Goal: Task Accomplishment & Management: Manage account settings

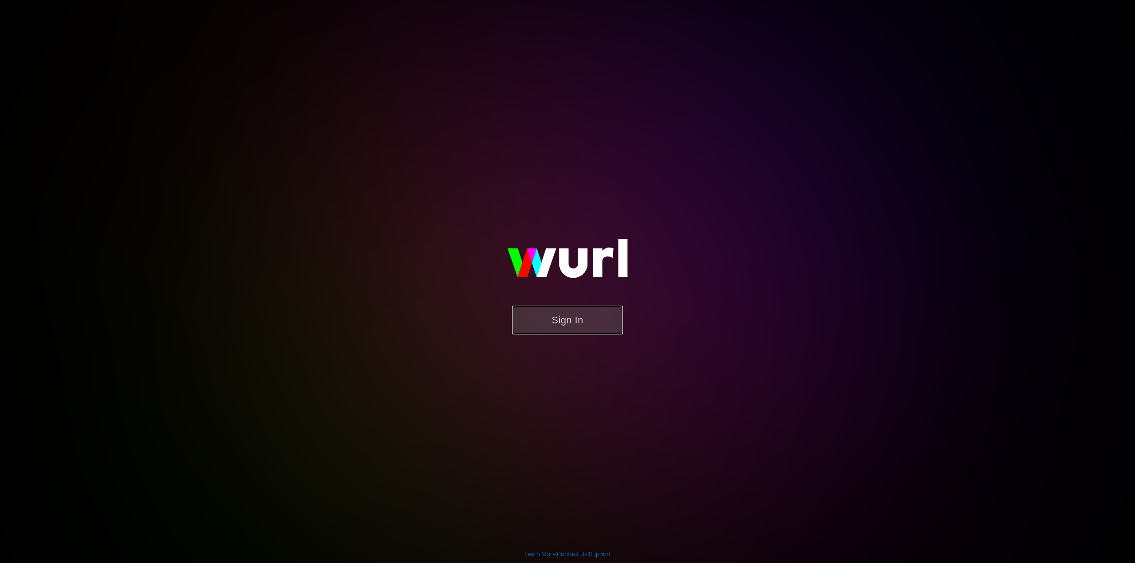
click at [564, 320] on button "Sign In" at bounding box center [567, 320] width 111 height 29
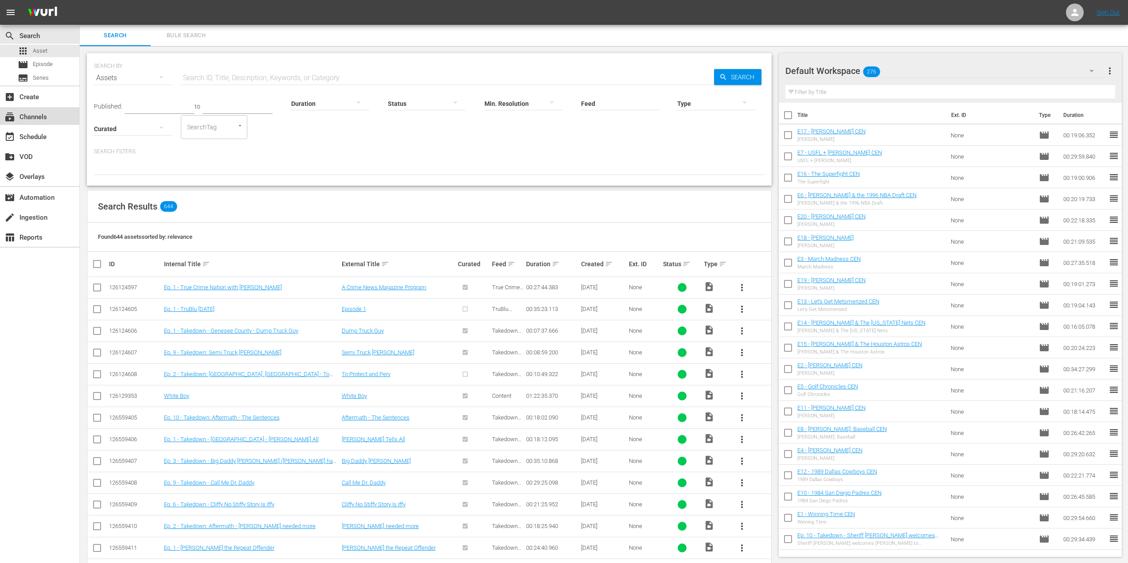
click at [40, 119] on div "subscriptions Channels" at bounding box center [25, 116] width 50 height 8
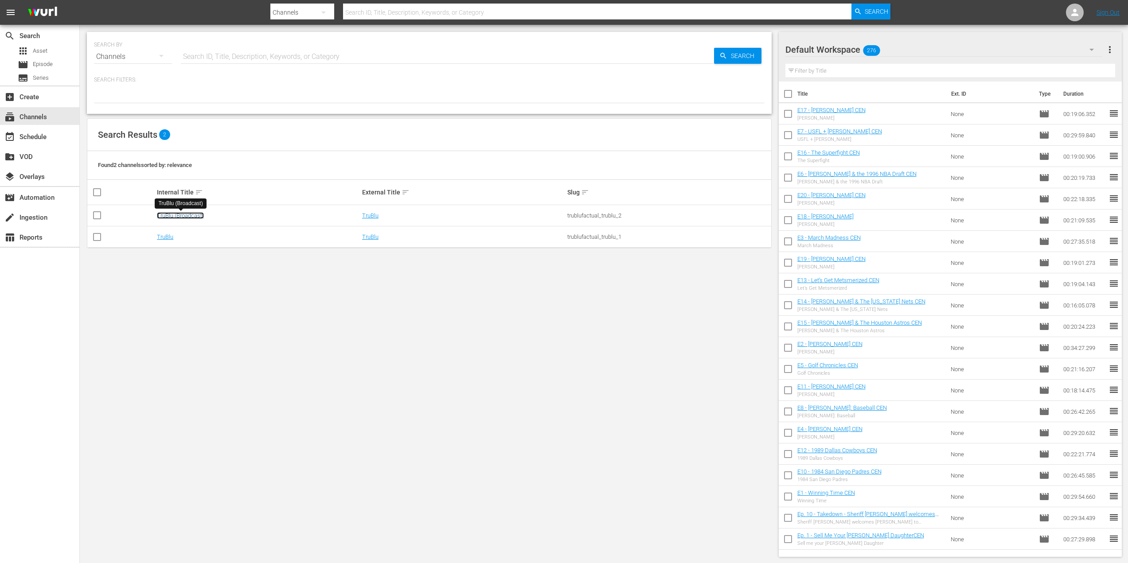
click at [186, 213] on link "TruBlu (Broadcast)" at bounding box center [180, 215] width 47 height 7
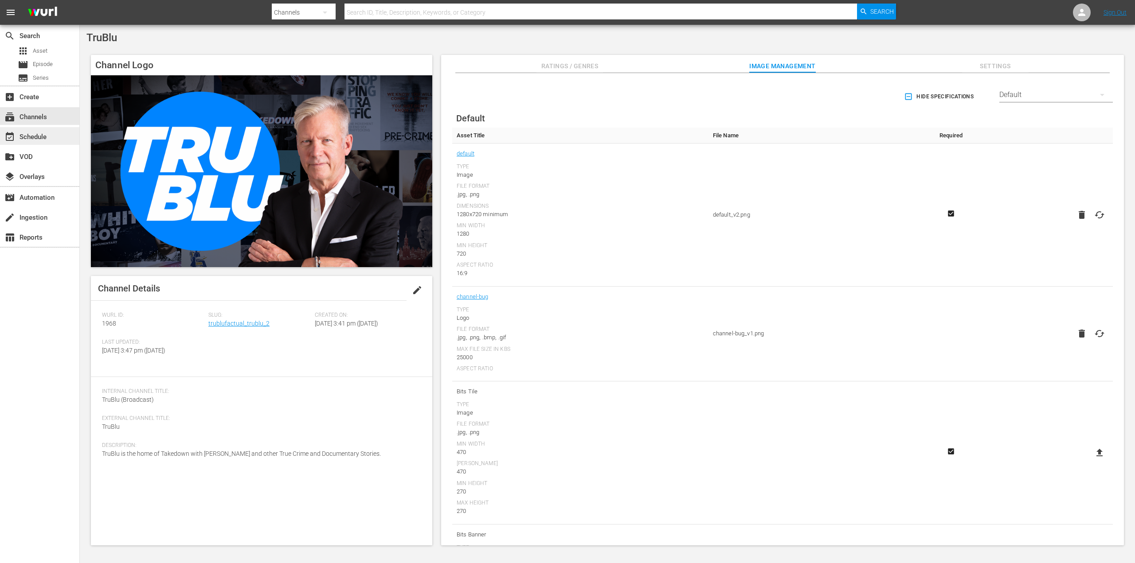
click at [42, 139] on div "event_available Schedule" at bounding box center [25, 136] width 50 height 8
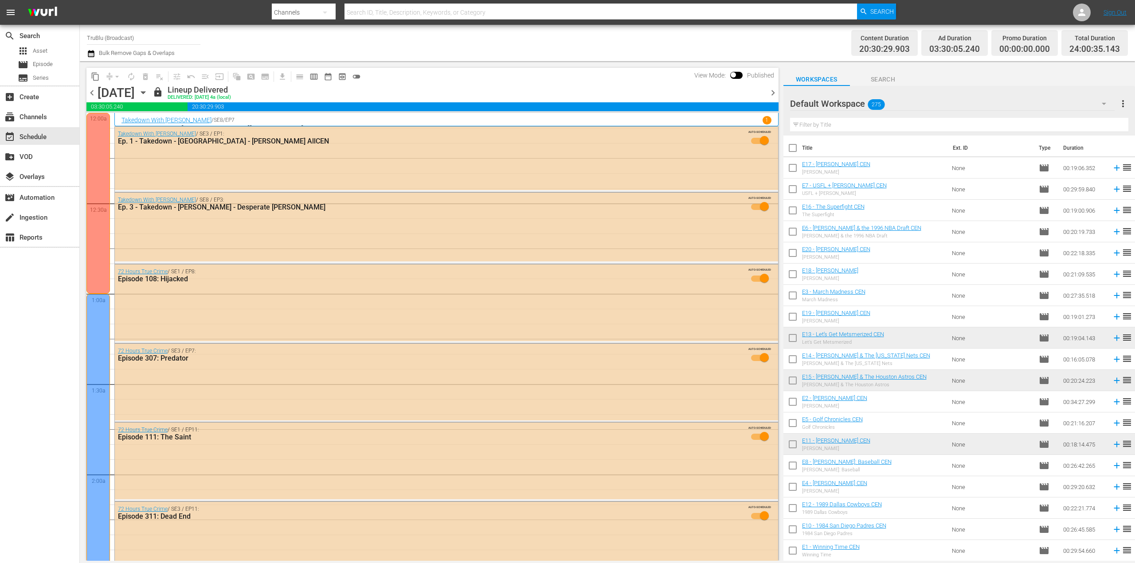
click at [772, 94] on span "chevron_right" at bounding box center [772, 92] width 11 height 11
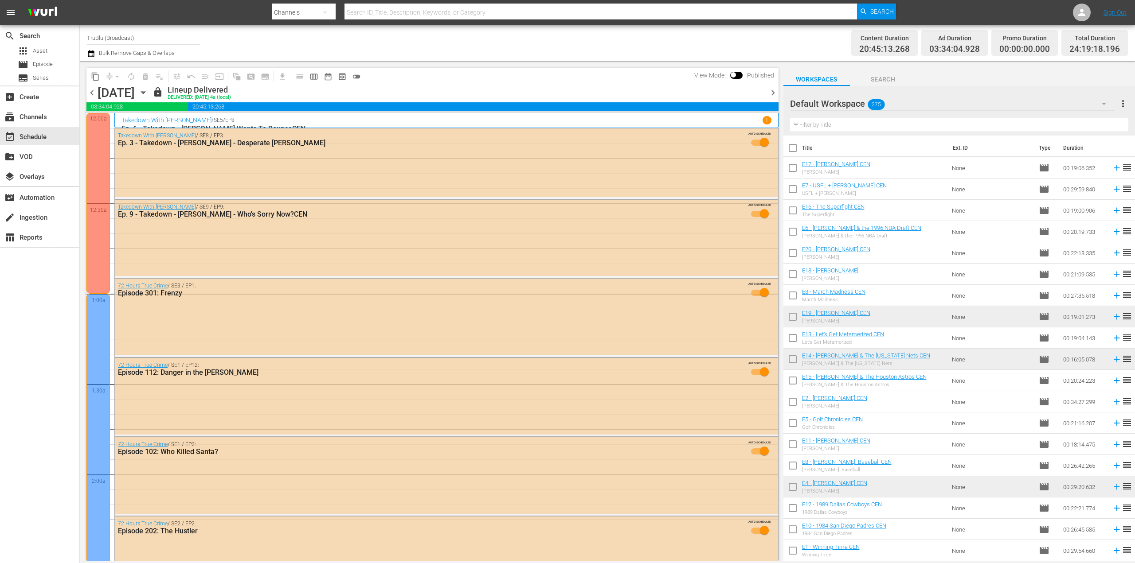
click at [772, 94] on span "chevron_right" at bounding box center [772, 92] width 11 height 11
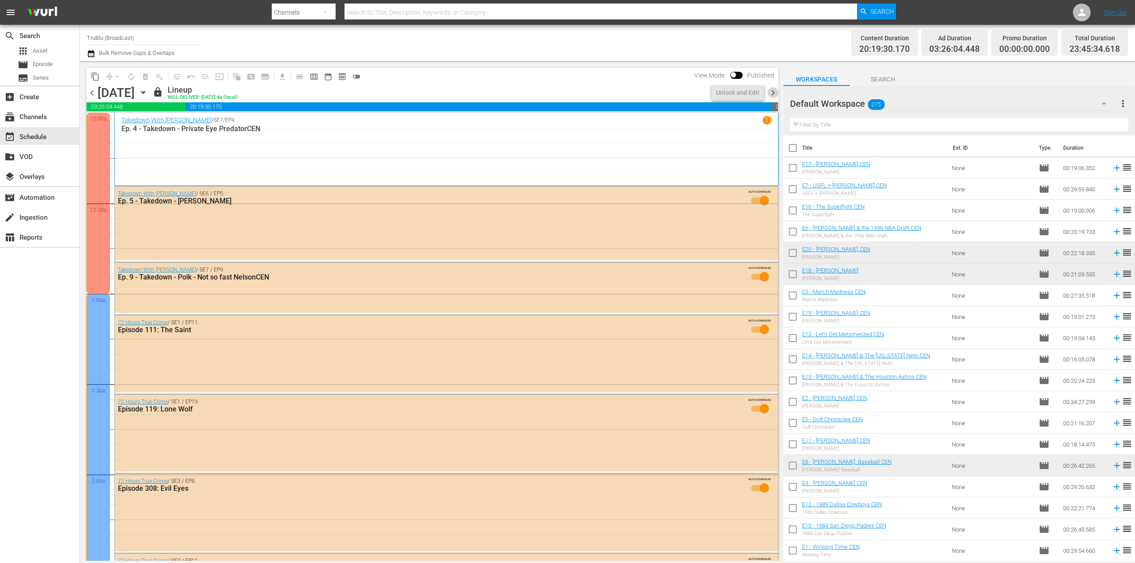
click at [772, 94] on span "chevron_right" at bounding box center [772, 92] width 11 height 11
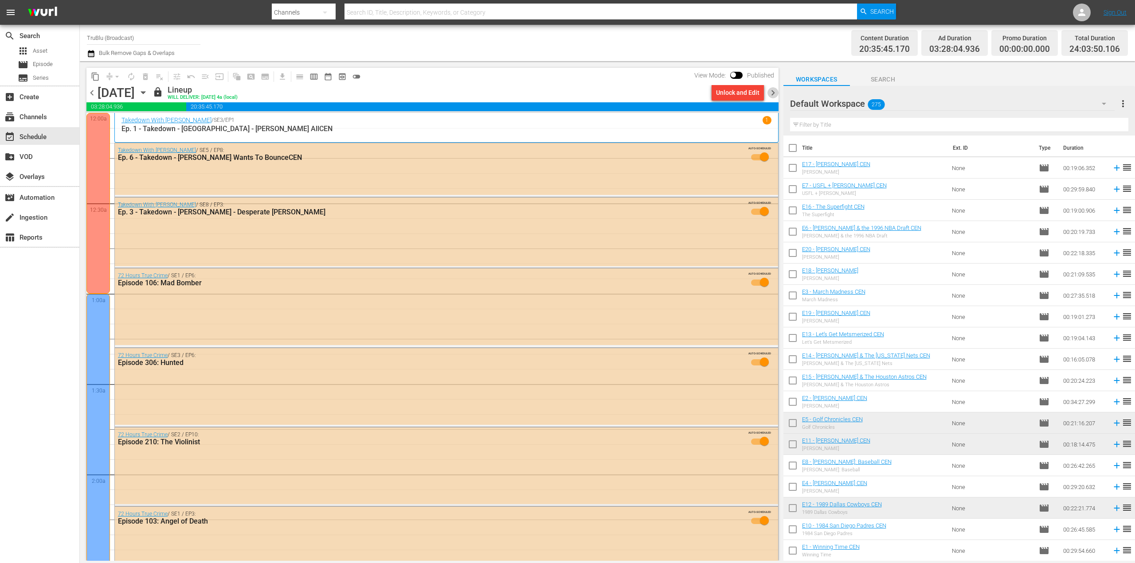
click at [775, 96] on span "chevron_right" at bounding box center [772, 92] width 11 height 11
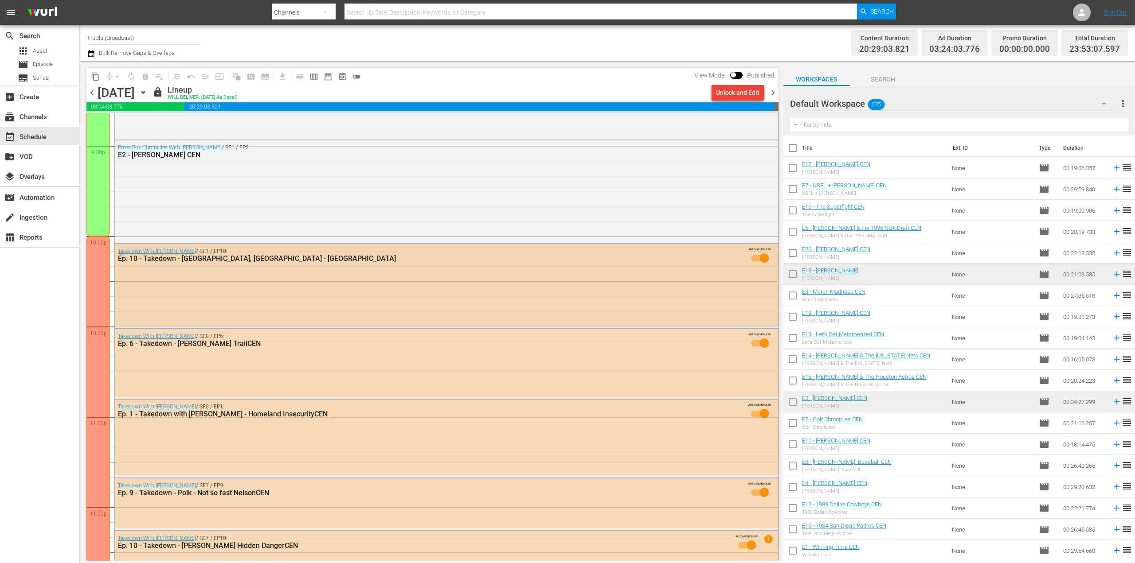
scroll to position [3911, 0]
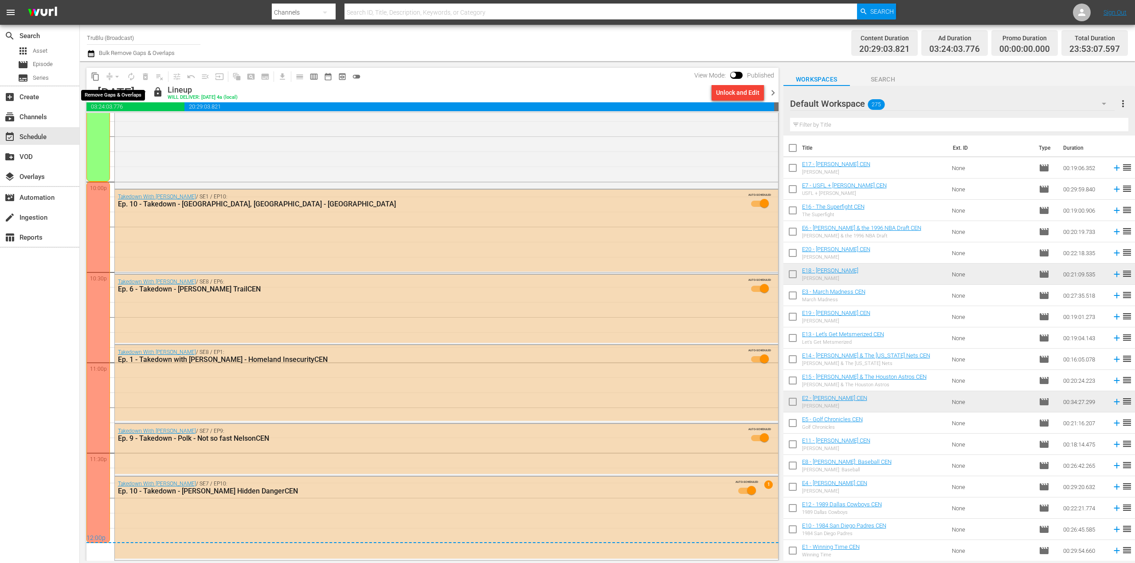
click at [115, 79] on div "arrow_drop_down" at bounding box center [117, 77] width 14 height 14
click at [744, 94] on div "Unlock and Edit" at bounding box center [737, 93] width 43 height 16
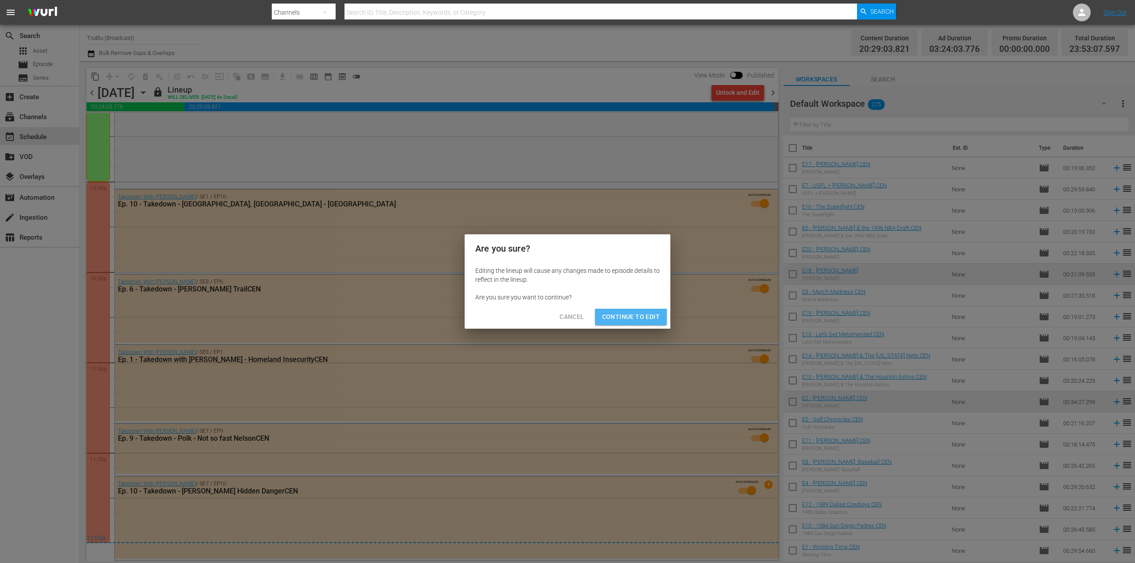
click at [626, 318] on span "Continue to Edit" at bounding box center [631, 317] width 58 height 11
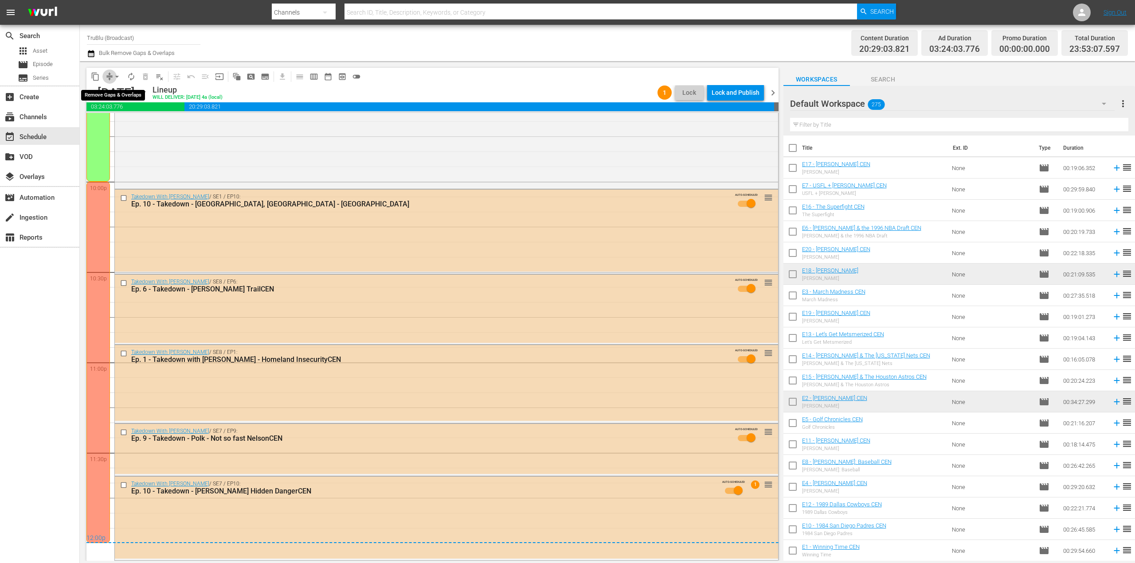
click at [110, 82] on button "compress" at bounding box center [109, 77] width 14 height 14
click at [115, 77] on span "arrow_drop_down" at bounding box center [117, 76] width 9 height 9
click at [122, 124] on li "Align to End of Previous Day" at bounding box center [117, 124] width 93 height 15
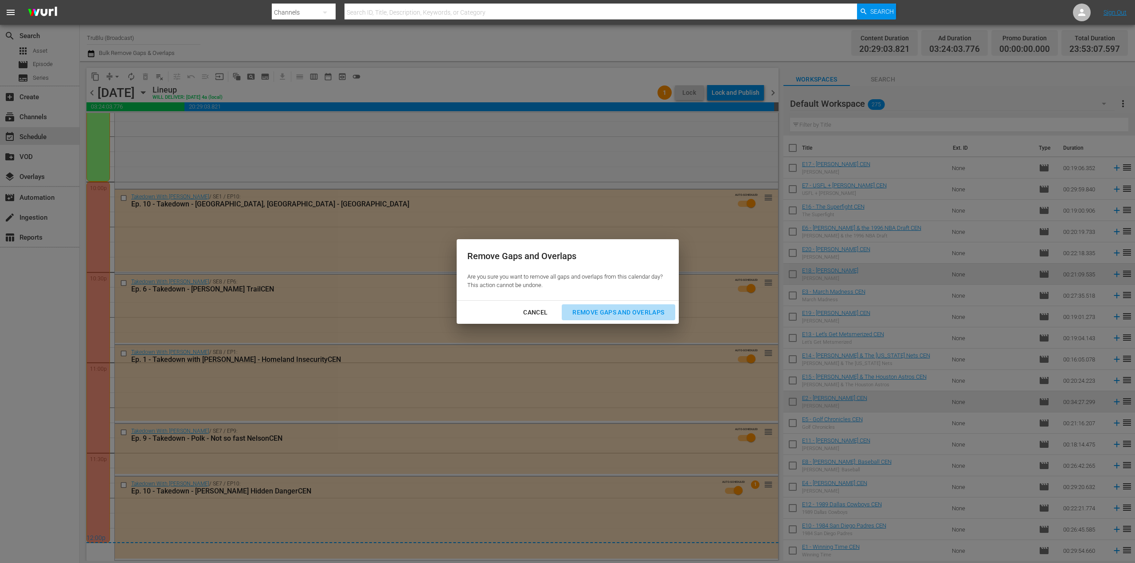
click at [628, 310] on div "Remove Gaps and Overlaps" at bounding box center [618, 312] width 106 height 11
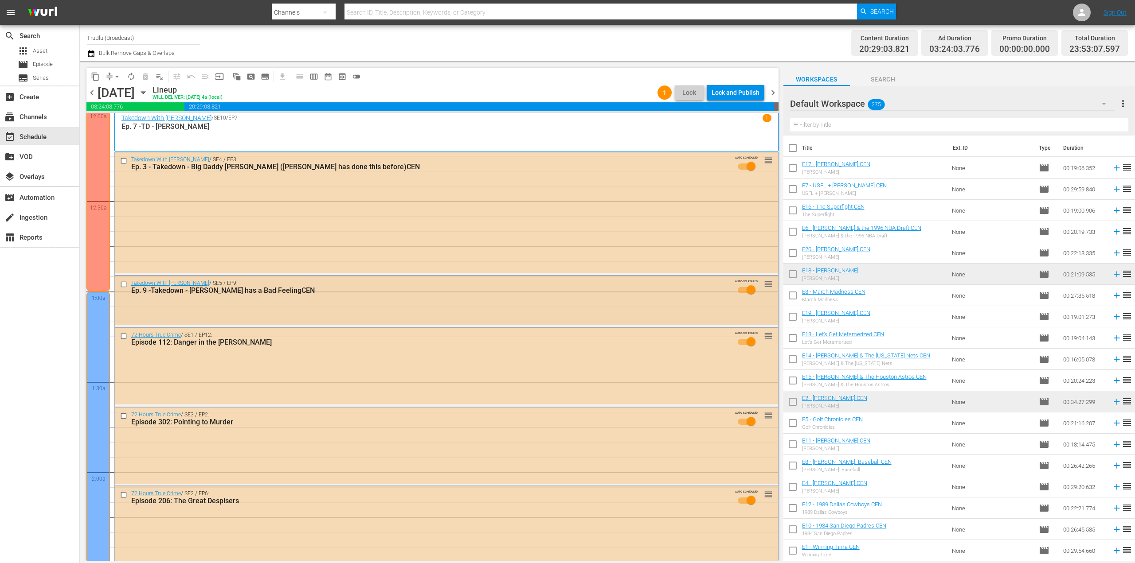
scroll to position [0, 0]
click at [742, 91] on div "Lock and Publish" at bounding box center [736, 93] width 48 height 16
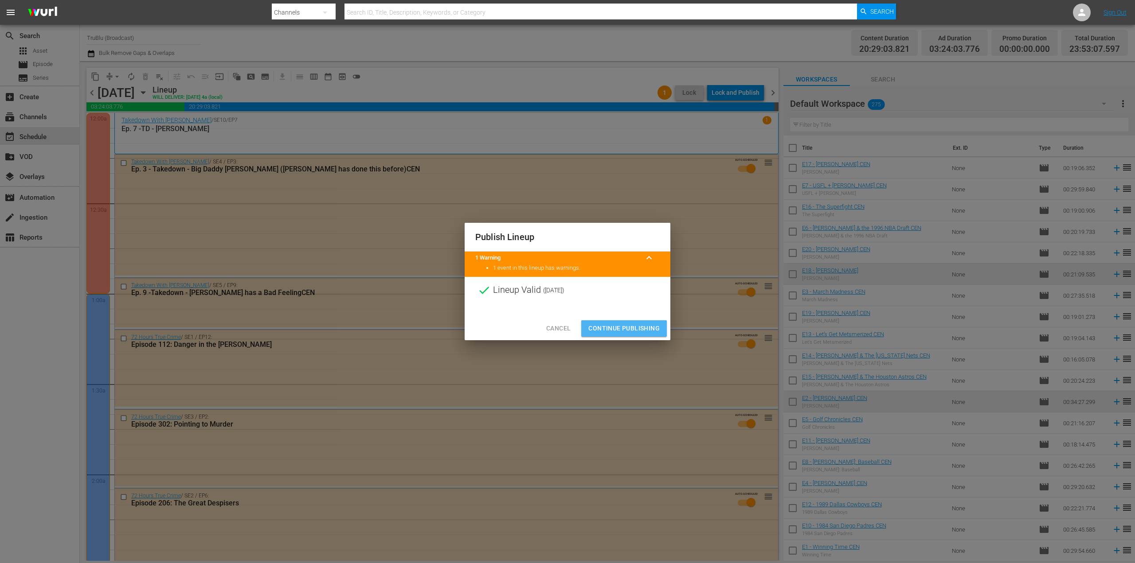
click at [637, 332] on span "Continue Publishing" at bounding box center [623, 328] width 71 height 11
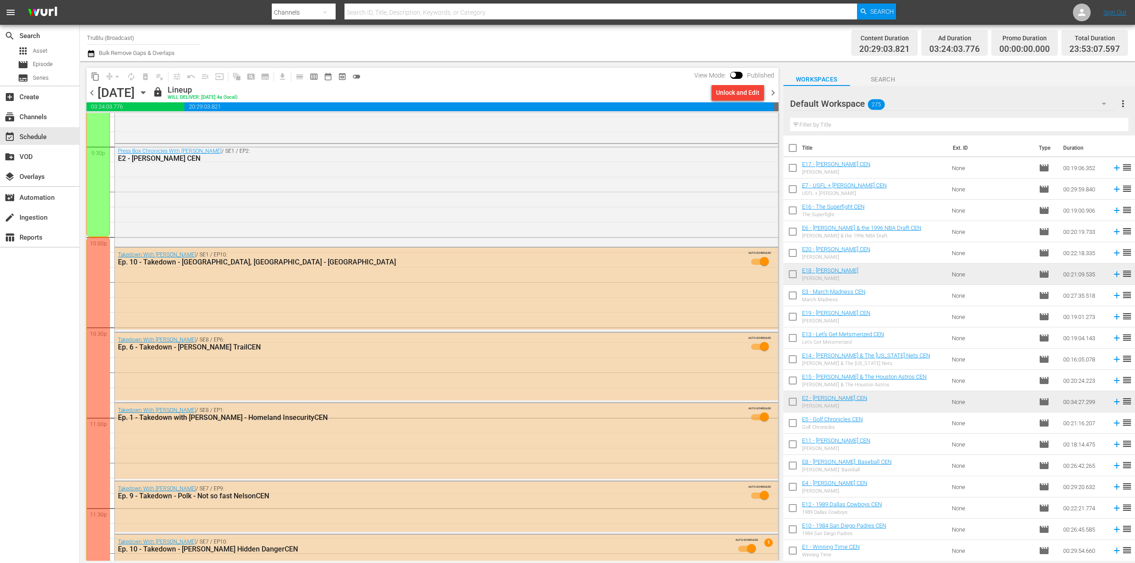
scroll to position [3914, 0]
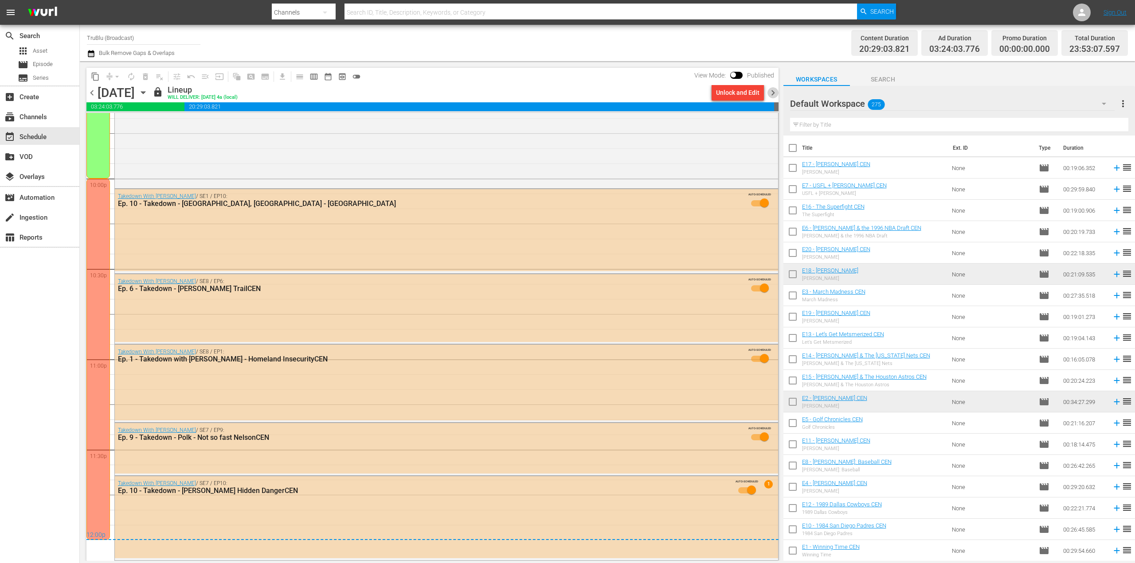
click at [771, 94] on span "chevron_right" at bounding box center [772, 92] width 11 height 11
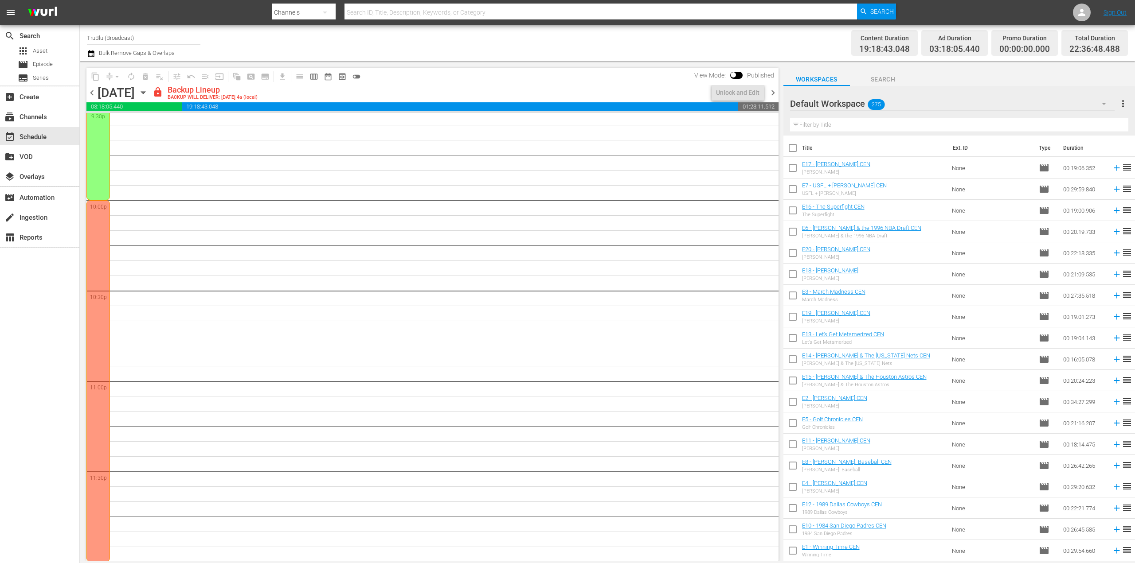
scroll to position [3893, 0]
click at [737, 94] on div "Unlock and Edit" at bounding box center [737, 93] width 43 height 16
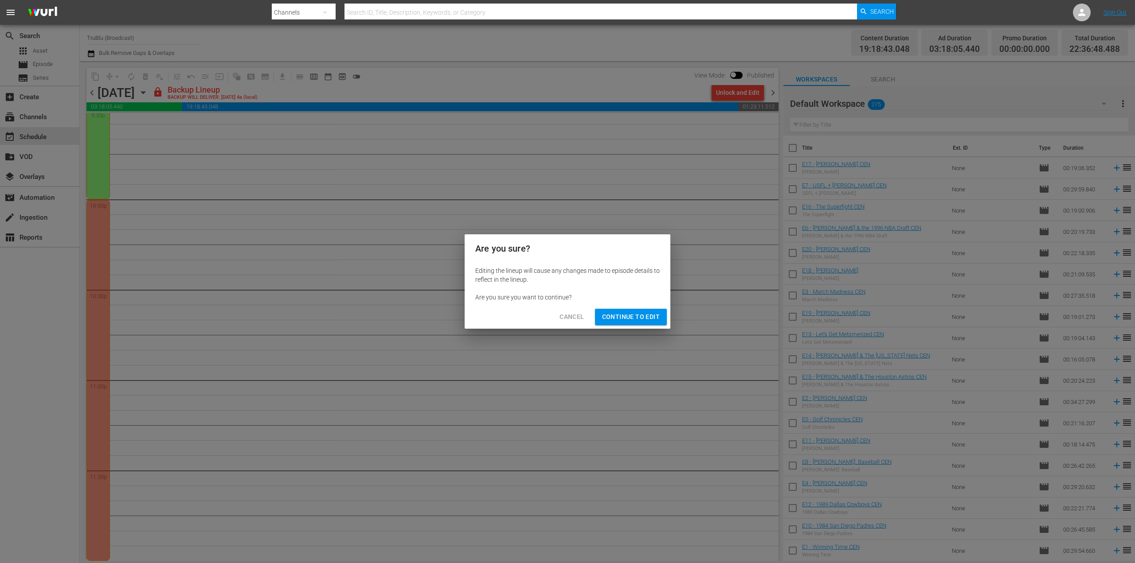
click at [622, 314] on span "Continue to Edit" at bounding box center [631, 317] width 58 height 11
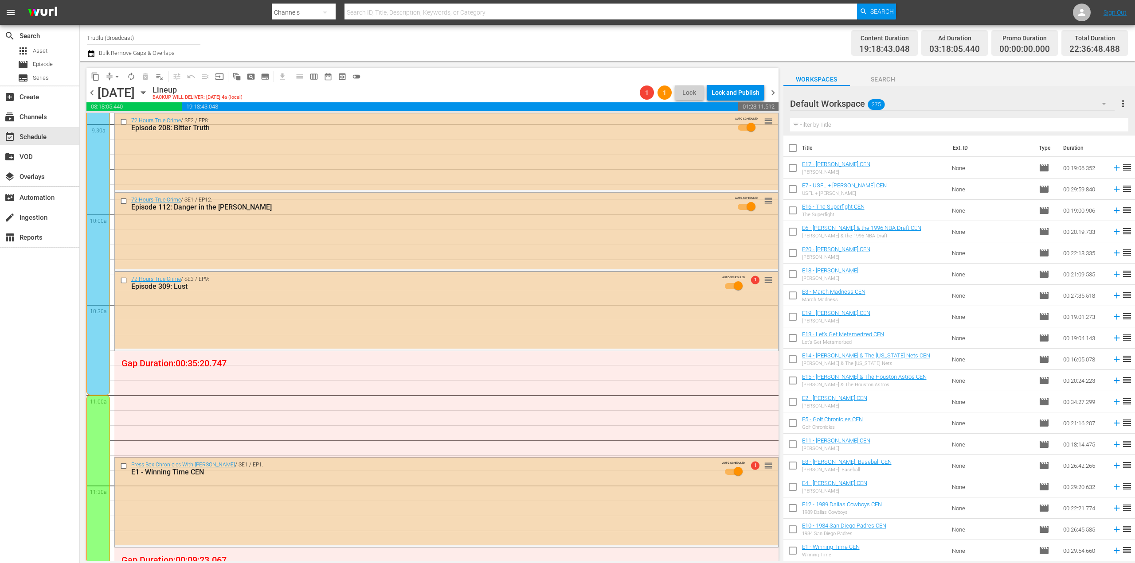
scroll to position [1729, 0]
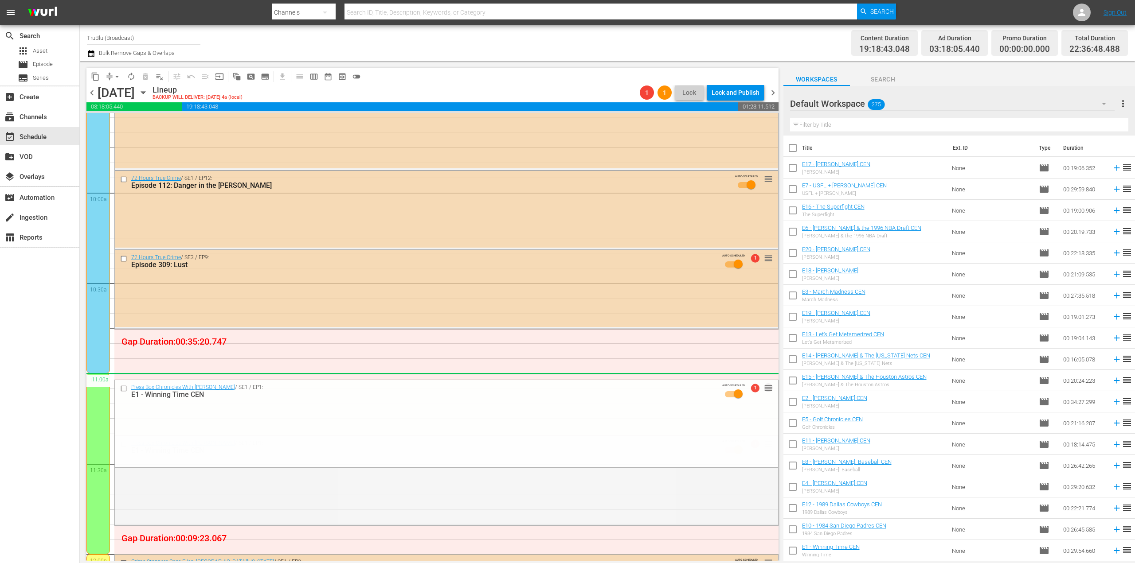
drag, startPoint x: 764, startPoint y: 446, endPoint x: 771, endPoint y: 384, distance: 62.9
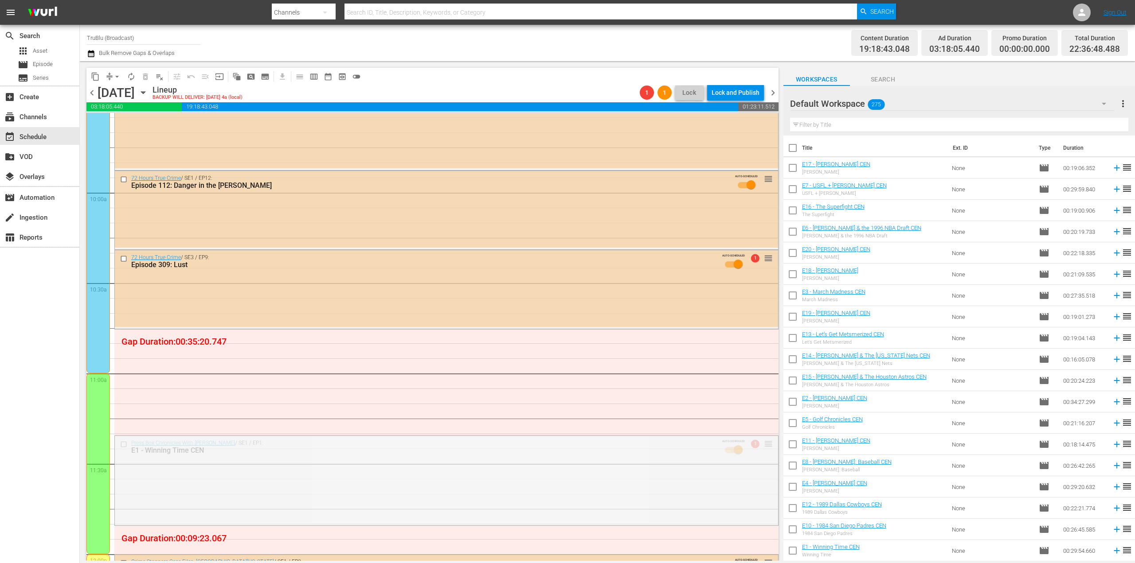
drag, startPoint x: 760, startPoint y: 446, endPoint x: 753, endPoint y: 377, distance: 70.0
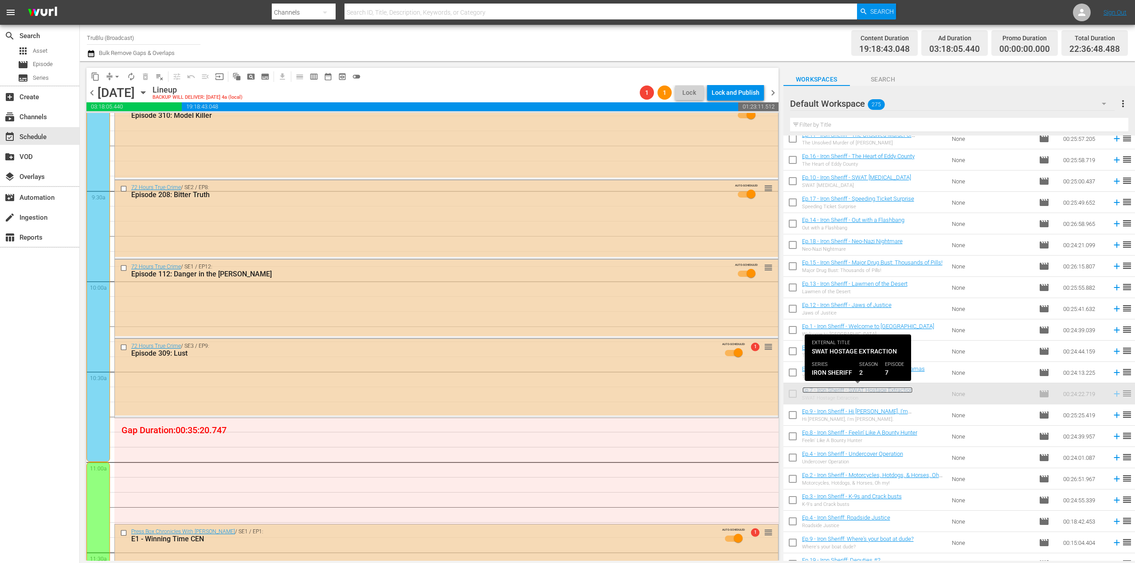
scroll to position [1374, 0]
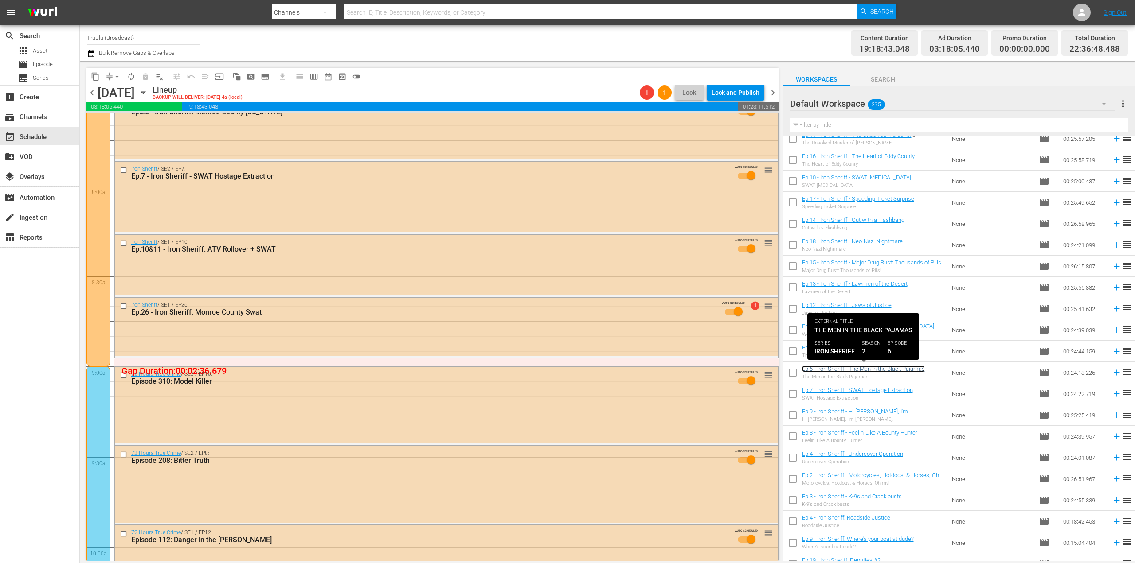
click at [834, 370] on link "Ep.6 - Iron Sheriff - The Men in the Black Pajamas" at bounding box center [863, 369] width 123 height 7
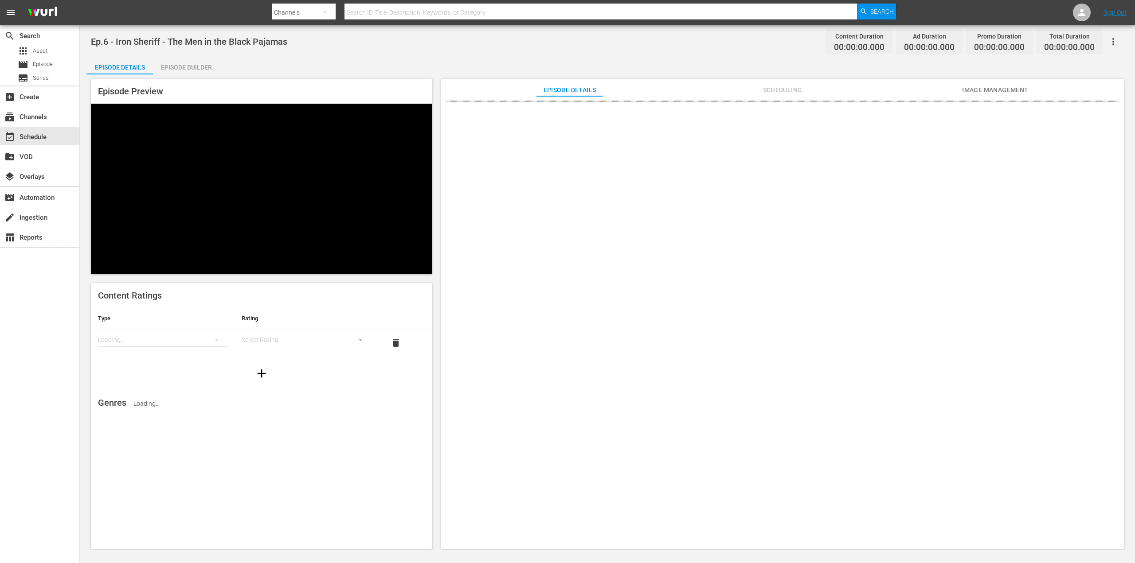
click at [765, 364] on div "Ep.6 - Iron Sheriff - The Men in the Black Pajamas Content Duration 00:00:00.00…" at bounding box center [607, 288] width 1055 height 526
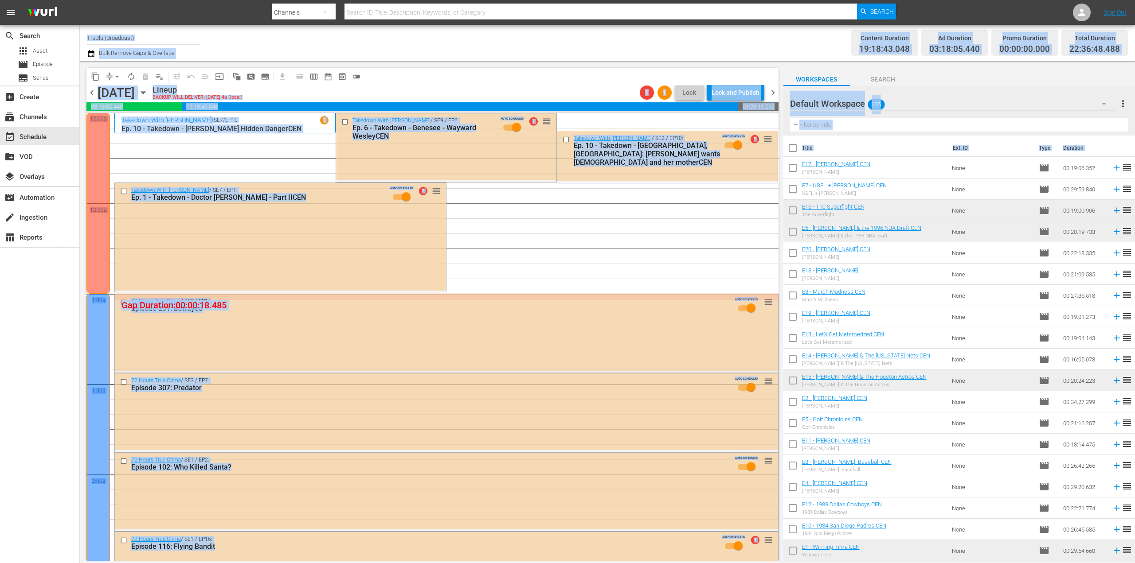
click at [234, 47] on div "Channel Title TruBlu (Broadcast) Bulk Remove Gaps & Overlaps" at bounding box center [371, 43] width 568 height 32
click at [237, 47] on div "Channel Title TruBlu (Broadcast) Bulk Remove Gaps & Overlaps" at bounding box center [371, 43] width 568 height 32
click at [493, 62] on div "content_copy compress arrow_drop_down autorenew_outlined delete_forever_outline…" at bounding box center [430, 311] width 701 height 500
click at [511, 53] on div "Channel Title TruBlu (Broadcast) Bulk Remove Gaps & Overlaps" at bounding box center [371, 43] width 568 height 32
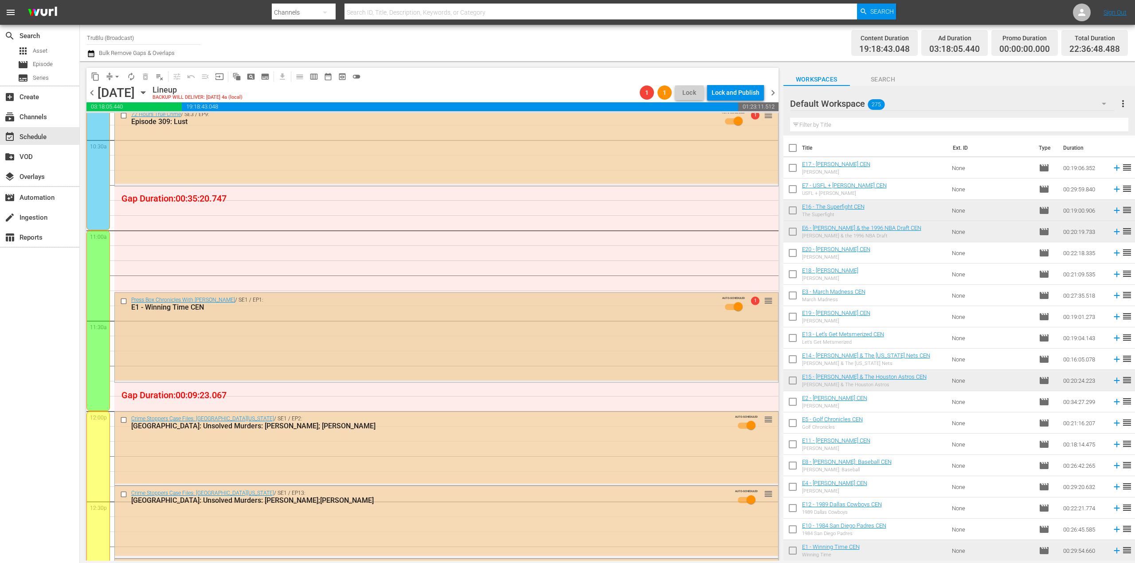
scroll to position [1862, 0]
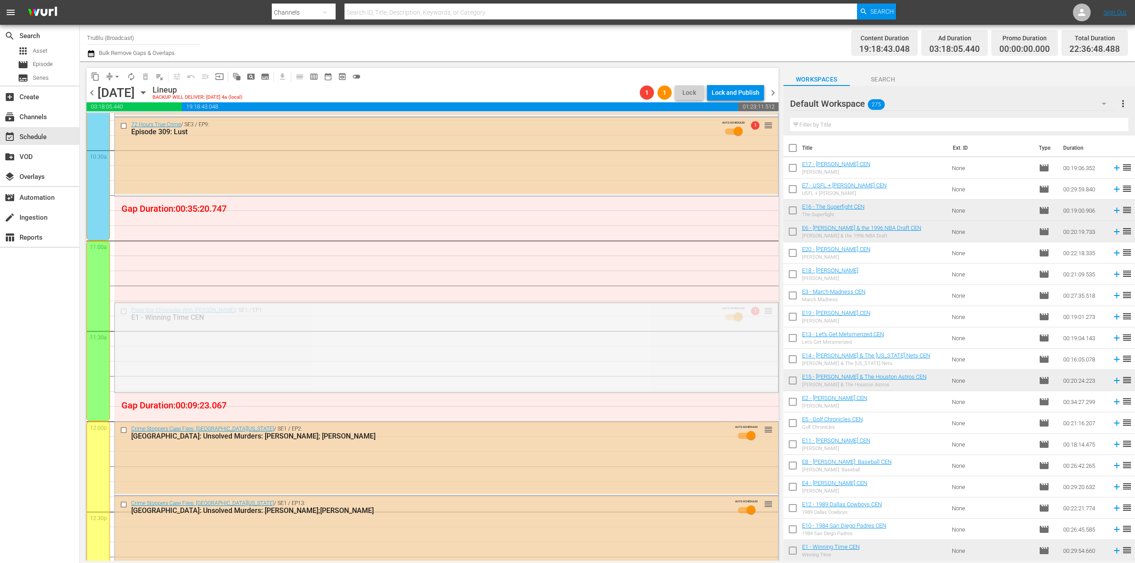
drag, startPoint x: 763, startPoint y: 316, endPoint x: 759, endPoint y: 207, distance: 109.1
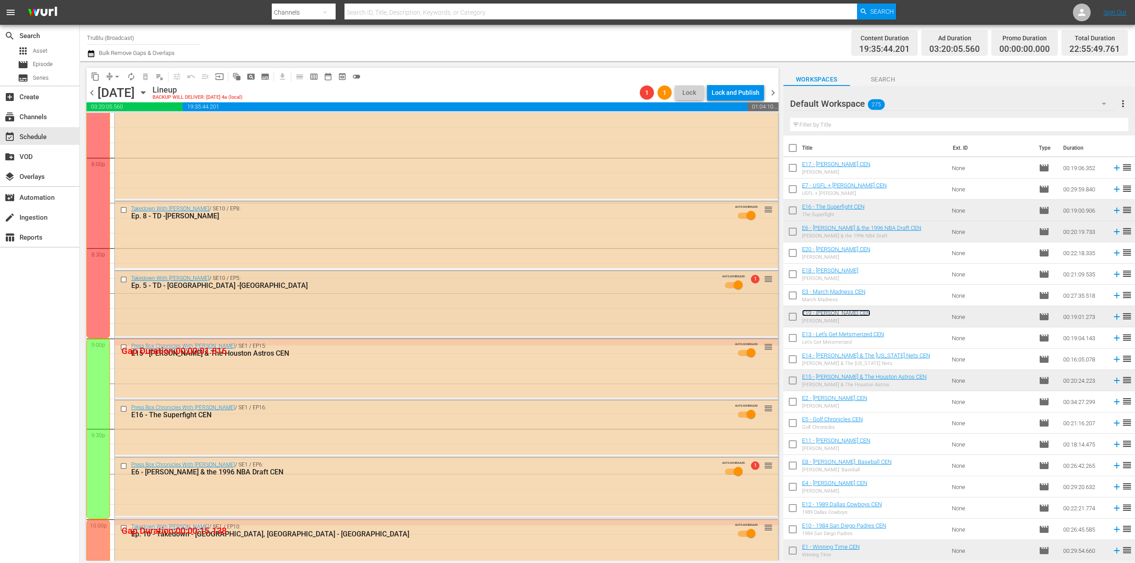
scroll to position [3724, 0]
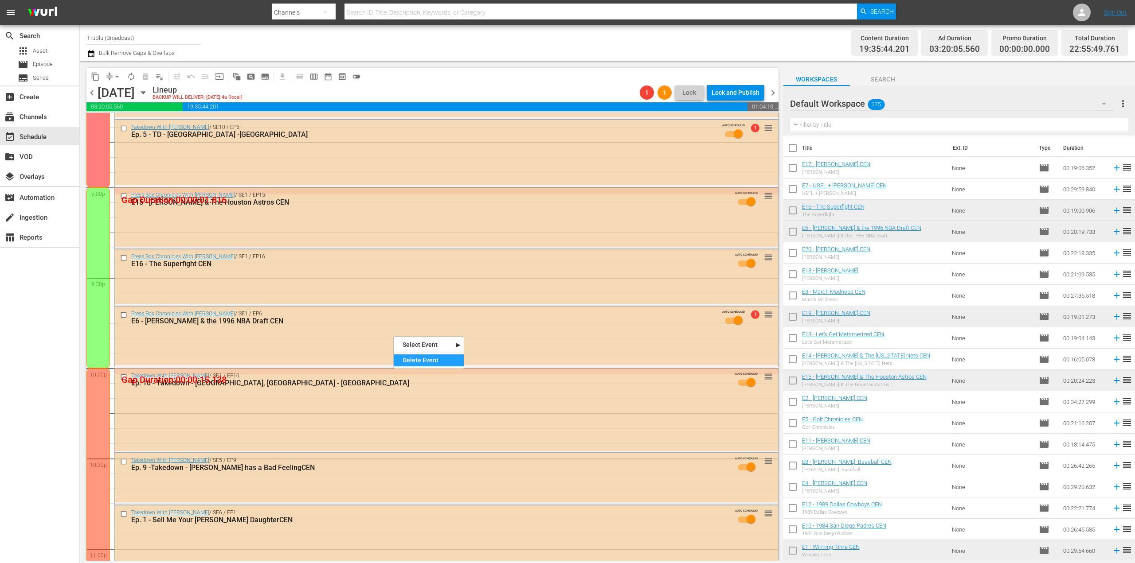
click at [429, 364] on div "Delete Event" at bounding box center [429, 361] width 70 height 12
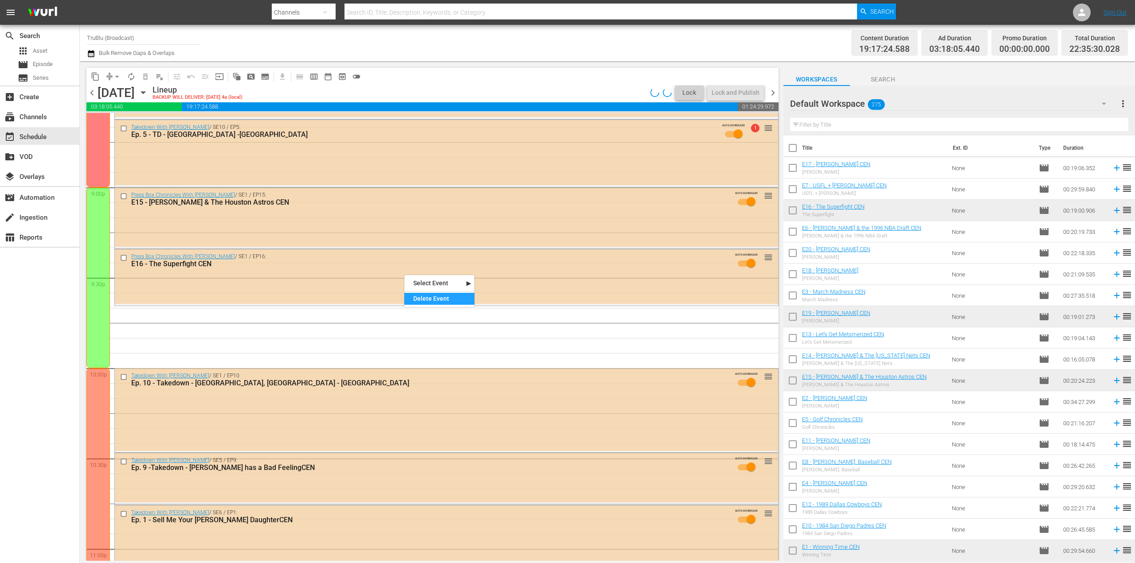
click at [428, 302] on div "Delete Event" at bounding box center [439, 299] width 70 height 12
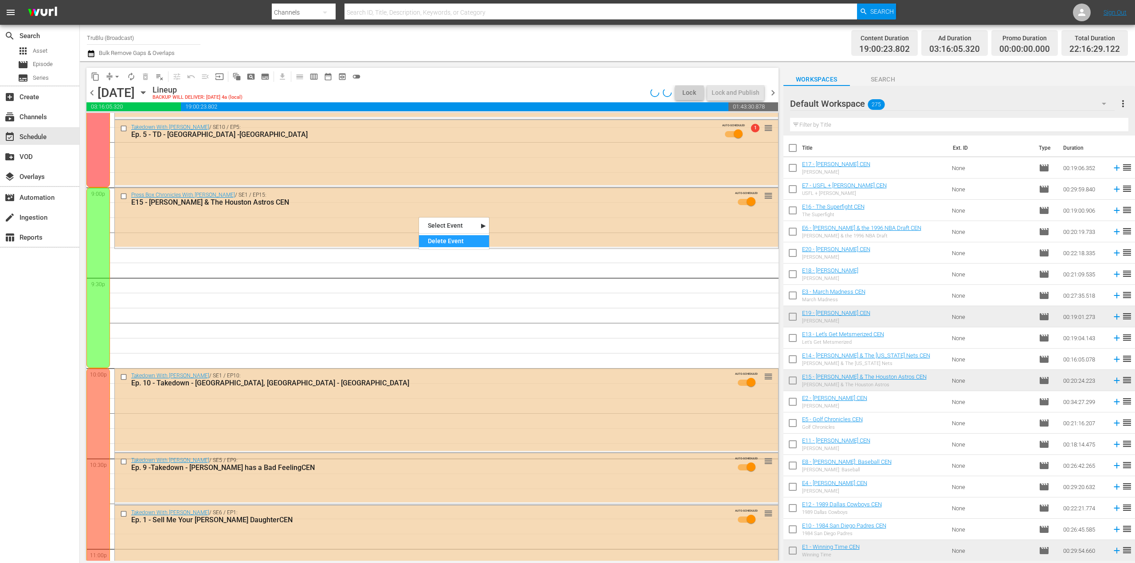
click at [444, 245] on div "Delete Event" at bounding box center [454, 241] width 70 height 12
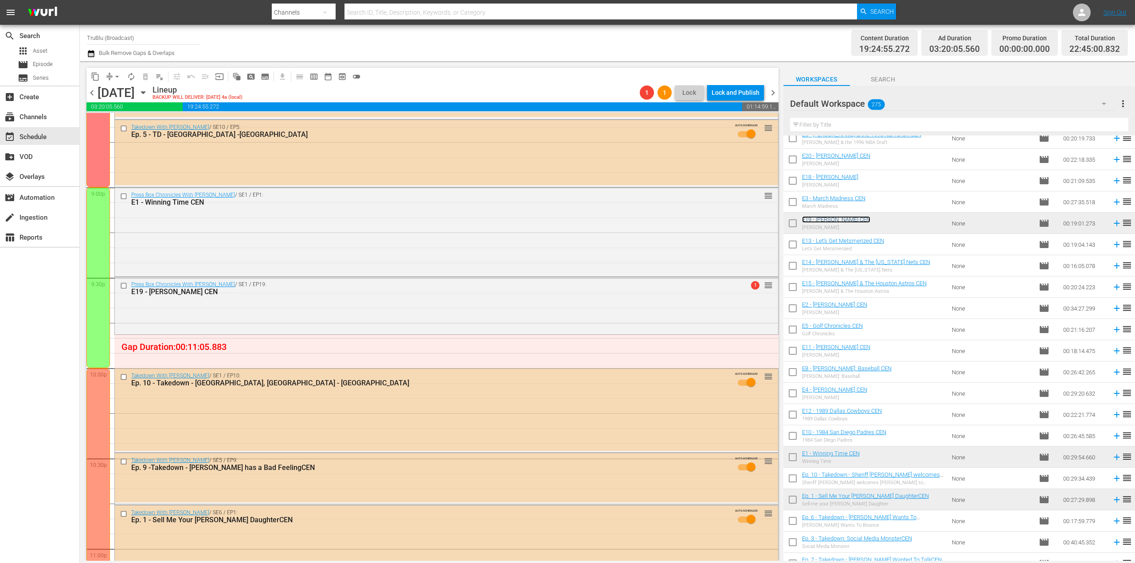
scroll to position [133, 0]
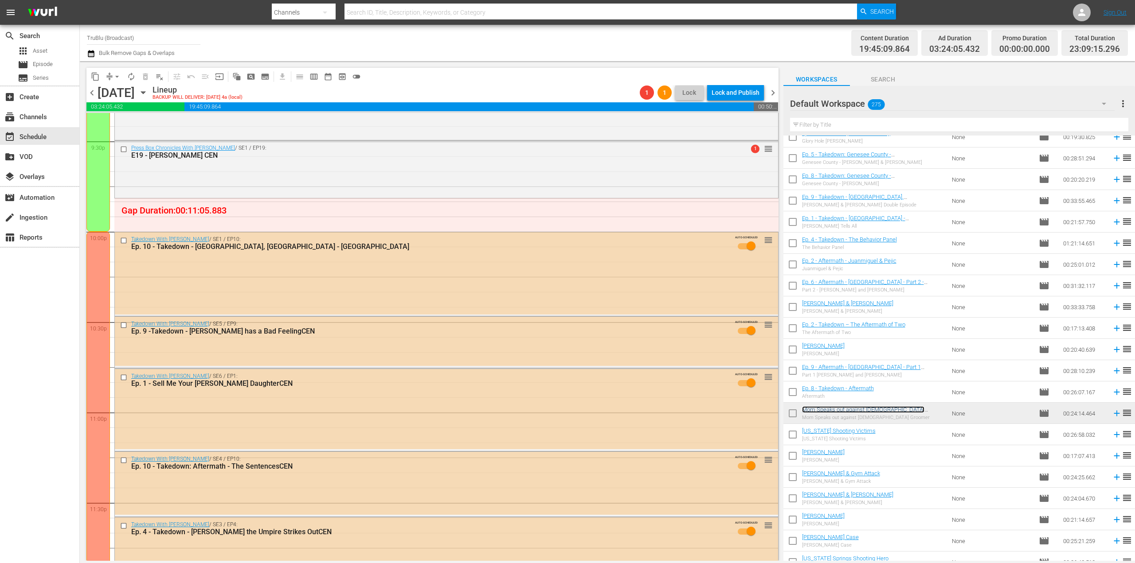
scroll to position [3958, 0]
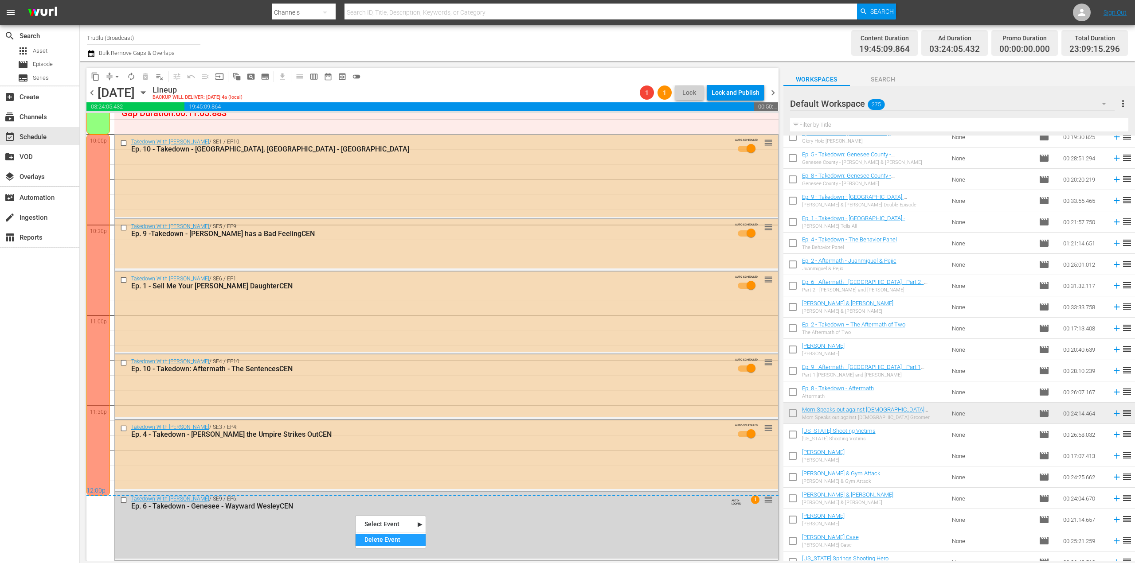
click at [385, 536] on div "Delete Event" at bounding box center [391, 540] width 70 height 12
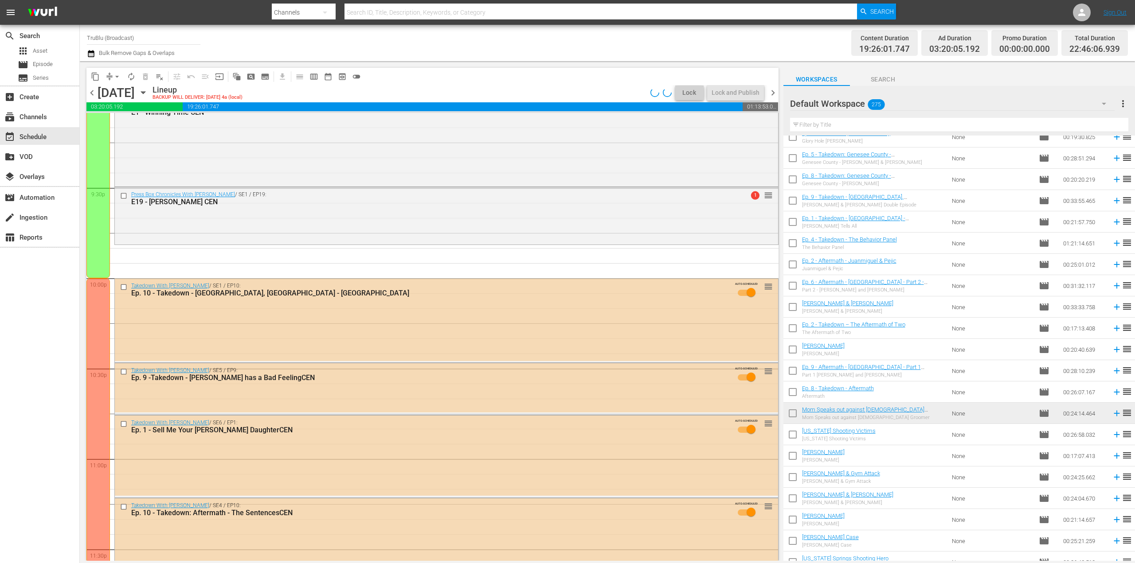
scroll to position [3715, 0]
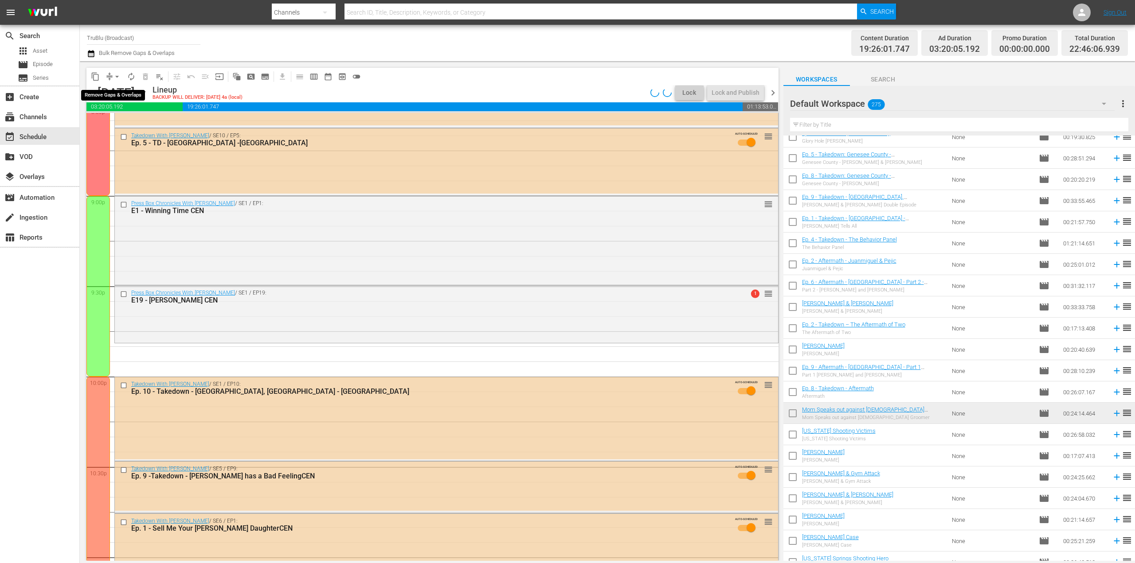
click at [119, 76] on span "arrow_drop_down" at bounding box center [117, 76] width 9 height 9
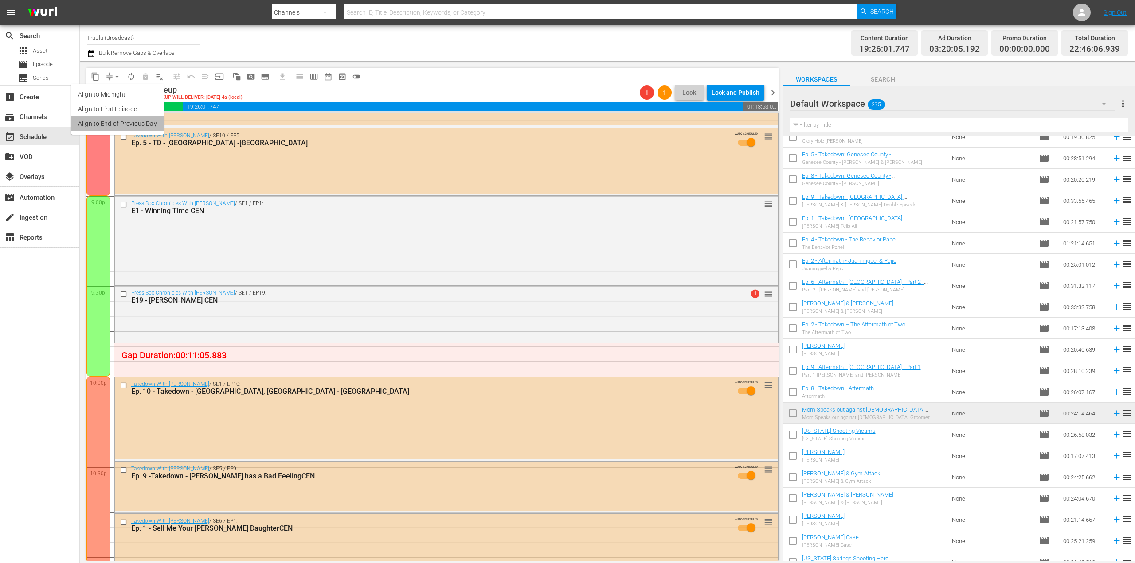
click at [135, 119] on li "Align to End of Previous Day" at bounding box center [117, 124] width 93 height 15
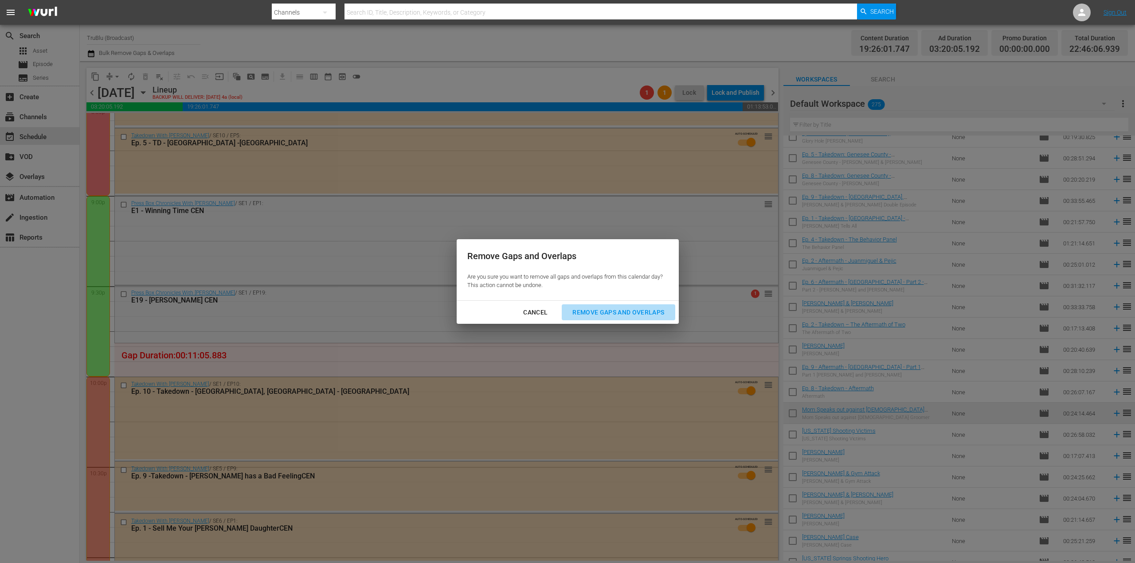
click at [612, 309] on div "Remove Gaps and Overlaps" at bounding box center [618, 312] width 106 height 11
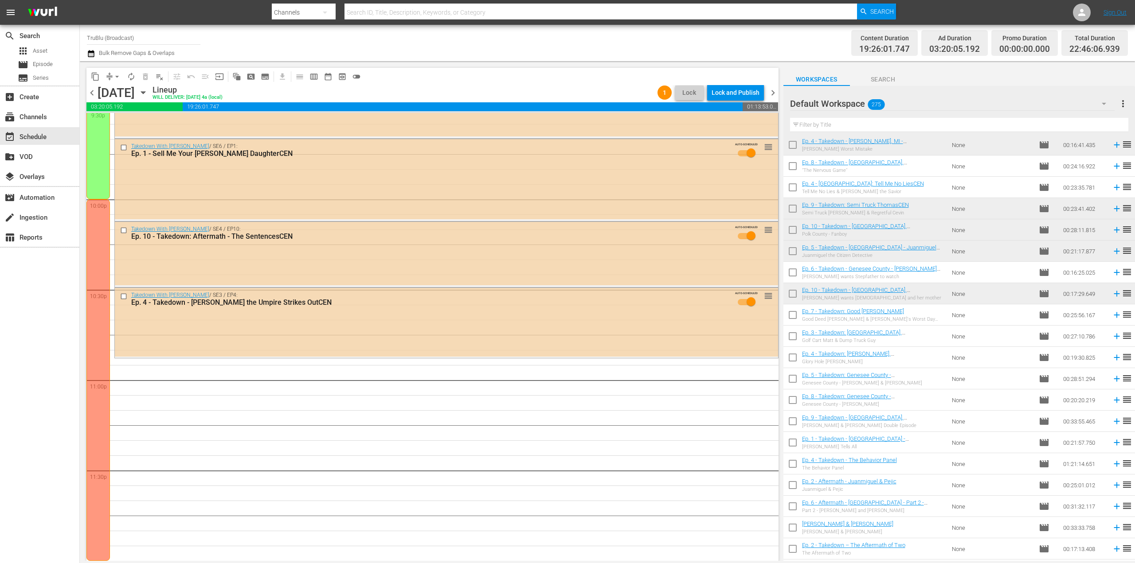
scroll to position [1576, 0]
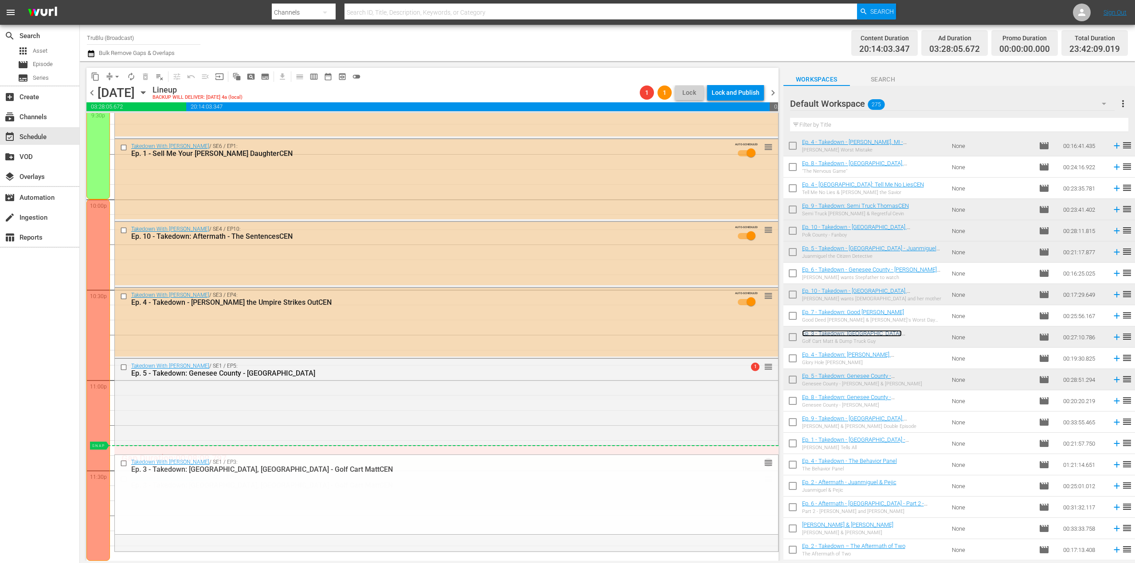
drag, startPoint x: 760, startPoint y: 480, endPoint x: 758, endPoint y: 453, distance: 26.7
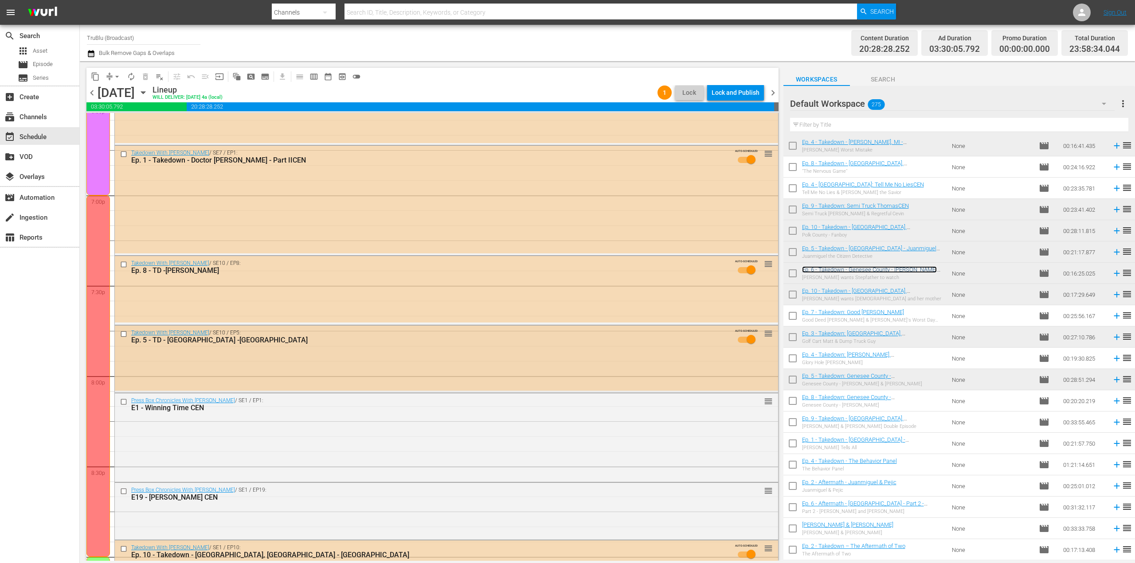
scroll to position [3333, 0]
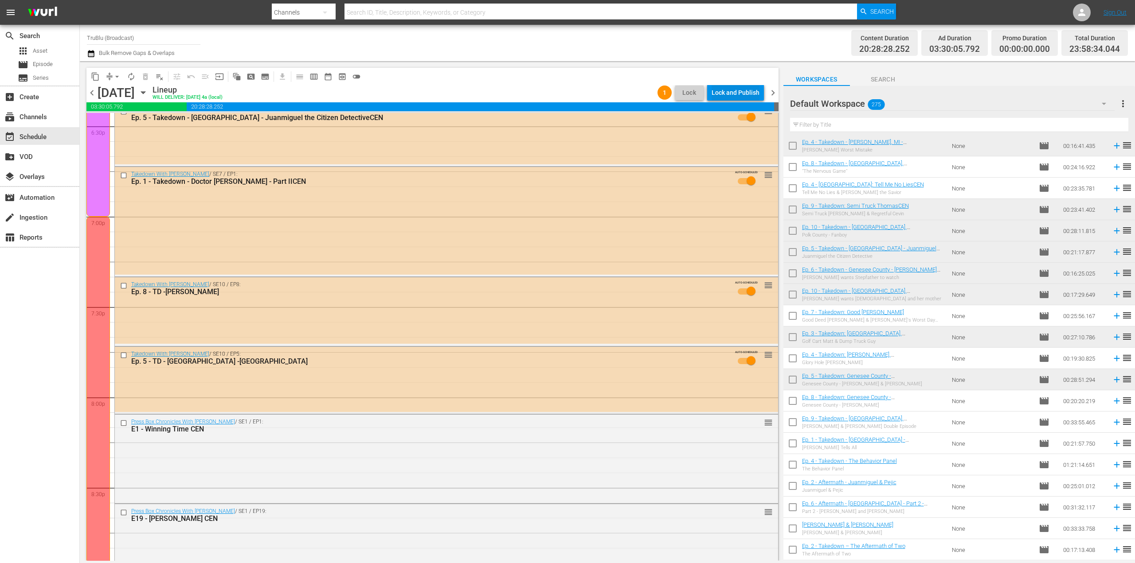
click at [746, 94] on div "Lock and Publish" at bounding box center [736, 93] width 48 height 16
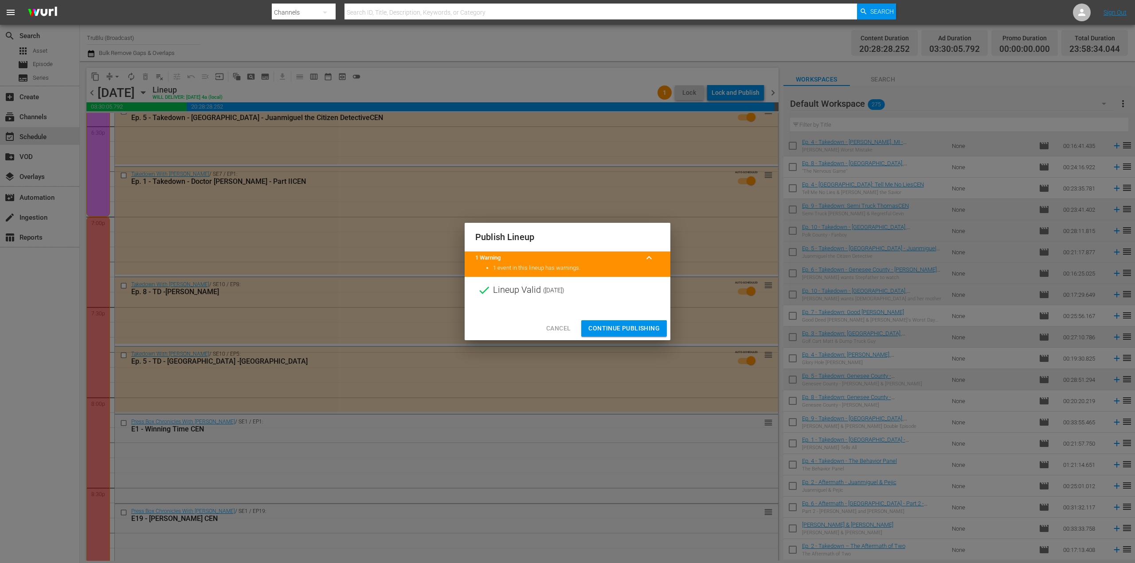
click at [626, 333] on span "Continue Publishing" at bounding box center [623, 328] width 71 height 11
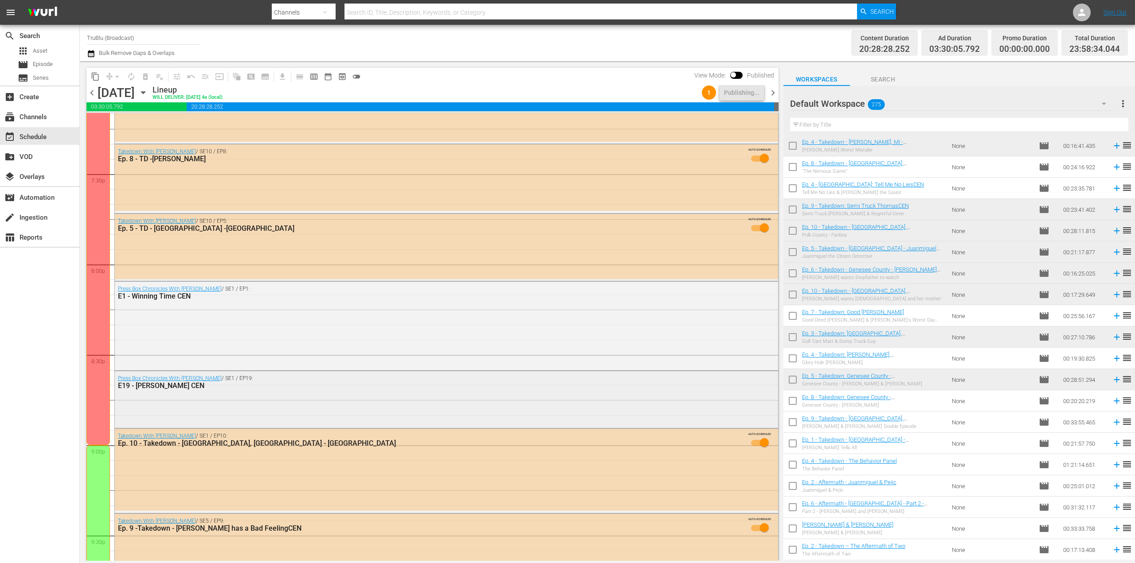
scroll to position [3555, 0]
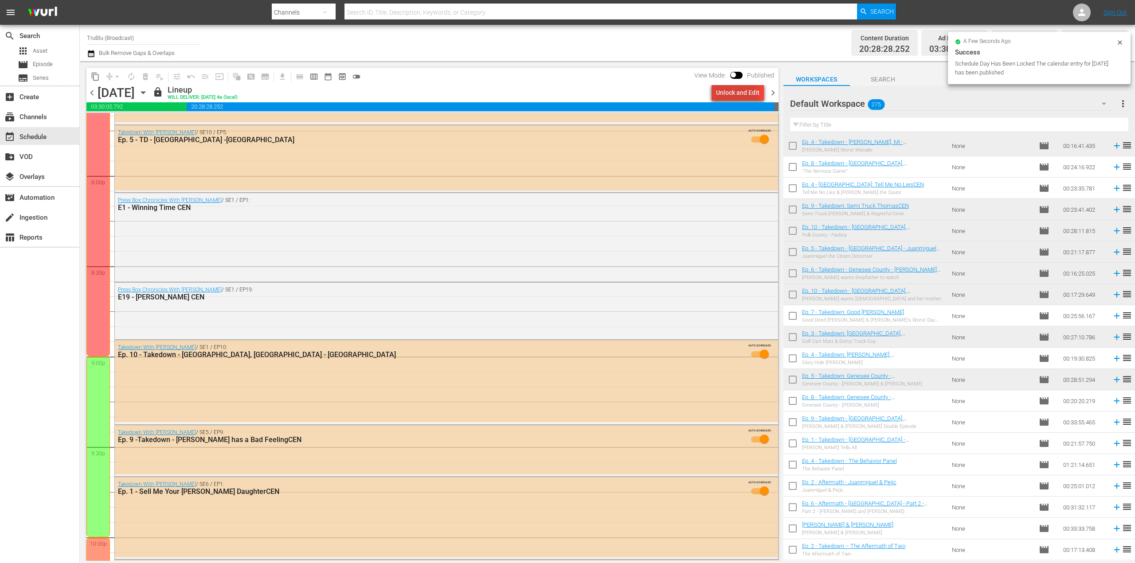
click at [733, 97] on div "Unlock and Edit" at bounding box center [737, 93] width 43 height 16
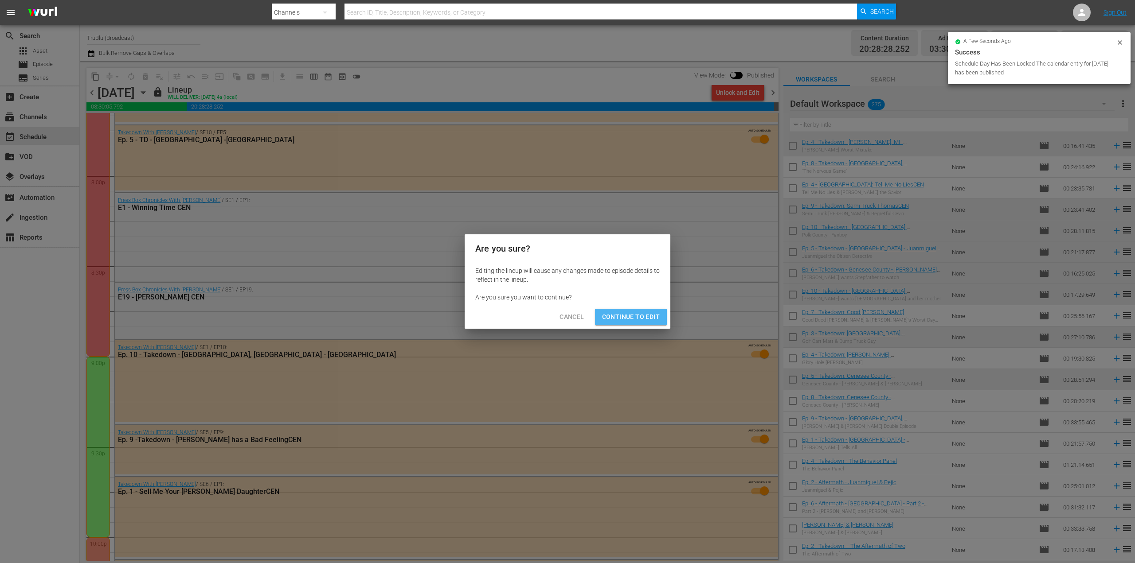
click at [633, 315] on span "Continue to Edit" at bounding box center [631, 317] width 58 height 11
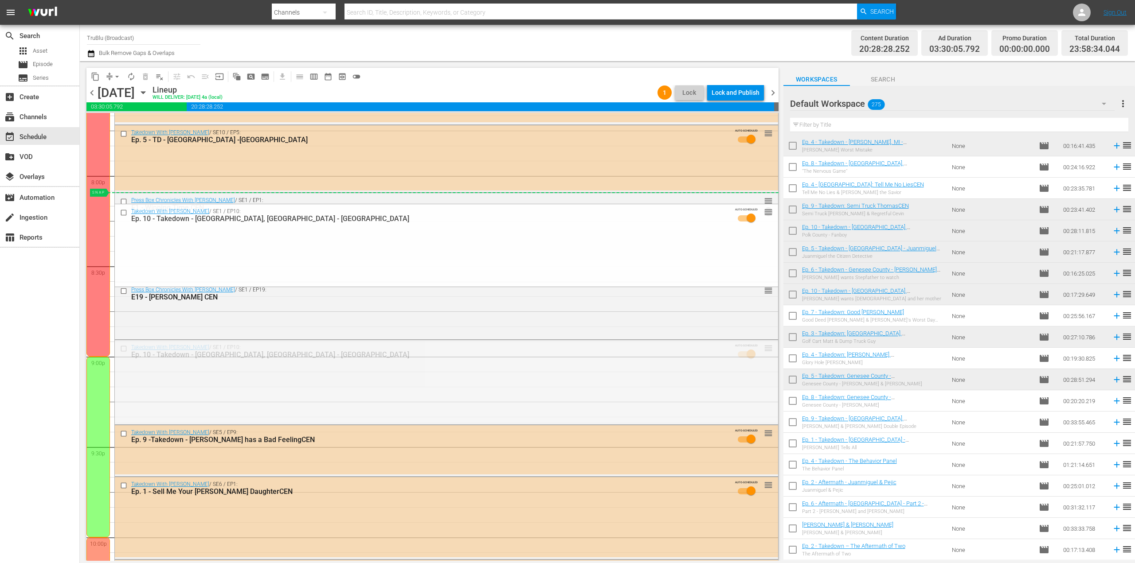
drag, startPoint x: 761, startPoint y: 348, endPoint x: 747, endPoint y: 200, distance: 148.2
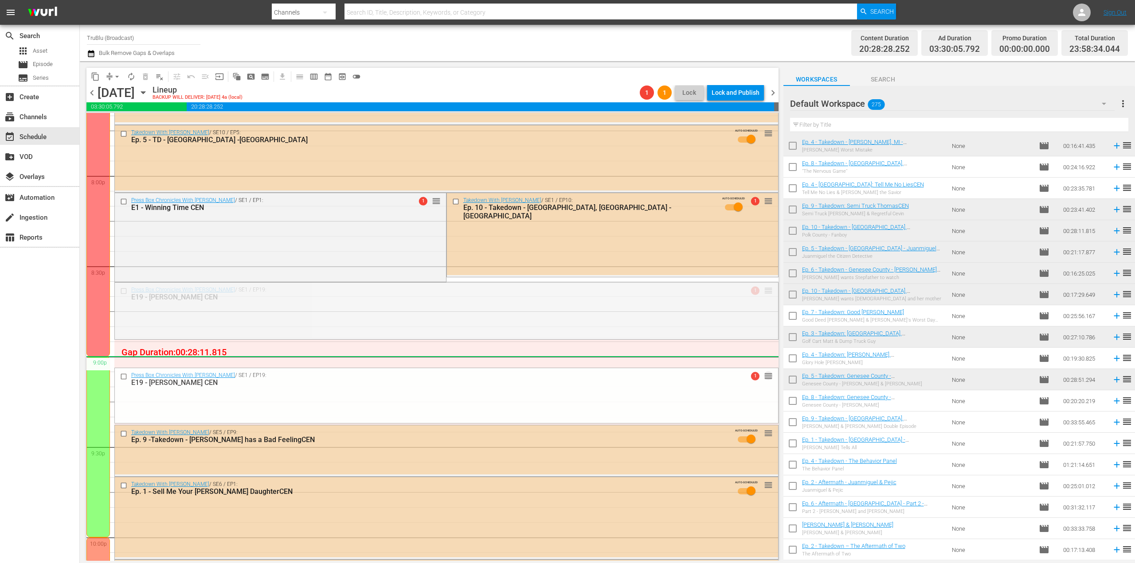
drag, startPoint x: 762, startPoint y: 294, endPoint x: 734, endPoint y: 364, distance: 75.4
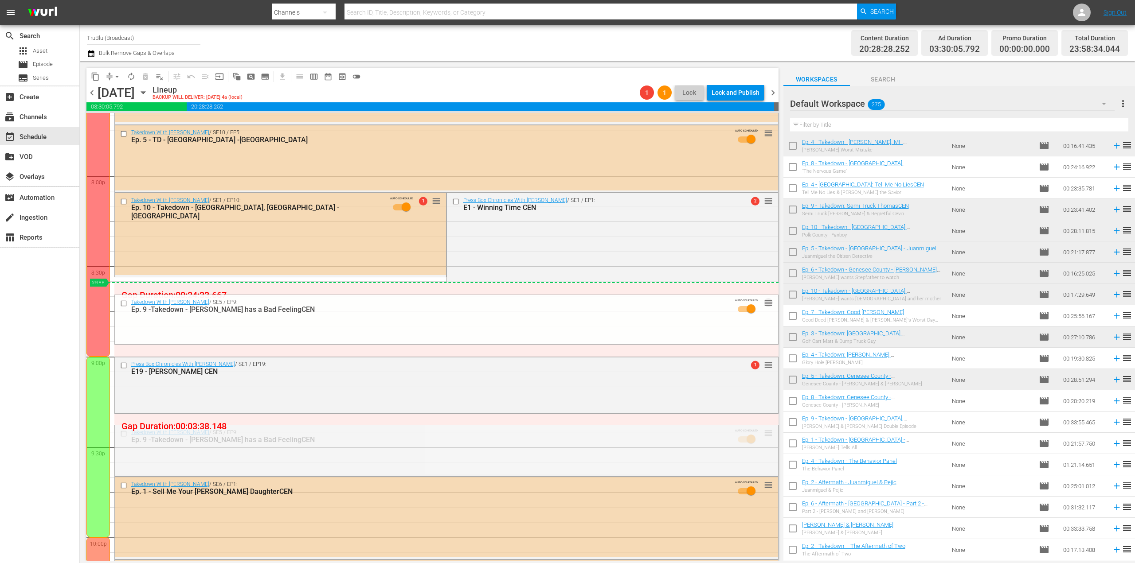
drag, startPoint x: 762, startPoint y: 432, endPoint x: 760, endPoint y: 286, distance: 145.9
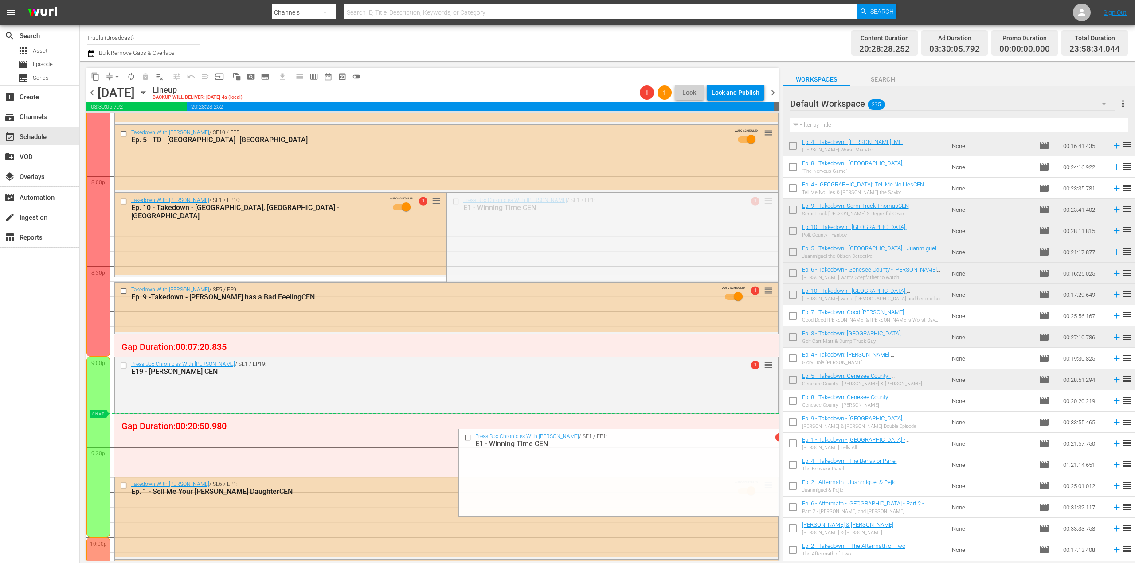
drag, startPoint x: 762, startPoint y: 202, endPoint x: 701, endPoint y: 423, distance: 228.9
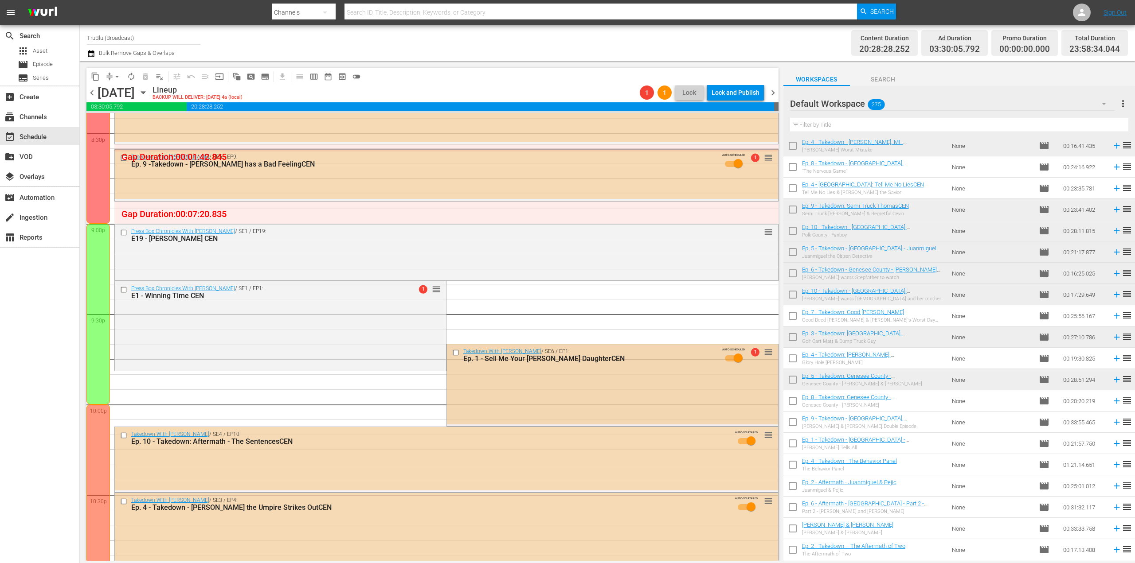
scroll to position [3643, 0]
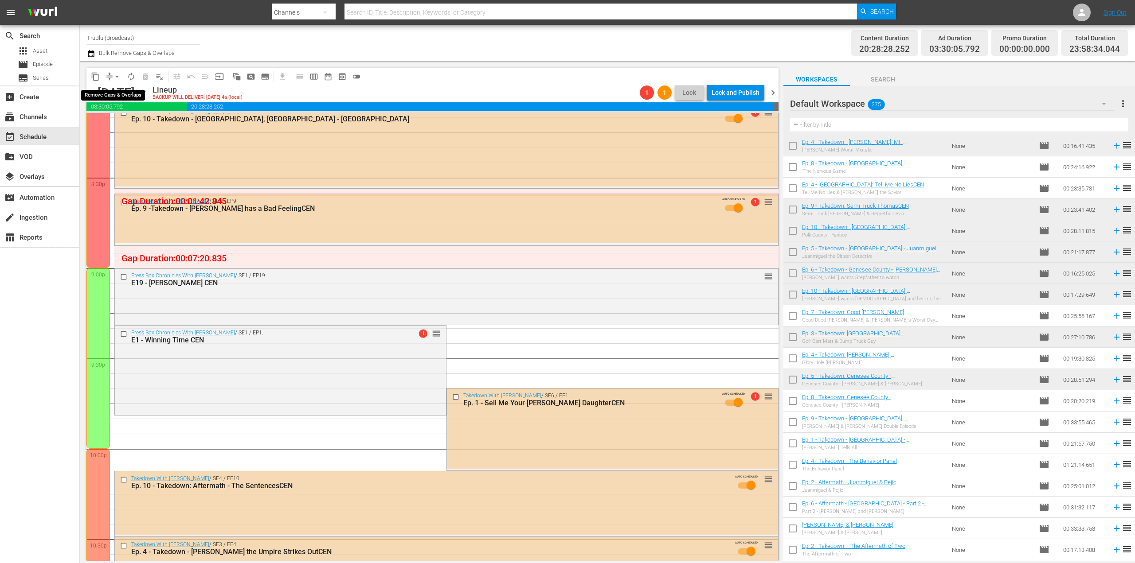
click at [111, 78] on button "arrow_drop_down" at bounding box center [117, 77] width 14 height 14
click at [124, 120] on li "Align to End of Previous Day" at bounding box center [117, 124] width 93 height 15
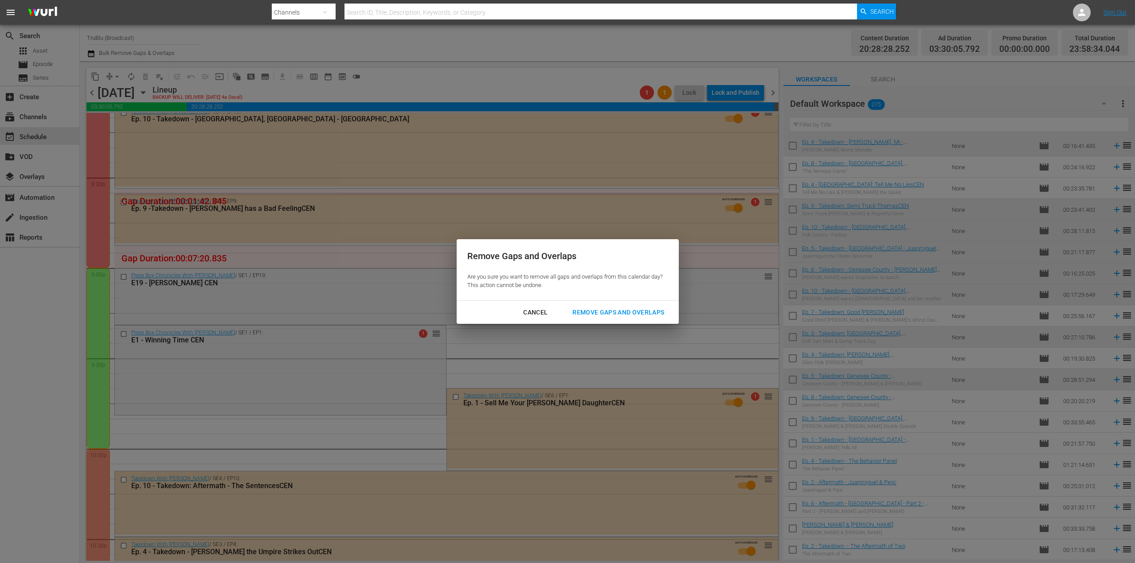
click at [616, 311] on div "Remove Gaps and Overlaps" at bounding box center [618, 312] width 106 height 11
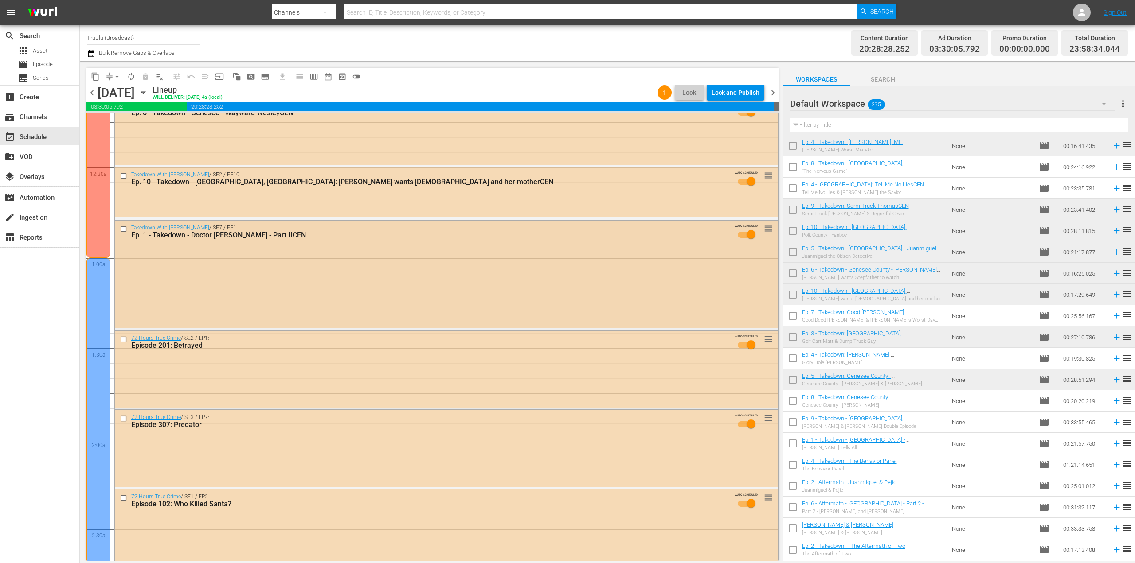
scroll to position [0, 0]
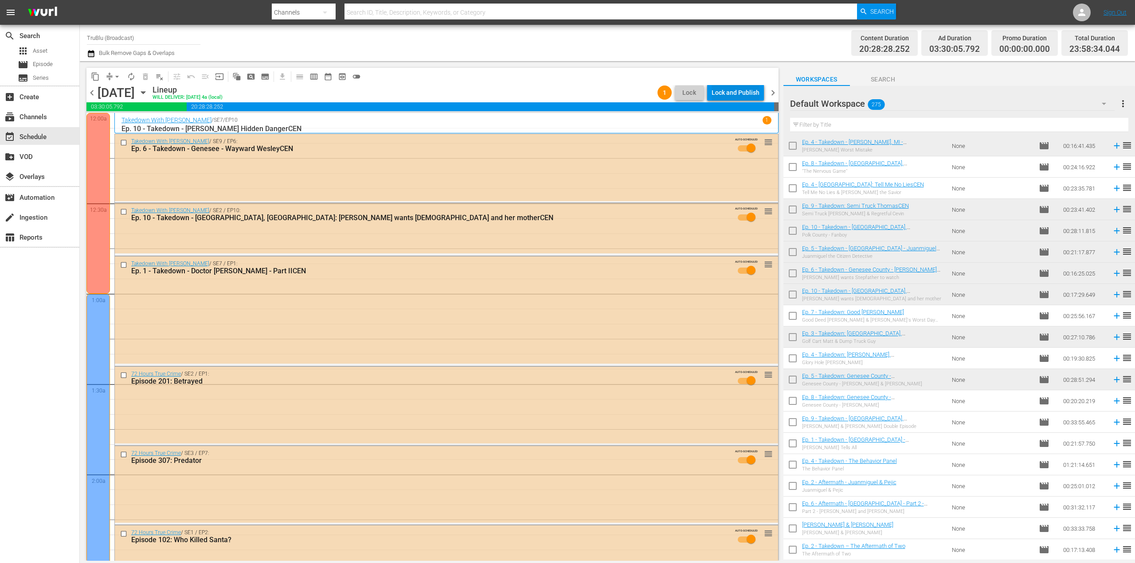
click at [736, 90] on div "Lock and Publish" at bounding box center [736, 93] width 48 height 16
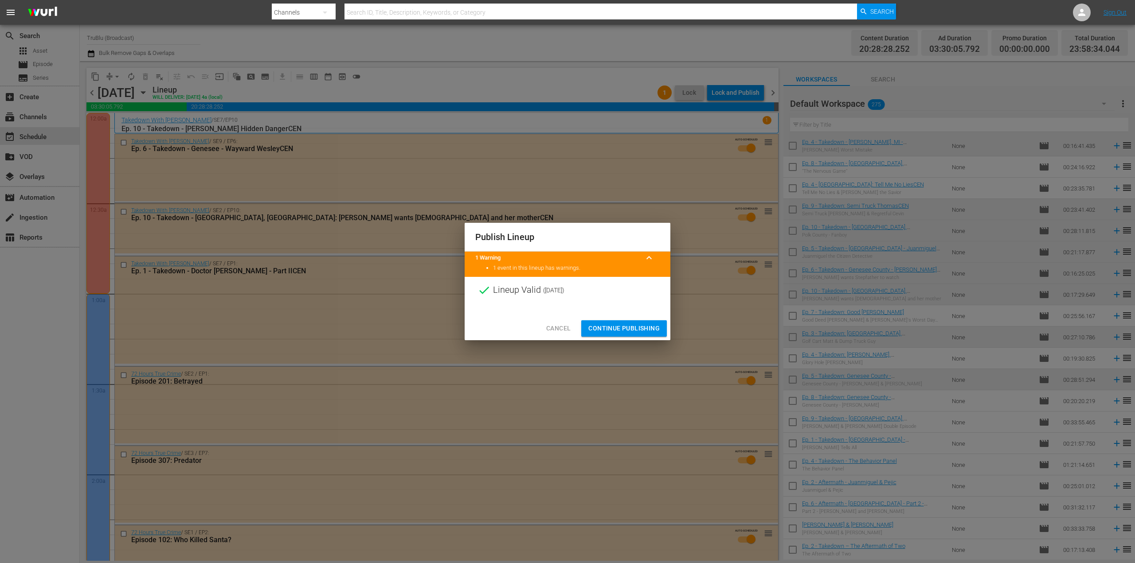
click at [619, 328] on span "Continue Publishing" at bounding box center [623, 328] width 71 height 11
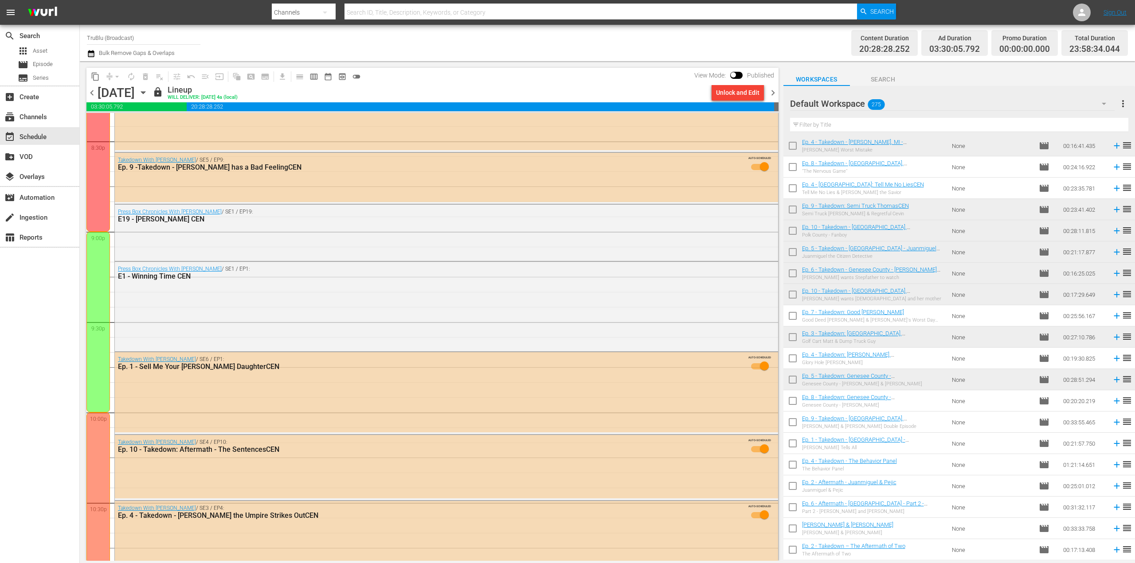
scroll to position [3909, 0]
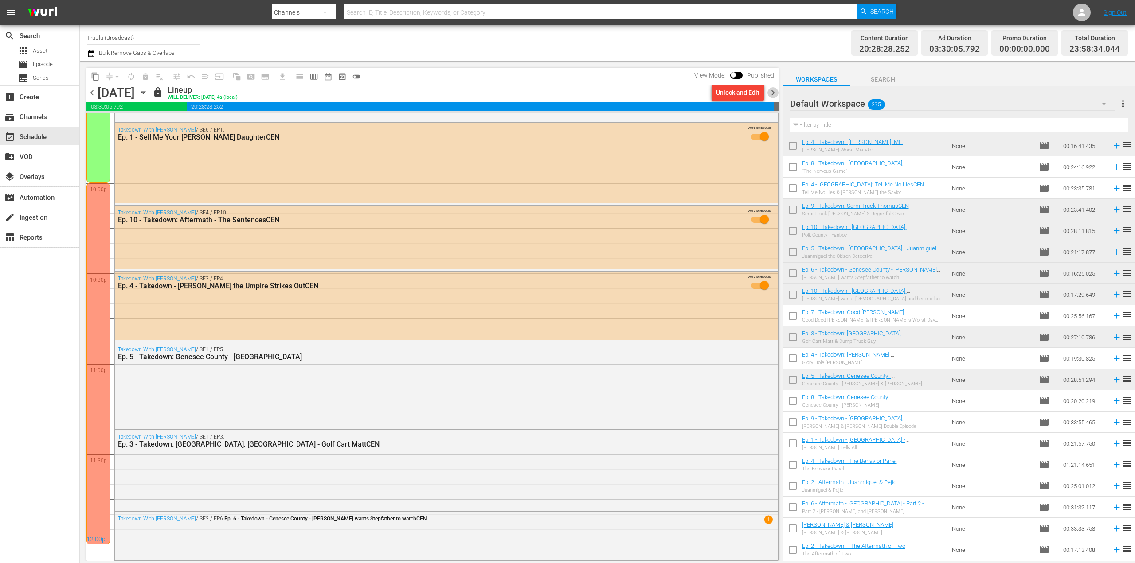
click at [767, 93] on span "chevron_right" at bounding box center [772, 92] width 11 height 11
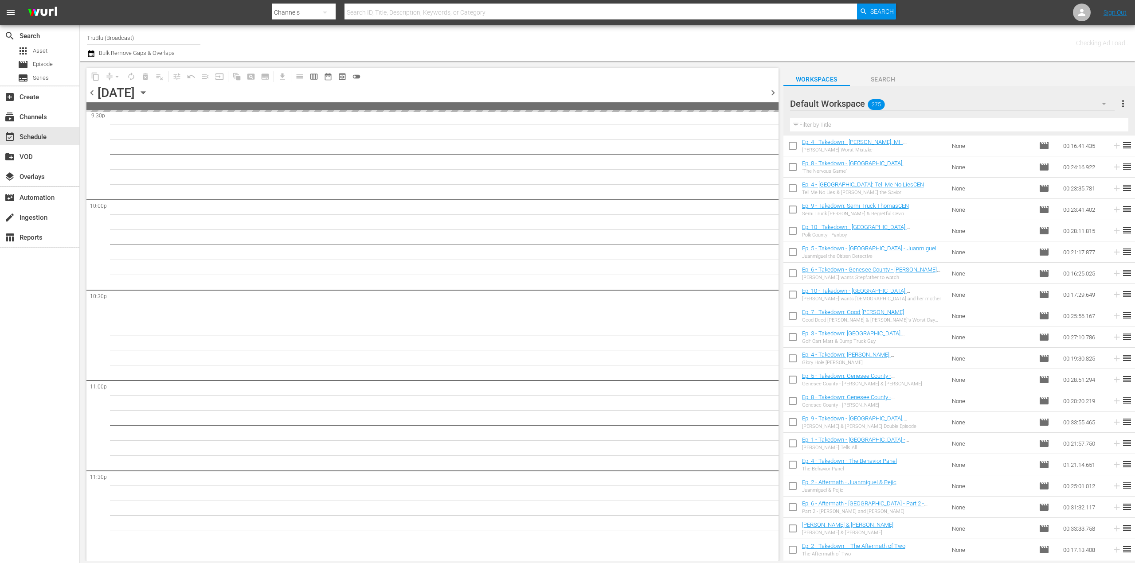
scroll to position [3892, 0]
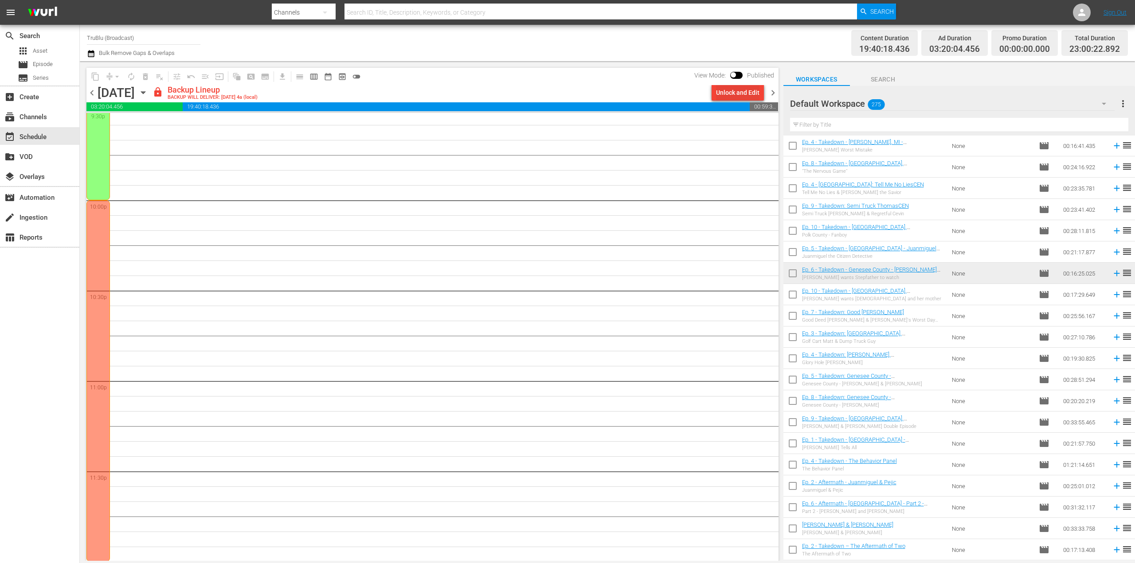
click at [730, 93] on div "Unlock and Edit" at bounding box center [737, 93] width 43 height 16
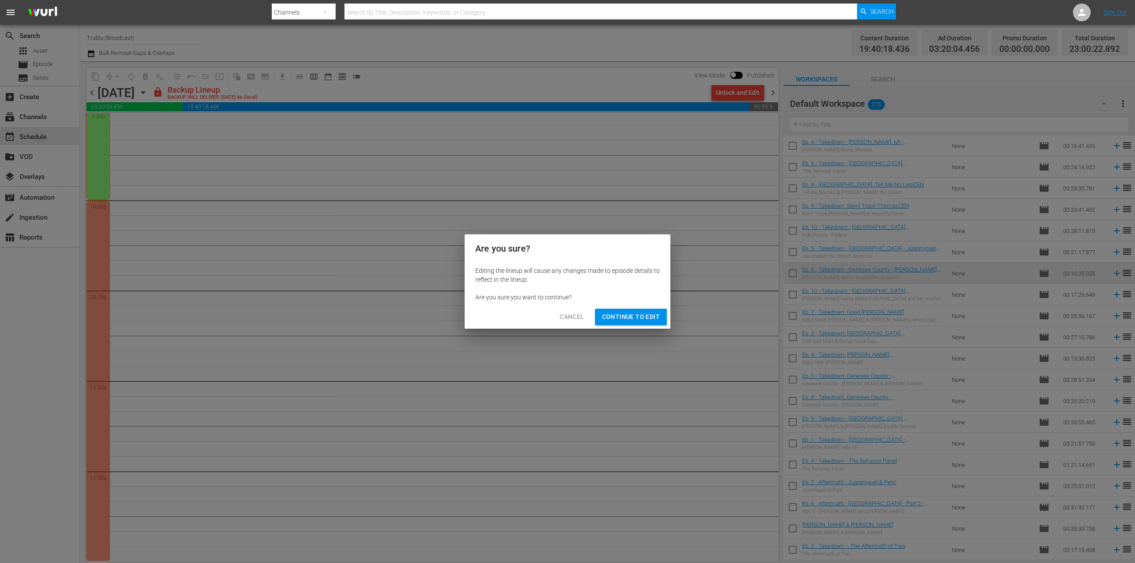
click at [623, 316] on span "Continue to Edit" at bounding box center [631, 317] width 58 height 11
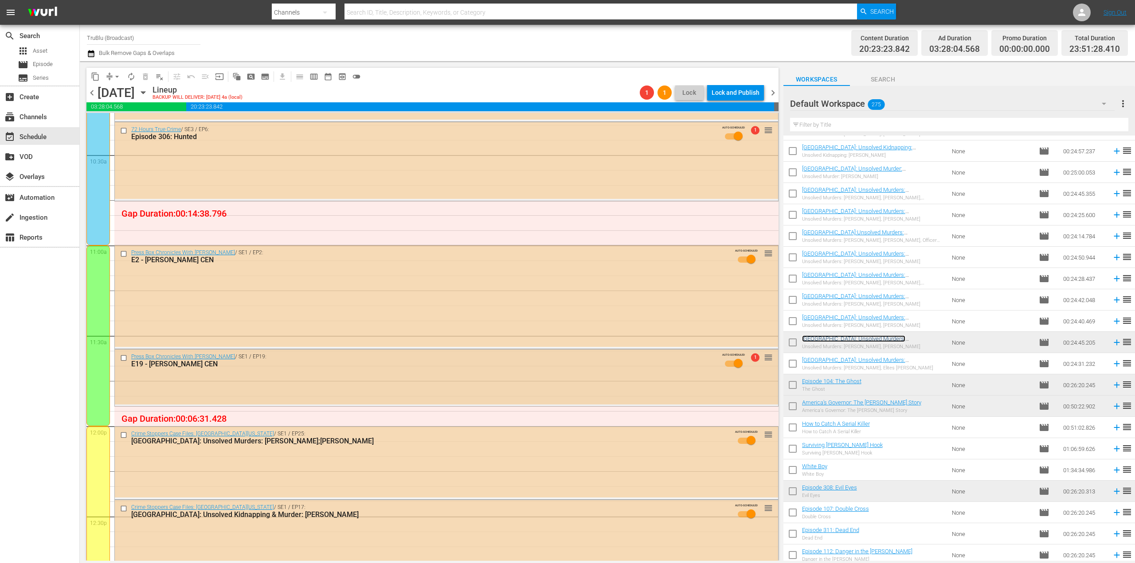
scroll to position [1862, 0]
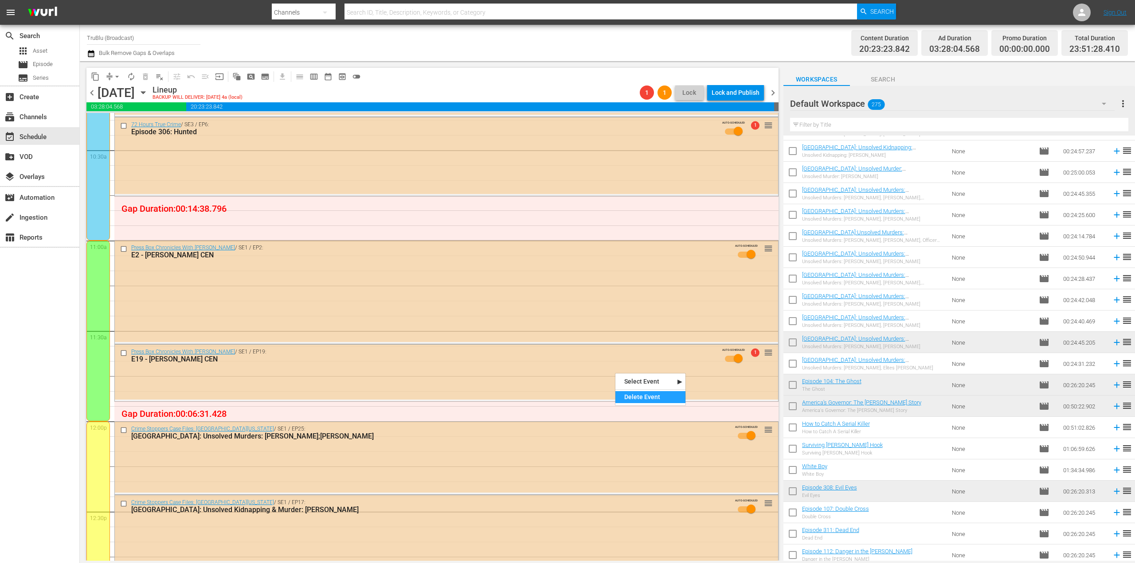
click at [630, 395] on div "Delete Event" at bounding box center [650, 397] width 70 height 12
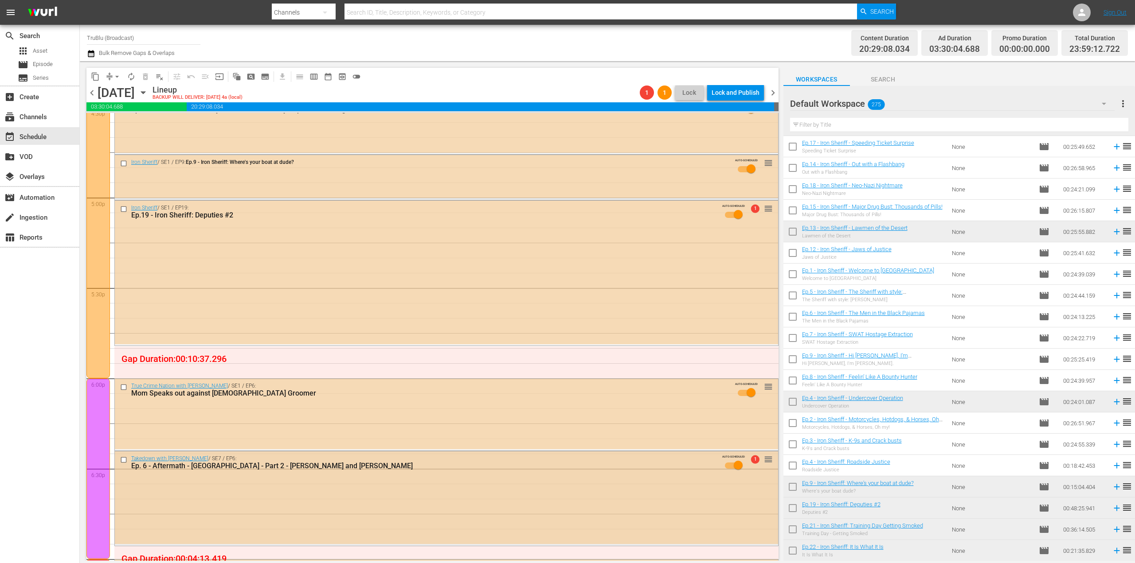
scroll to position [3059, 0]
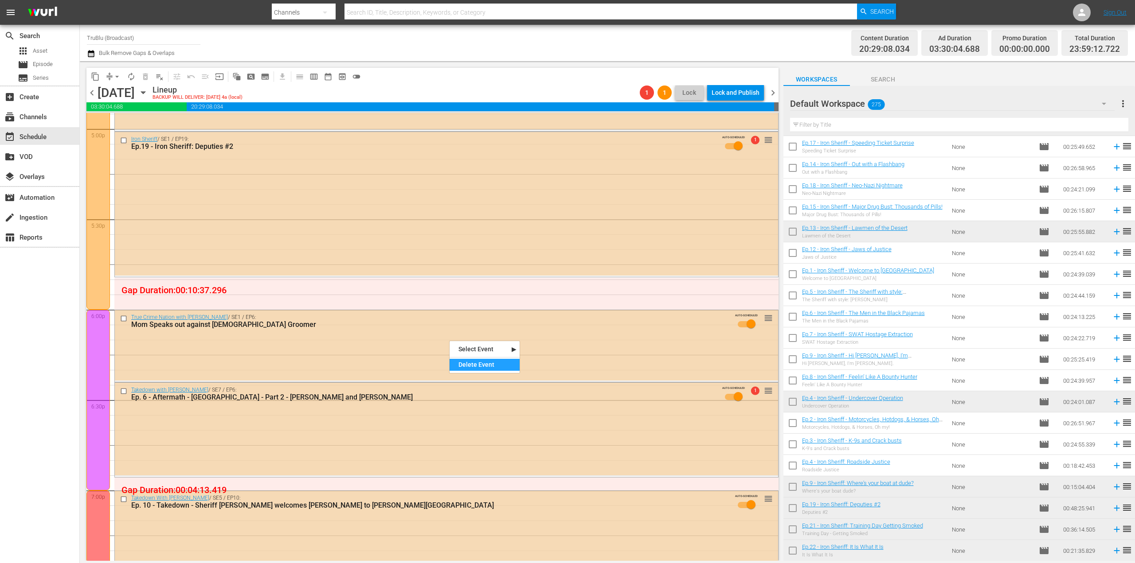
click at [464, 364] on div "Delete Event" at bounding box center [485, 365] width 70 height 12
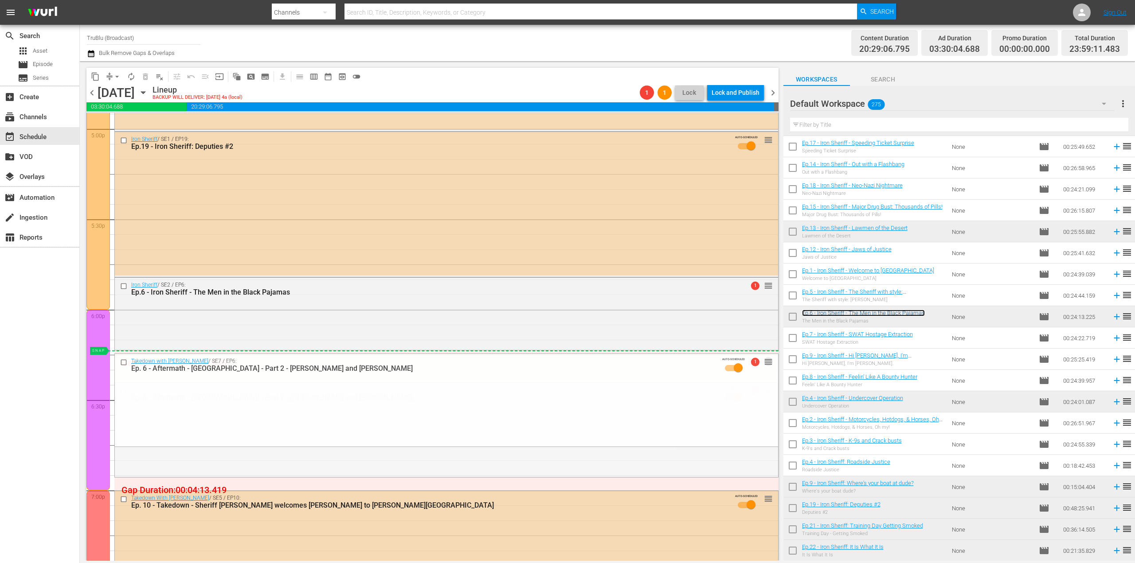
drag, startPoint x: 760, startPoint y: 391, endPoint x: 768, endPoint y: 352, distance: 40.3
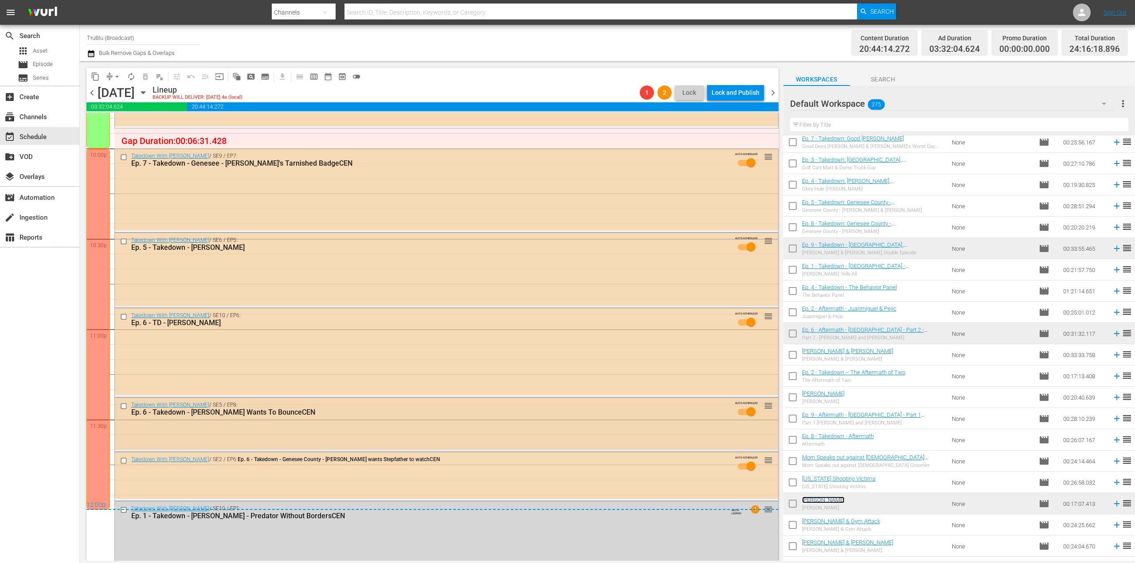
scroll to position [3946, 0]
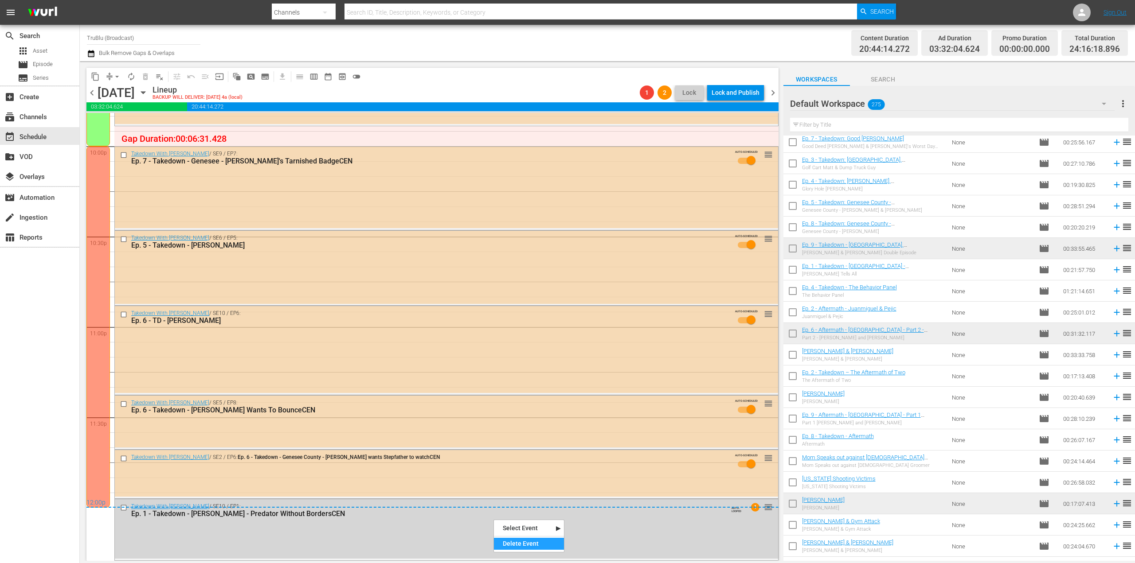
click at [520, 543] on div "Delete Event" at bounding box center [529, 544] width 70 height 12
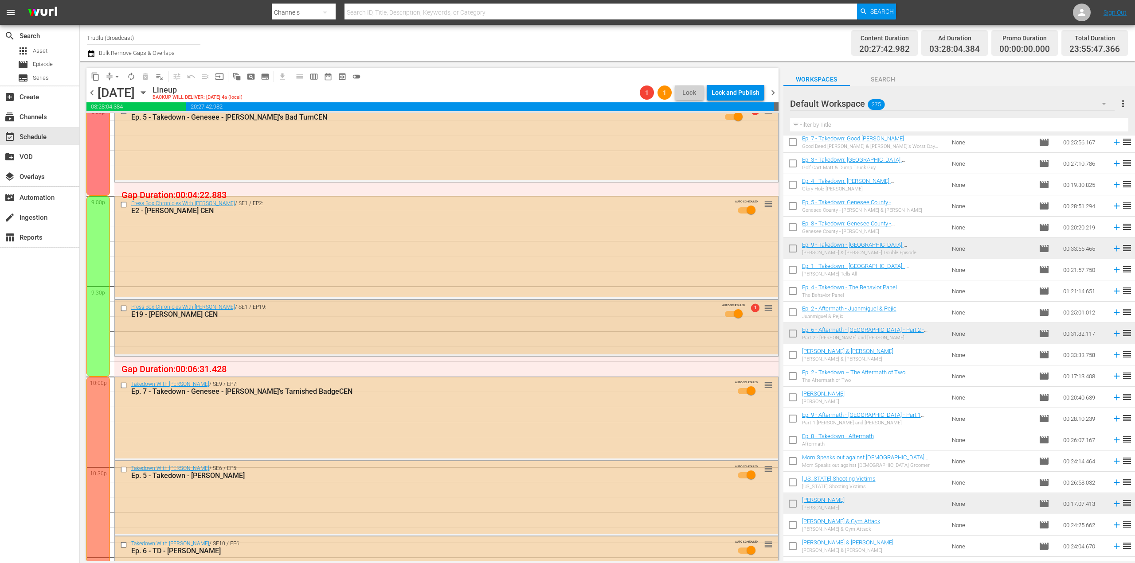
scroll to position [3627, 0]
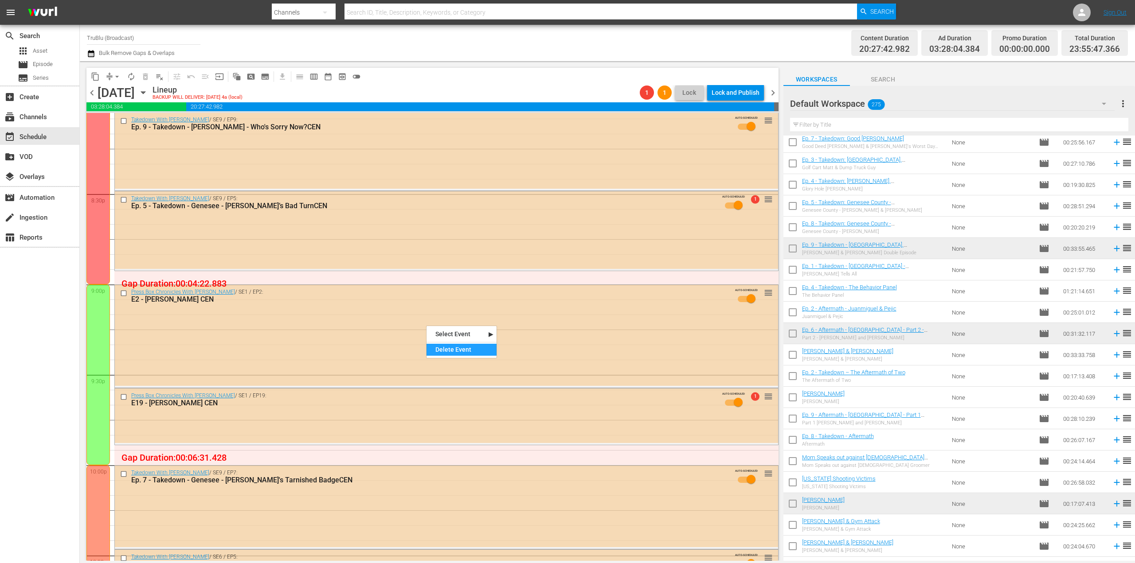
click at [436, 351] on div "Delete Event" at bounding box center [461, 350] width 70 height 12
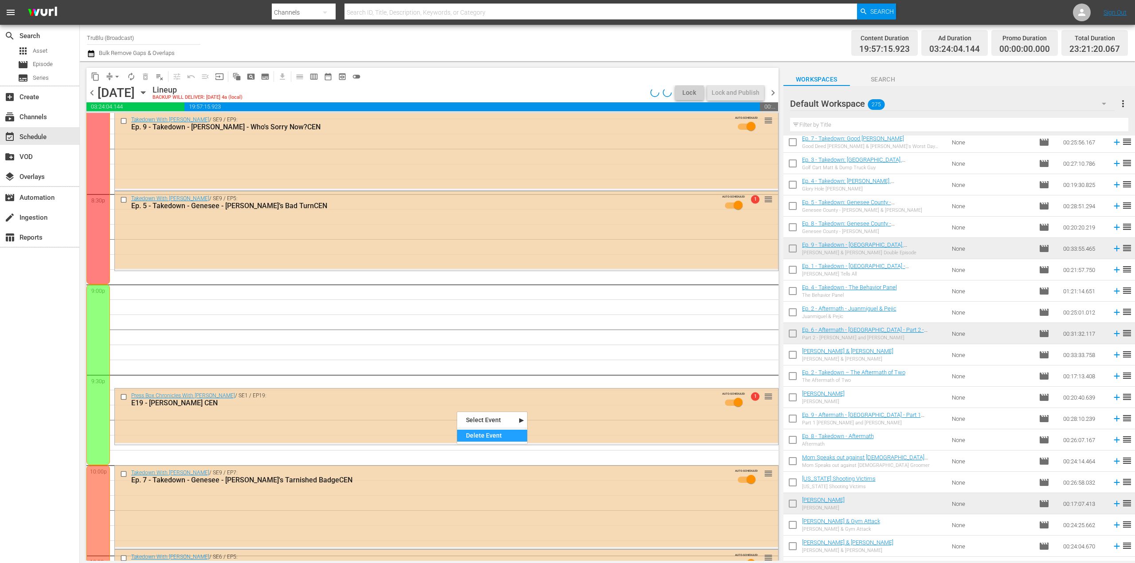
click at [481, 436] on div "Delete Event" at bounding box center [492, 436] width 70 height 12
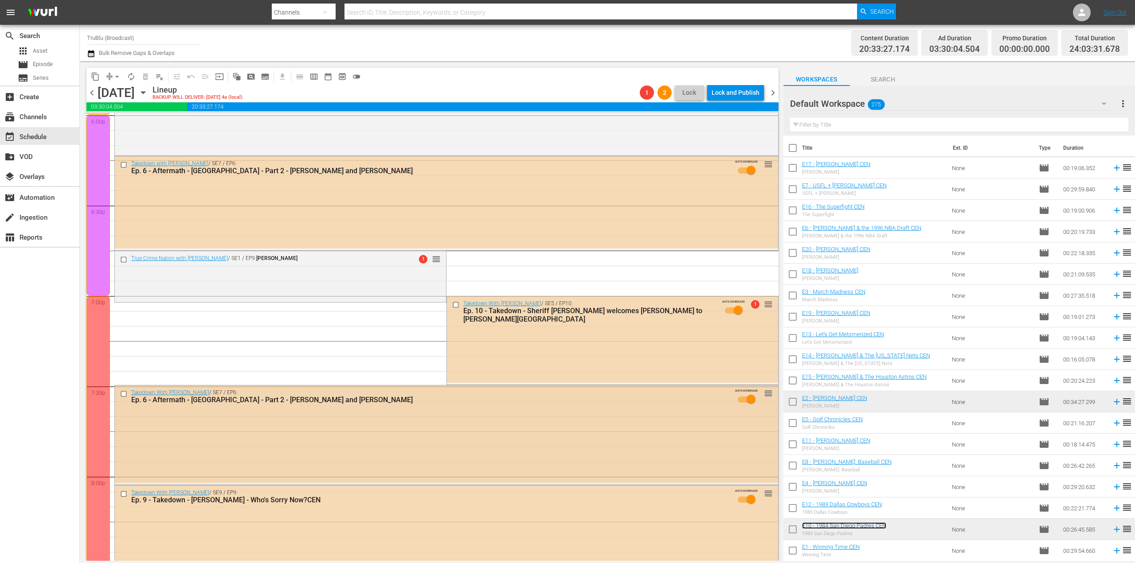
scroll to position [3200, 0]
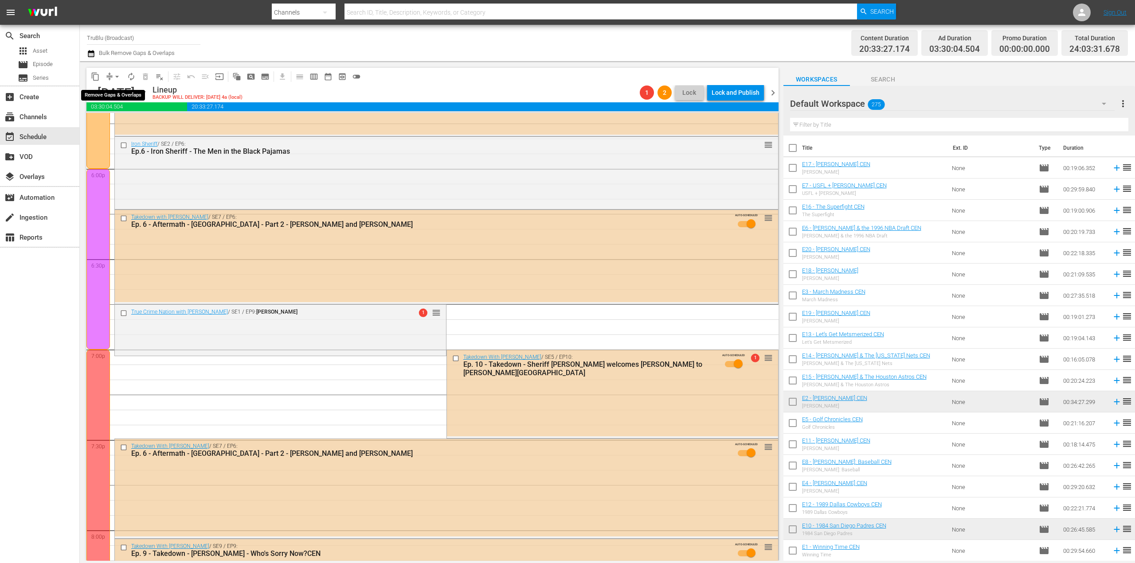
click at [113, 79] on span "arrow_drop_down" at bounding box center [117, 76] width 9 height 9
click at [129, 117] on li "Align to End of Previous Day" at bounding box center [117, 124] width 93 height 15
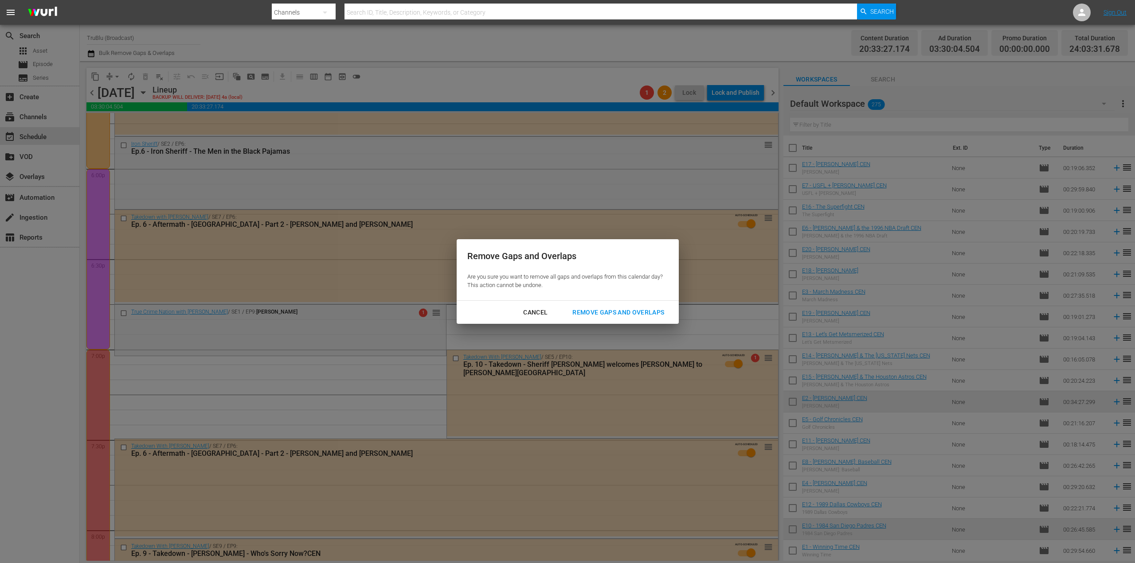
click at [614, 315] on div "Remove Gaps and Overlaps" at bounding box center [618, 312] width 106 height 11
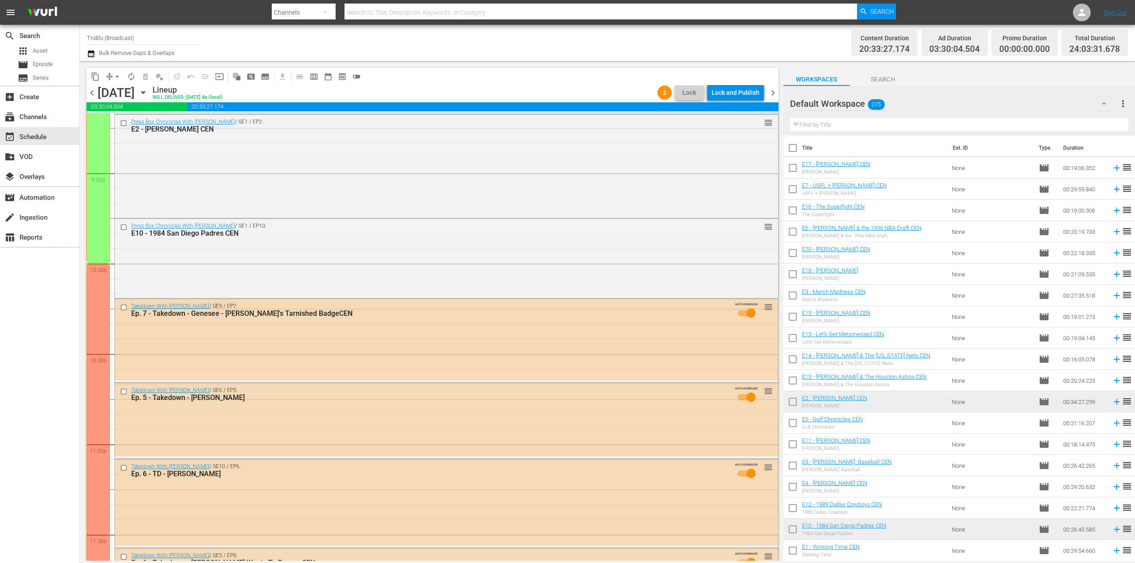
scroll to position [3919, 0]
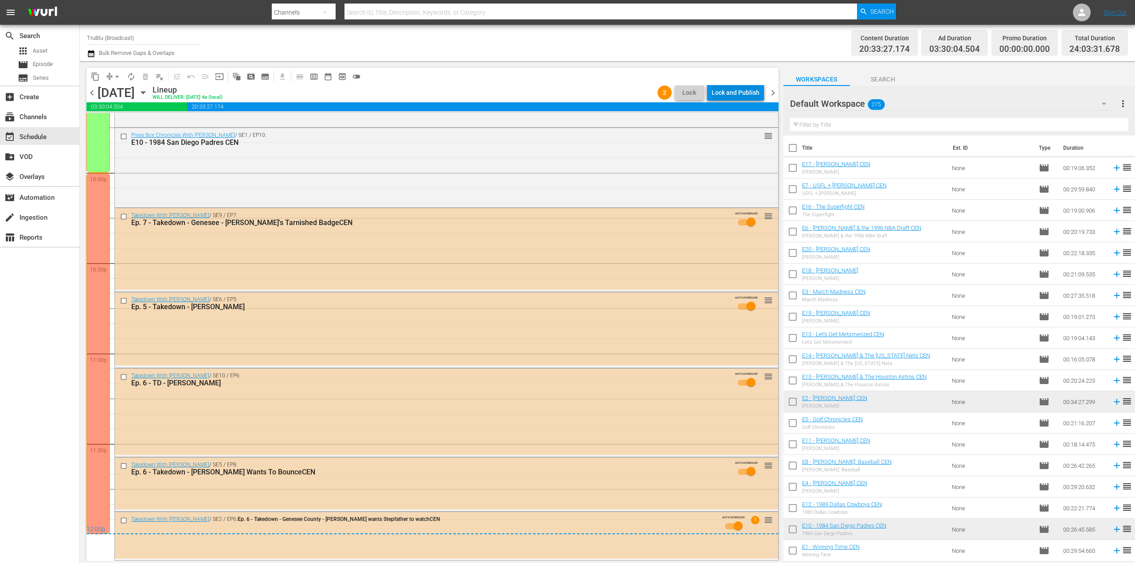
click at [748, 96] on div "Lock and Publish" at bounding box center [736, 93] width 48 height 16
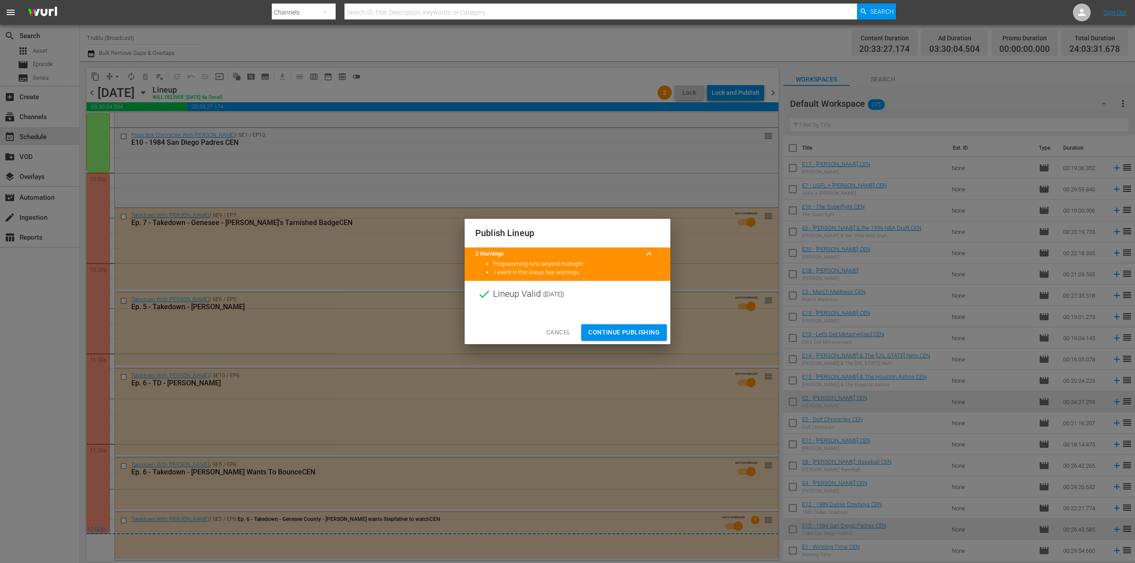
click at [627, 337] on span "Continue Publishing" at bounding box center [623, 332] width 71 height 11
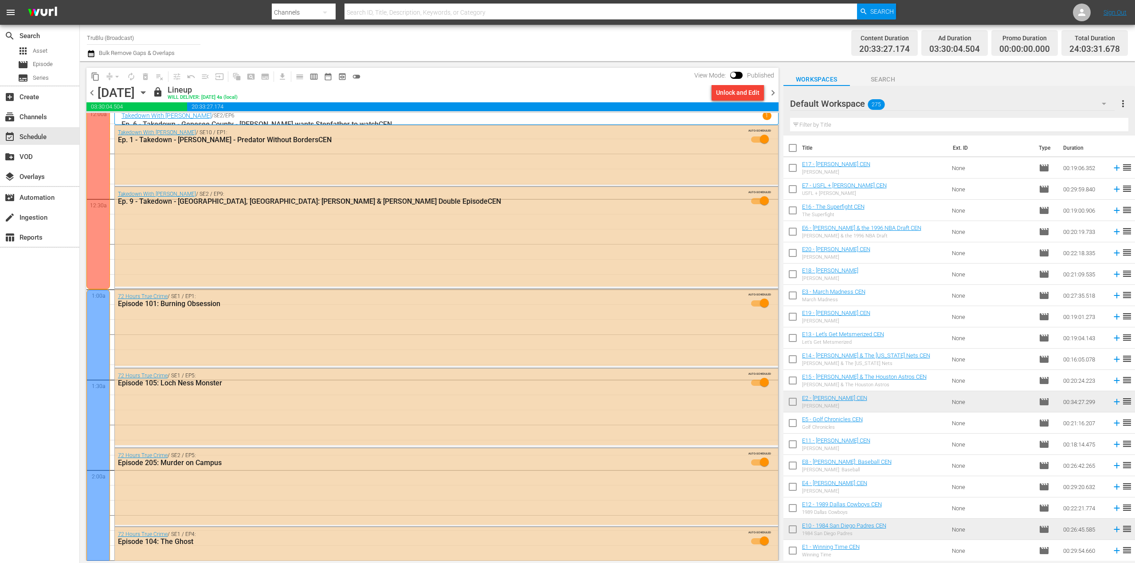
scroll to position [0, 0]
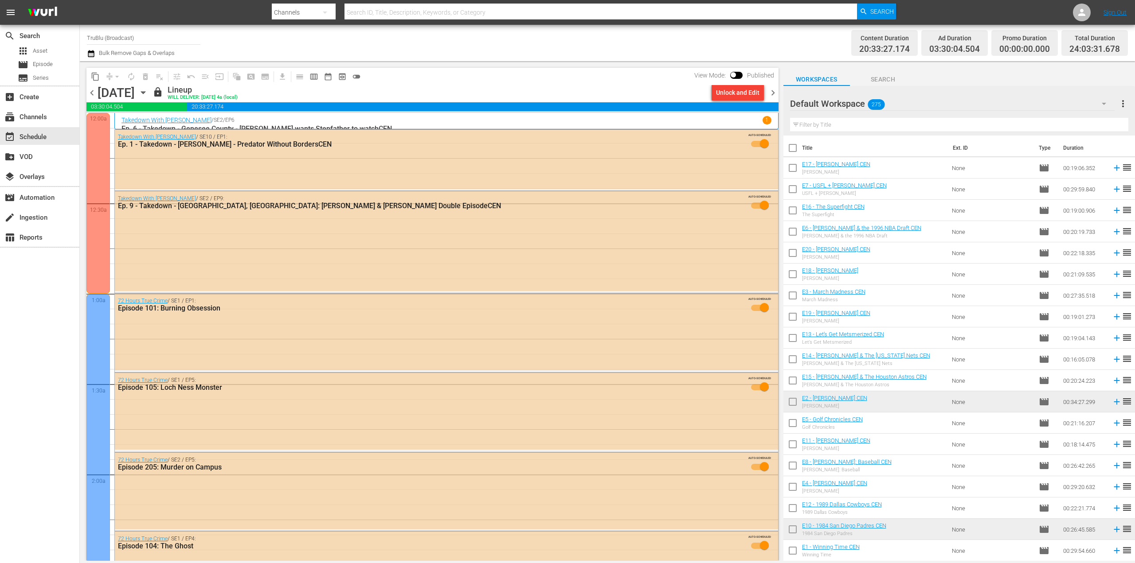
click at [772, 93] on span "chevron_right" at bounding box center [772, 92] width 11 height 11
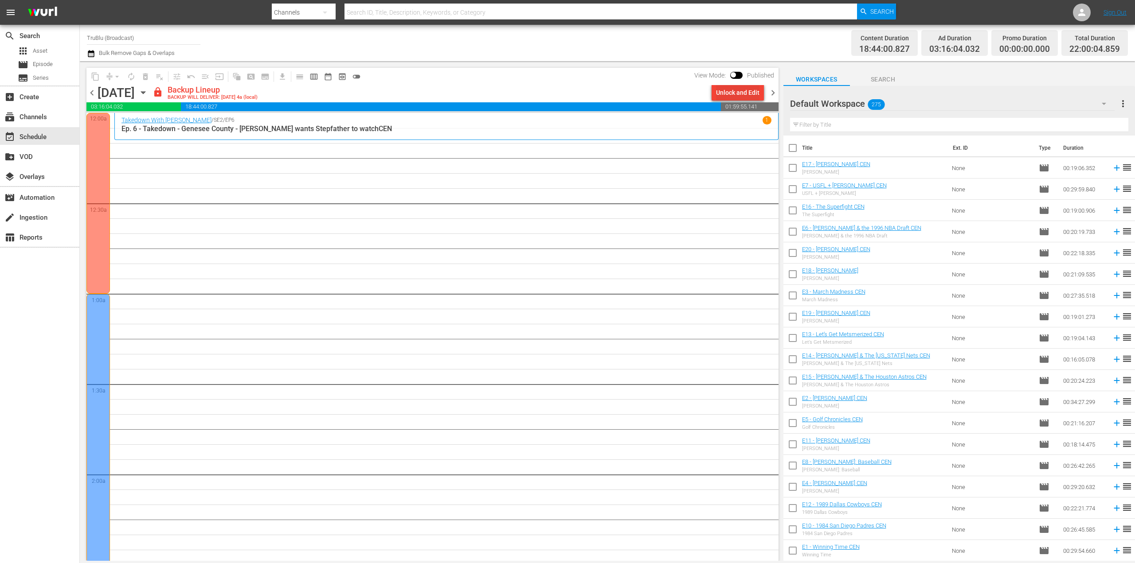
click at [736, 89] on div "Unlock and Edit" at bounding box center [737, 93] width 43 height 16
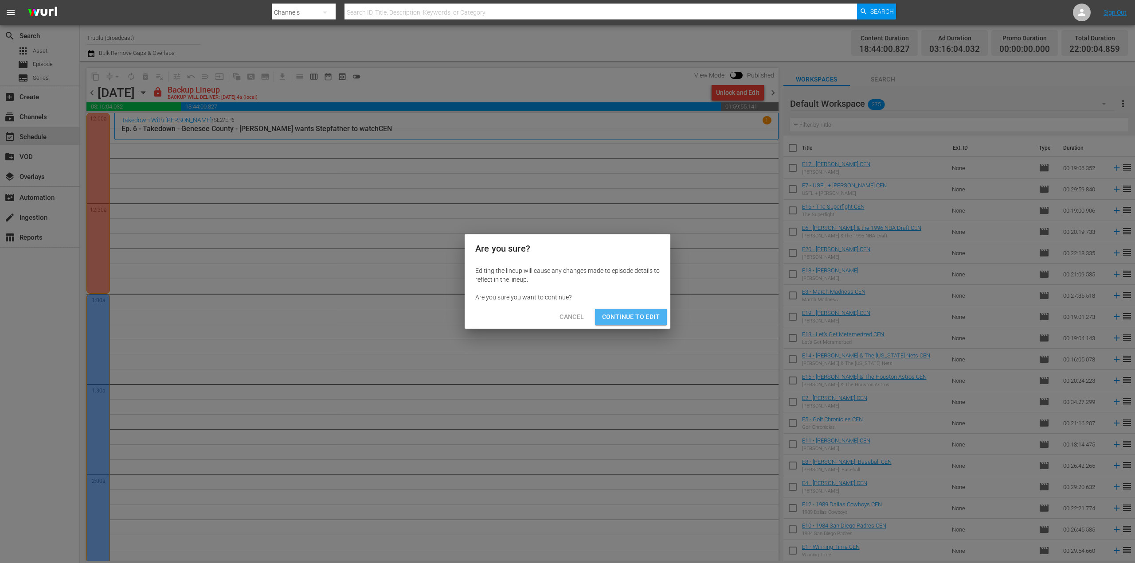
click at [630, 316] on span "Continue to Edit" at bounding box center [631, 317] width 58 height 11
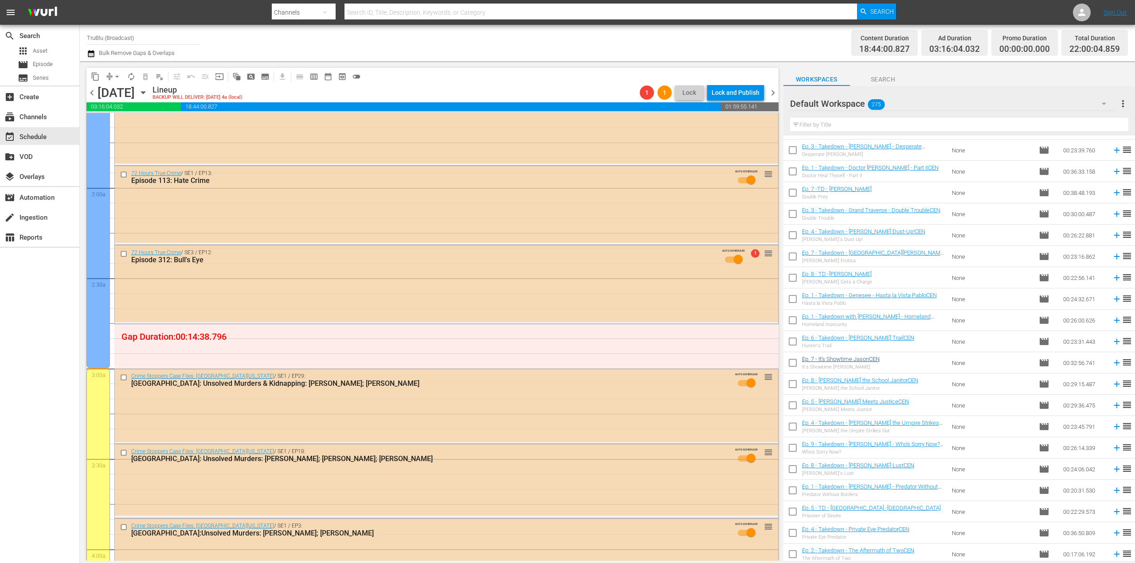
scroll to position [1108, 0]
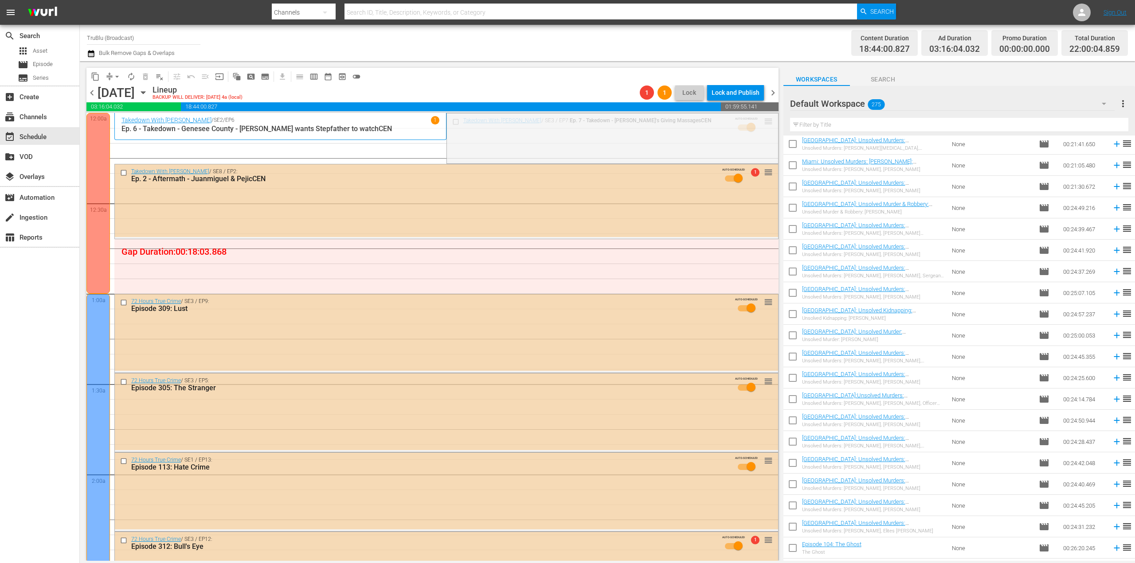
drag, startPoint x: 760, startPoint y: 123, endPoint x: 730, endPoint y: 241, distance: 121.6
drag, startPoint x: 762, startPoint y: 122, endPoint x: 726, endPoint y: 241, distance: 124.1
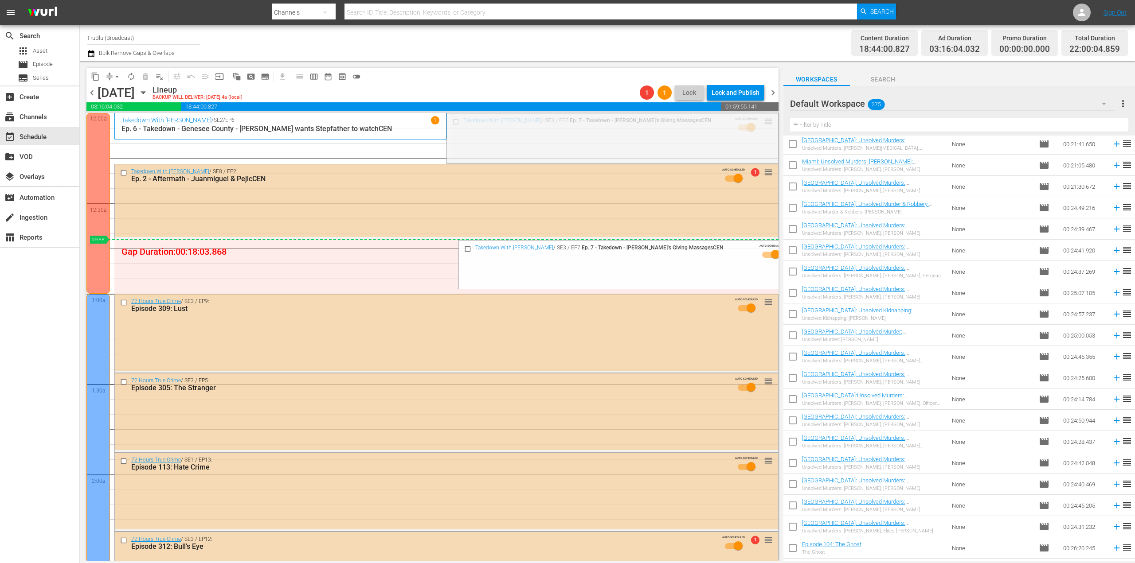
drag, startPoint x: 762, startPoint y: 121, endPoint x: 246, endPoint y: 246, distance: 530.5
drag, startPoint x: 705, startPoint y: 181, endPoint x: 438, endPoint y: 245, distance: 274.3
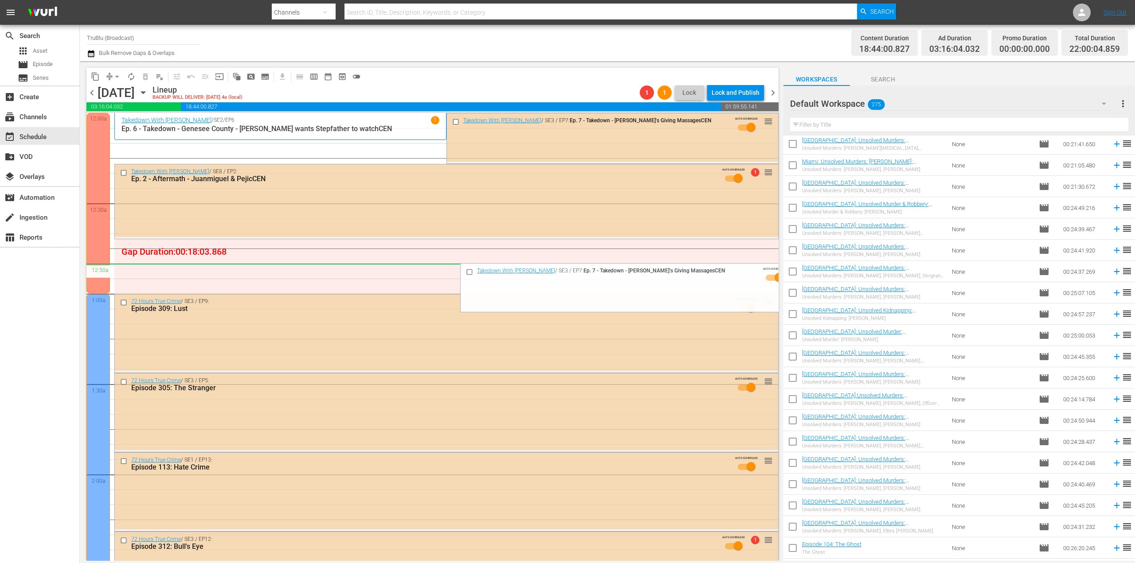
drag, startPoint x: 760, startPoint y: 121, endPoint x: 454, endPoint y: 267, distance: 339.9
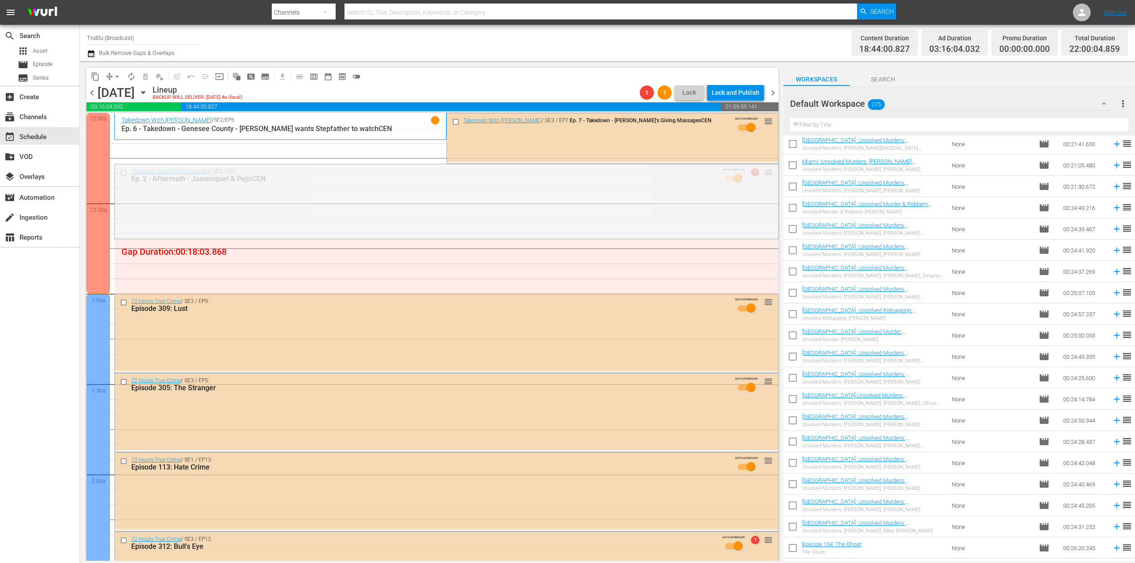
drag, startPoint x: 756, startPoint y: 189, endPoint x: 741, endPoint y: 227, distance: 40.2
drag, startPoint x: 763, startPoint y: 172, endPoint x: 731, endPoint y: 222, distance: 58.8
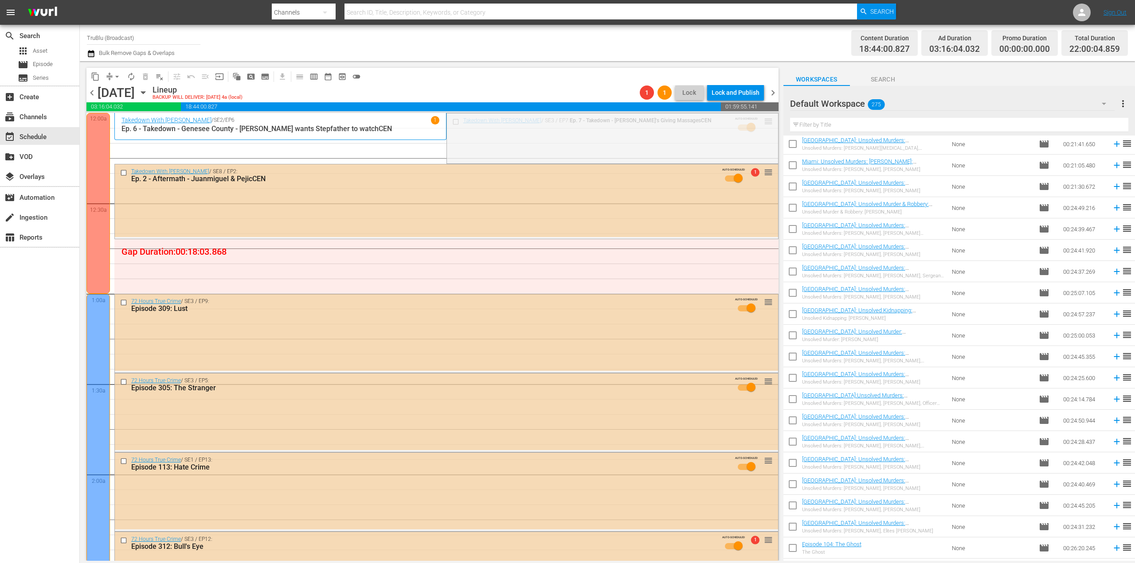
drag, startPoint x: 763, startPoint y: 121, endPoint x: 685, endPoint y: 247, distance: 148.5
drag, startPoint x: 761, startPoint y: 122, endPoint x: 417, endPoint y: 248, distance: 366.8
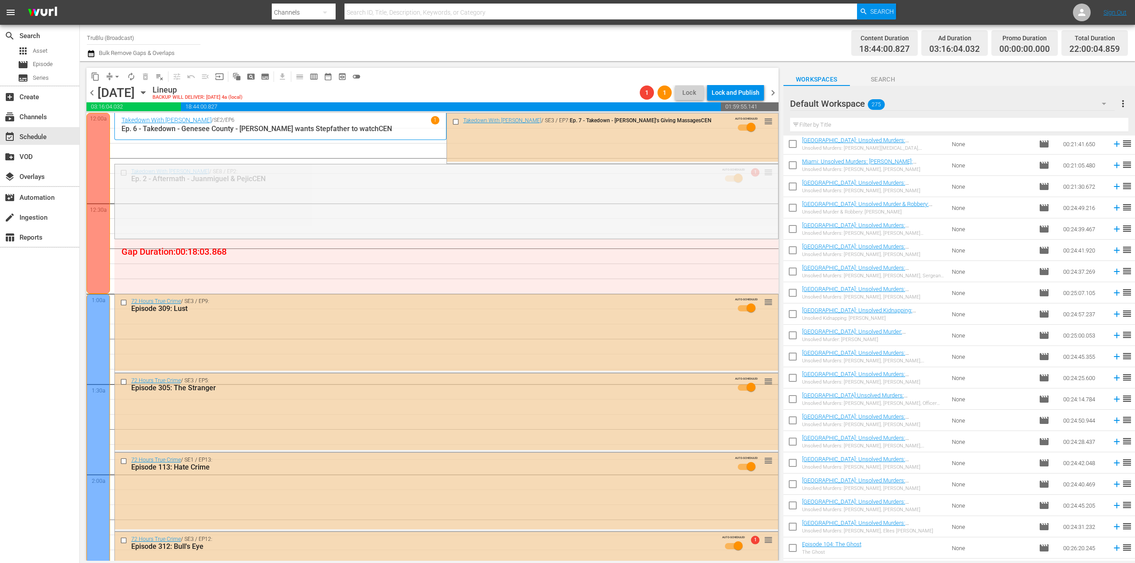
drag, startPoint x: 759, startPoint y: 173, endPoint x: 743, endPoint y: 223, distance: 52.6
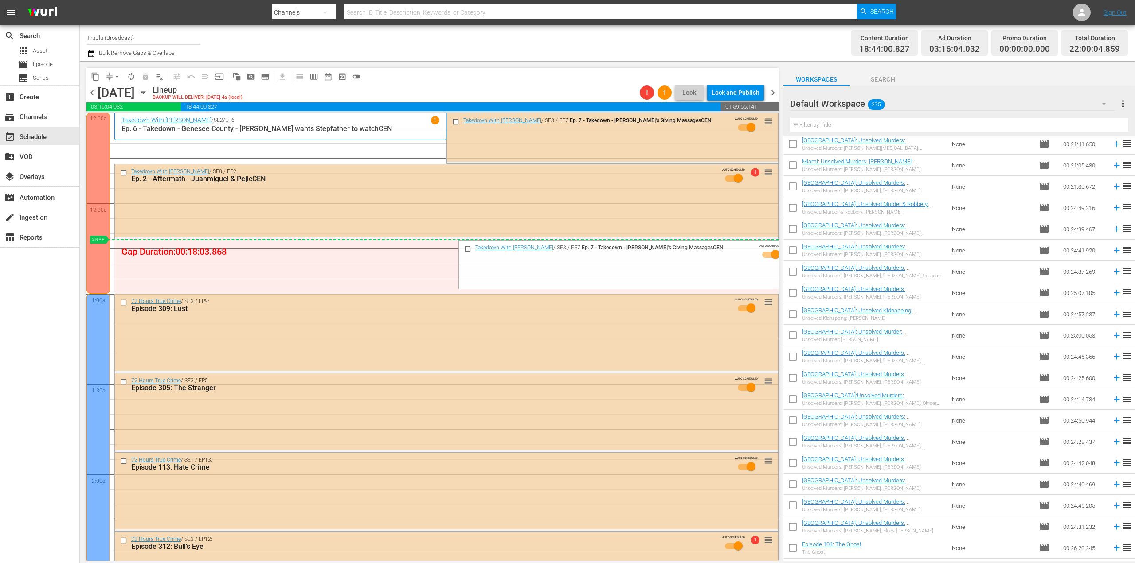
drag, startPoint x: 743, startPoint y: 188, endPoint x: 735, endPoint y: 241, distance: 52.9
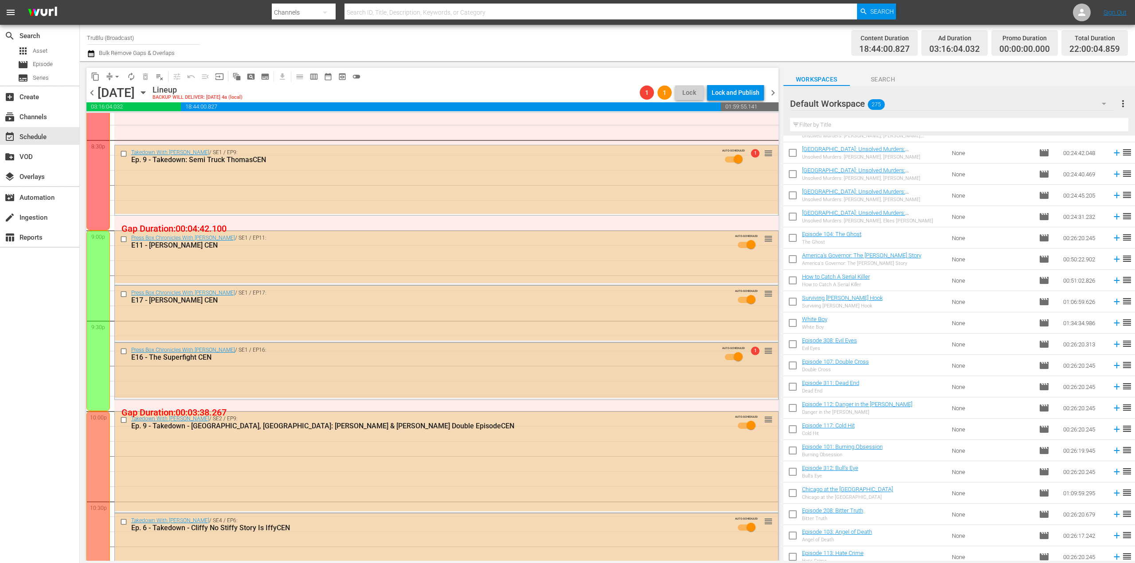
scroll to position [3708, 0]
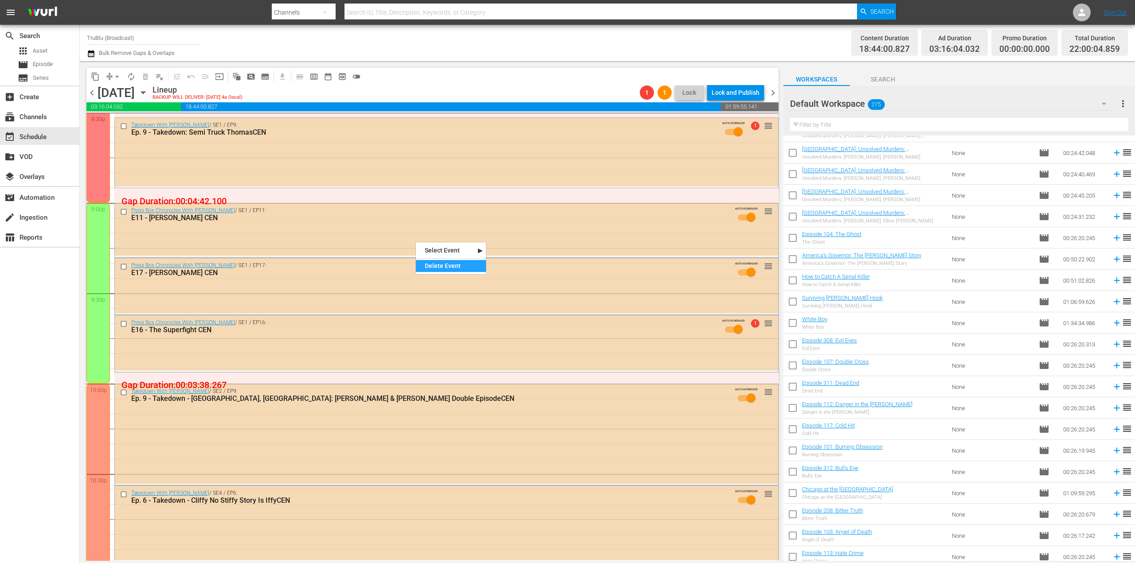
click at [437, 265] on div "Delete Event" at bounding box center [451, 266] width 70 height 12
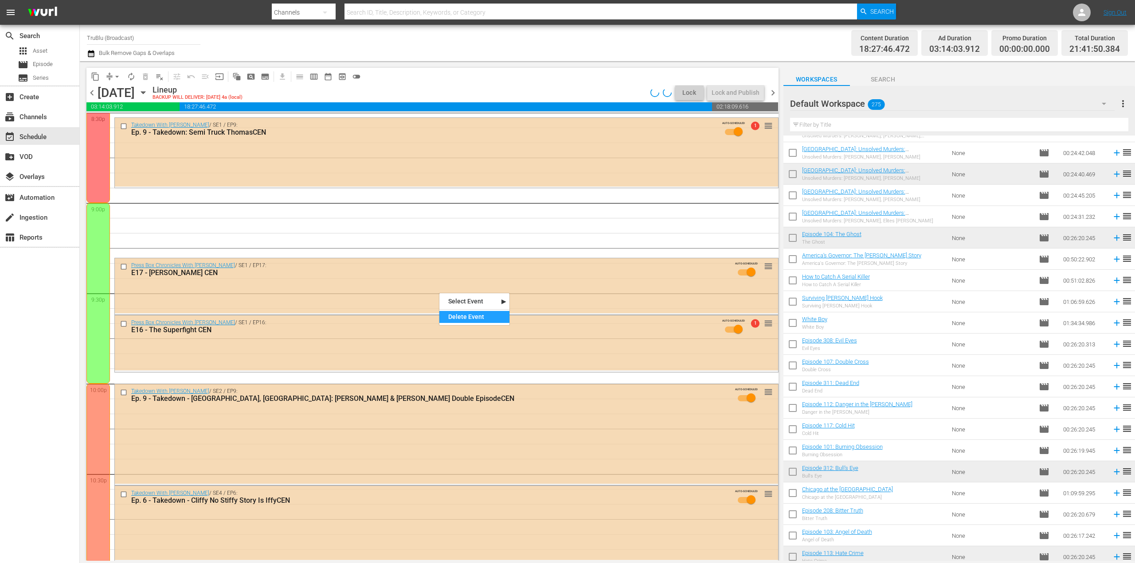
click at [452, 317] on div "Delete Event" at bounding box center [474, 317] width 70 height 12
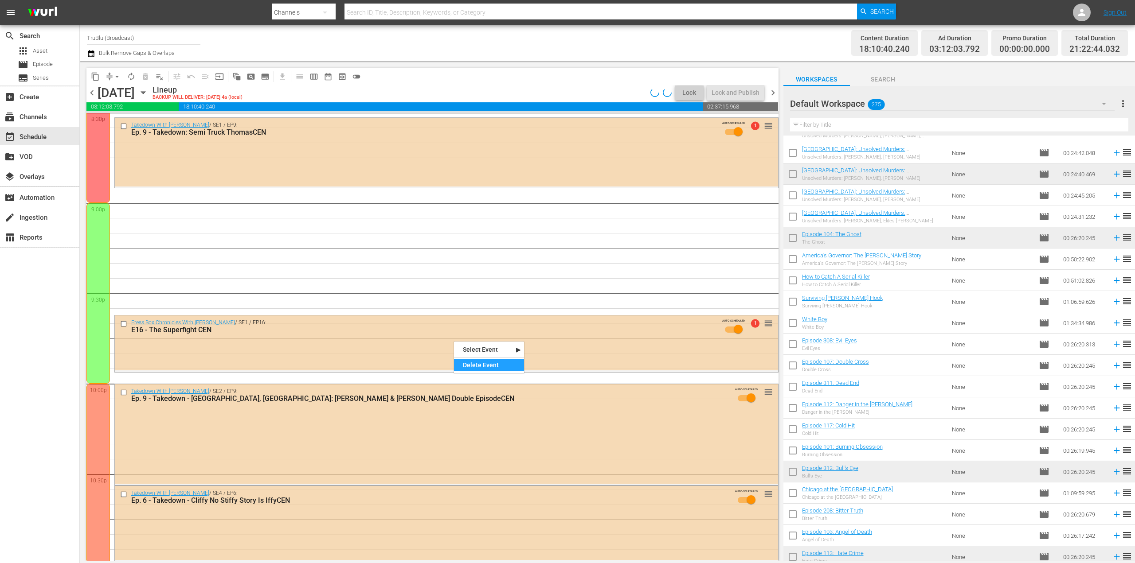
click at [473, 368] on div "Delete Event" at bounding box center [489, 366] width 70 height 12
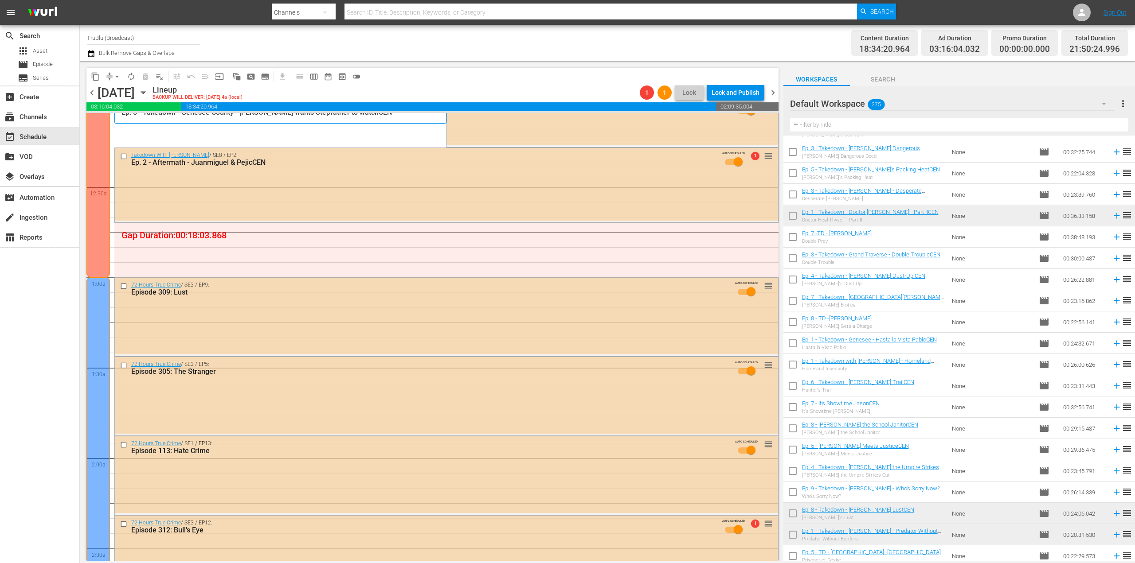
scroll to position [0, 0]
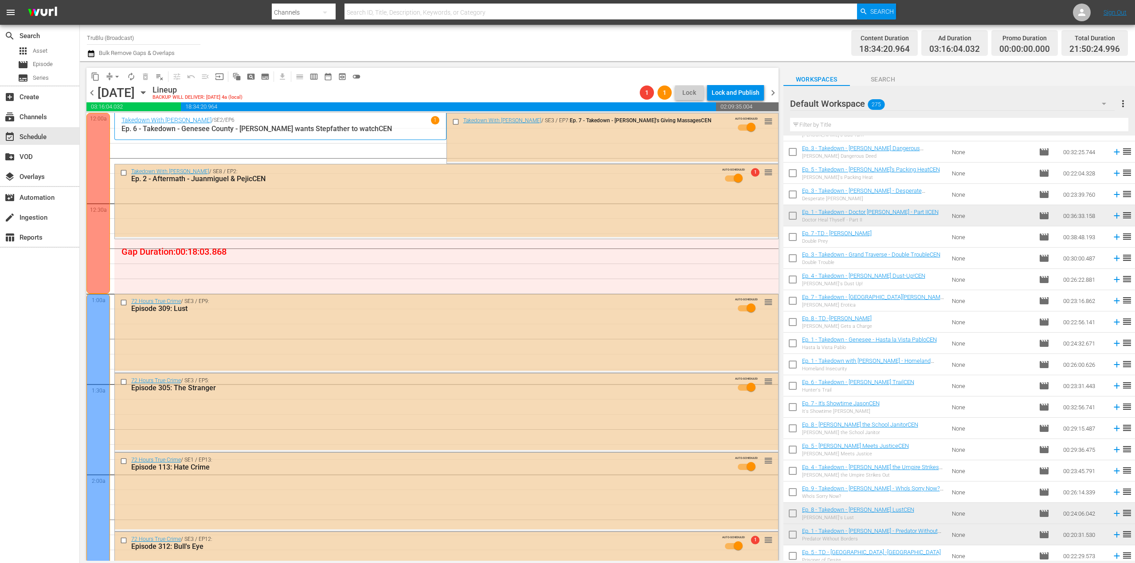
drag, startPoint x: 729, startPoint y: 129, endPoint x: 763, endPoint y: 119, distance: 35.2
click at [712, 158] on div "Takedown With Chris Hansen / SE3 / EP7: Ep. 7 - Takedown - John's Giving Massag…" at bounding box center [612, 137] width 331 height 48
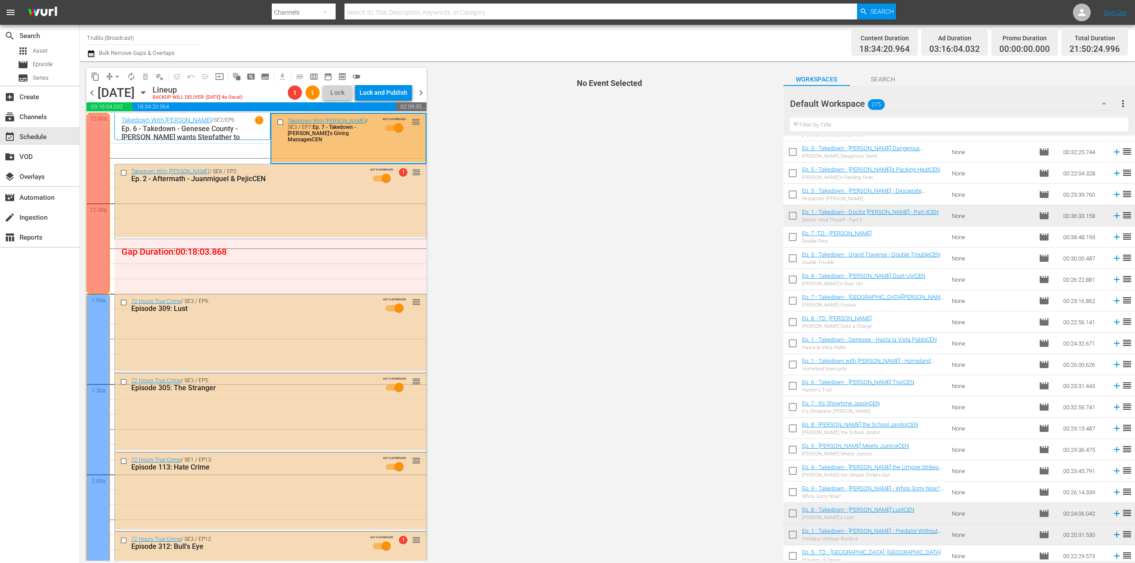
click at [763, 119] on span "No Event Selected" at bounding box center [607, 311] width 352 height 500
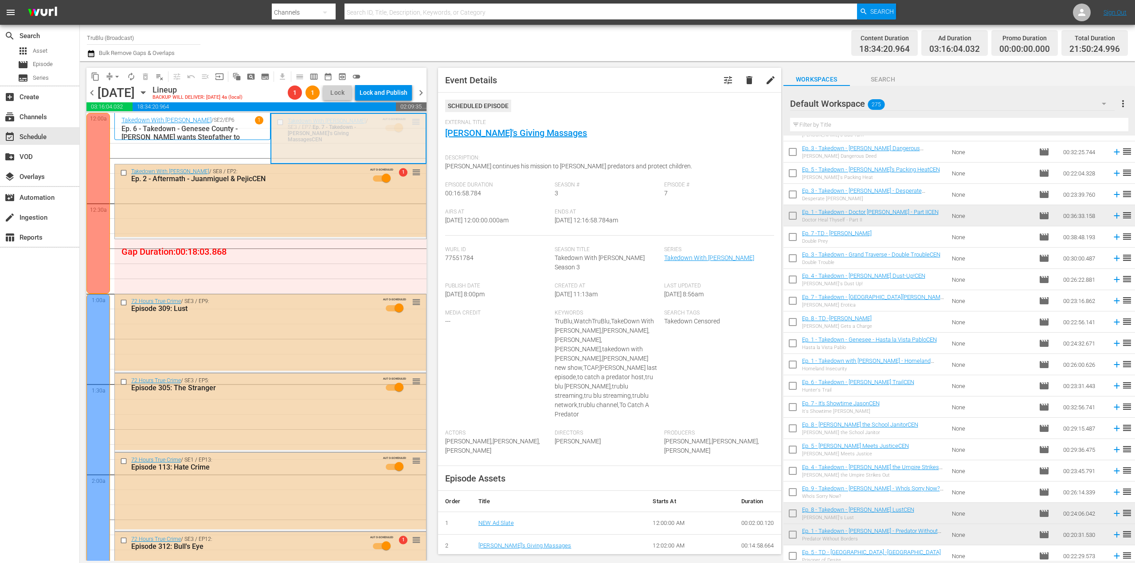
drag, startPoint x: 409, startPoint y: 121, endPoint x: 376, endPoint y: 240, distance: 123.7
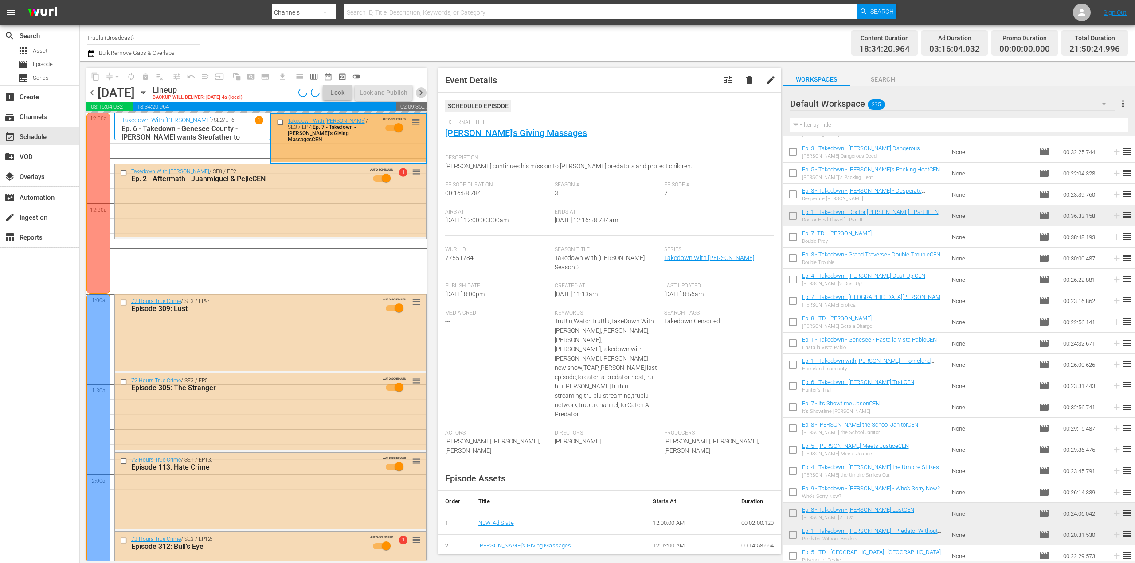
click at [423, 92] on span "chevron_right" at bounding box center [420, 92] width 11 height 11
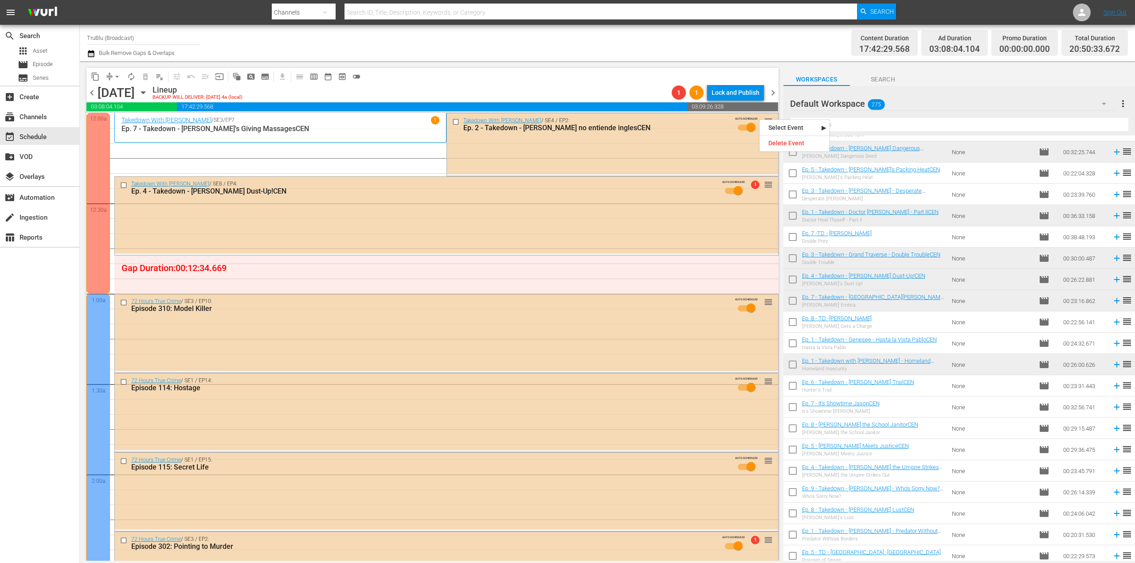
drag, startPoint x: 766, startPoint y: 134, endPoint x: 643, endPoint y: 256, distance: 173.4
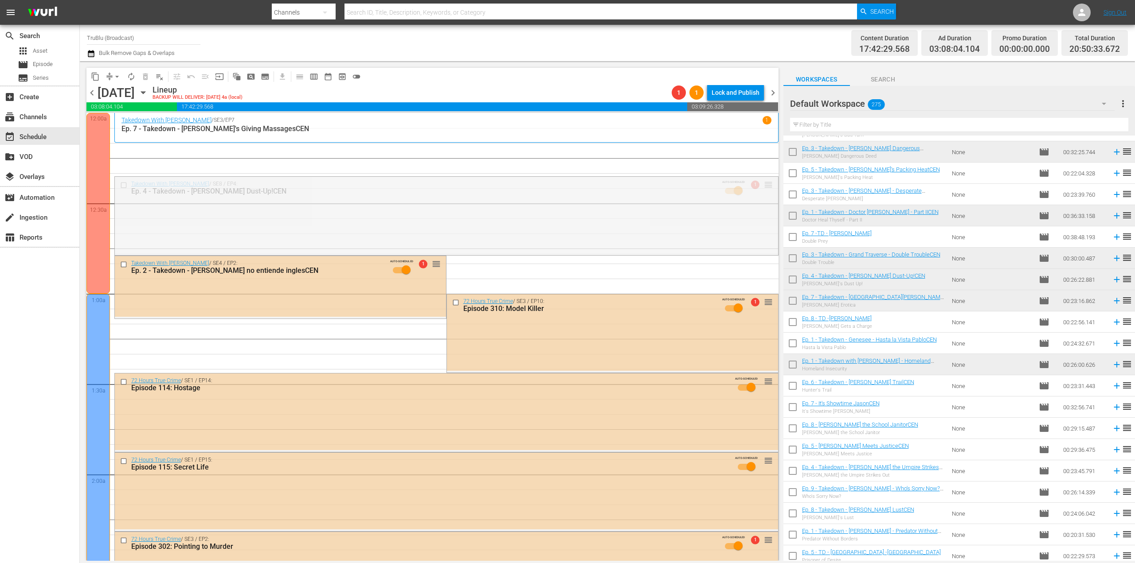
drag, startPoint x: 762, startPoint y: 186, endPoint x: 756, endPoint y: 149, distance: 37.8
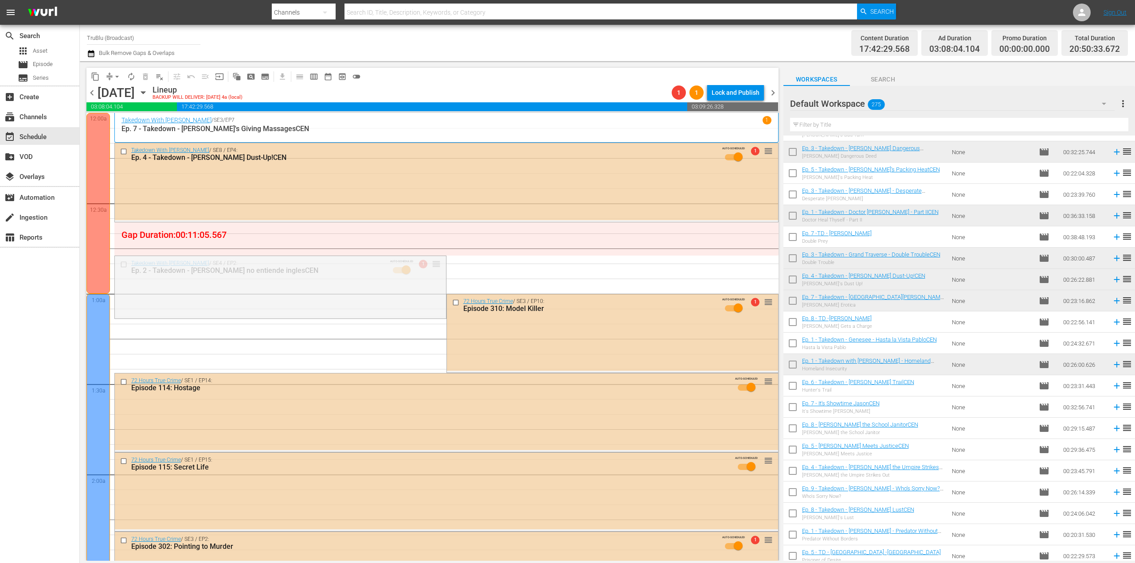
drag, startPoint x: 433, startPoint y: 265, endPoint x: 439, endPoint y: 233, distance: 32.5
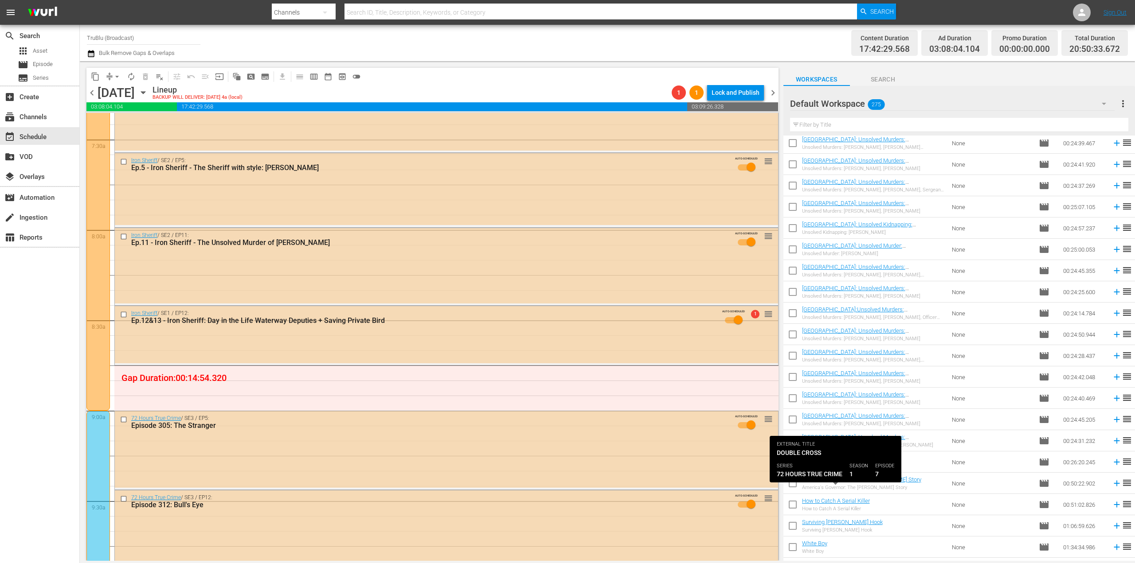
scroll to position [4471, 0]
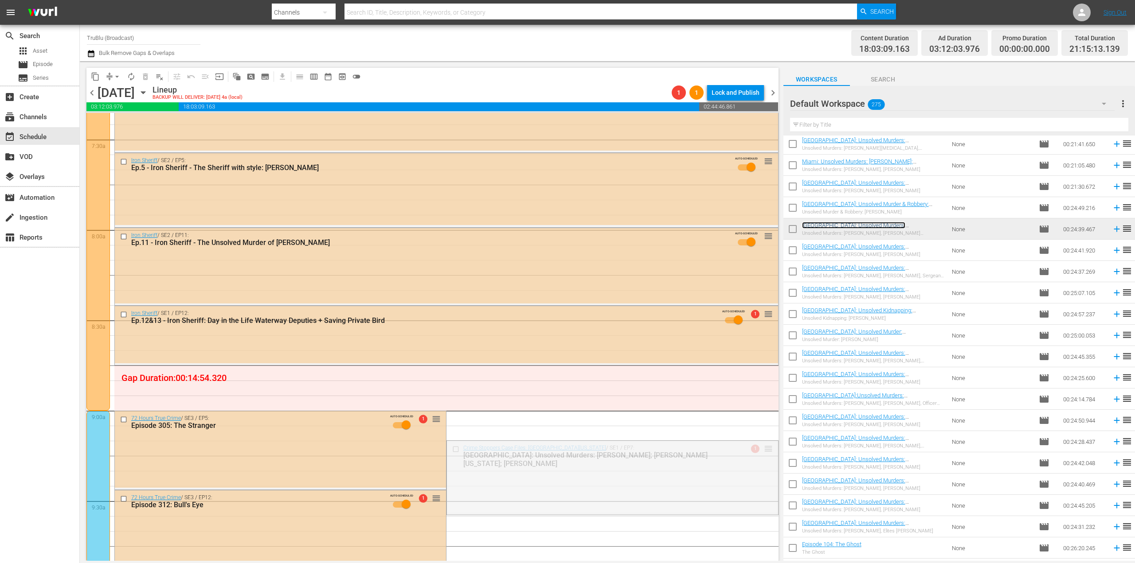
drag, startPoint x: 763, startPoint y: 450, endPoint x: 752, endPoint y: 378, distance: 72.3
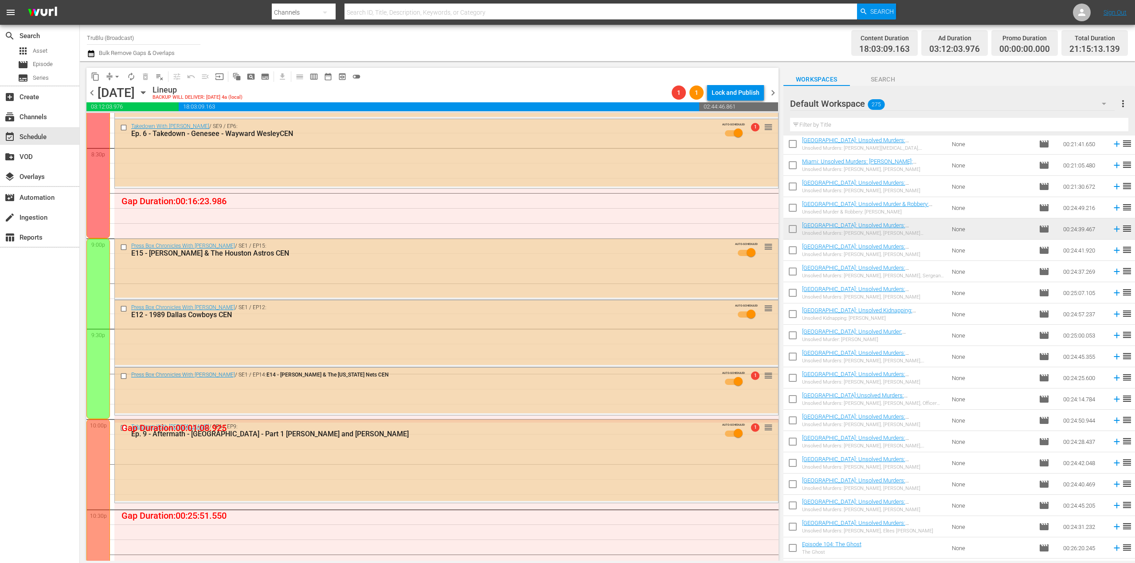
scroll to position [3724, 0]
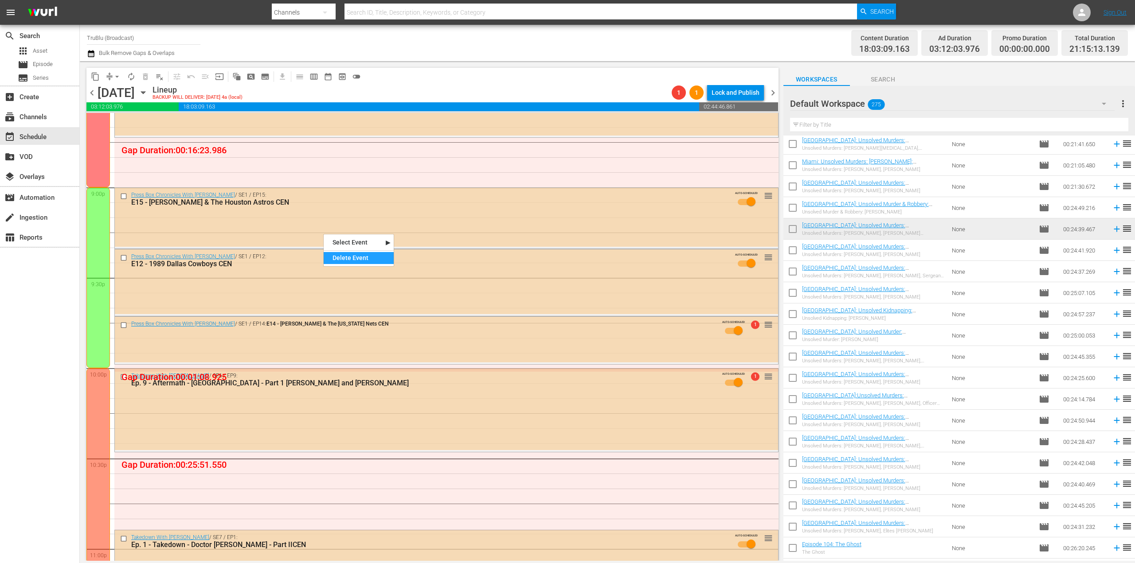
click at [344, 257] on div "Delete Event" at bounding box center [359, 258] width 70 height 12
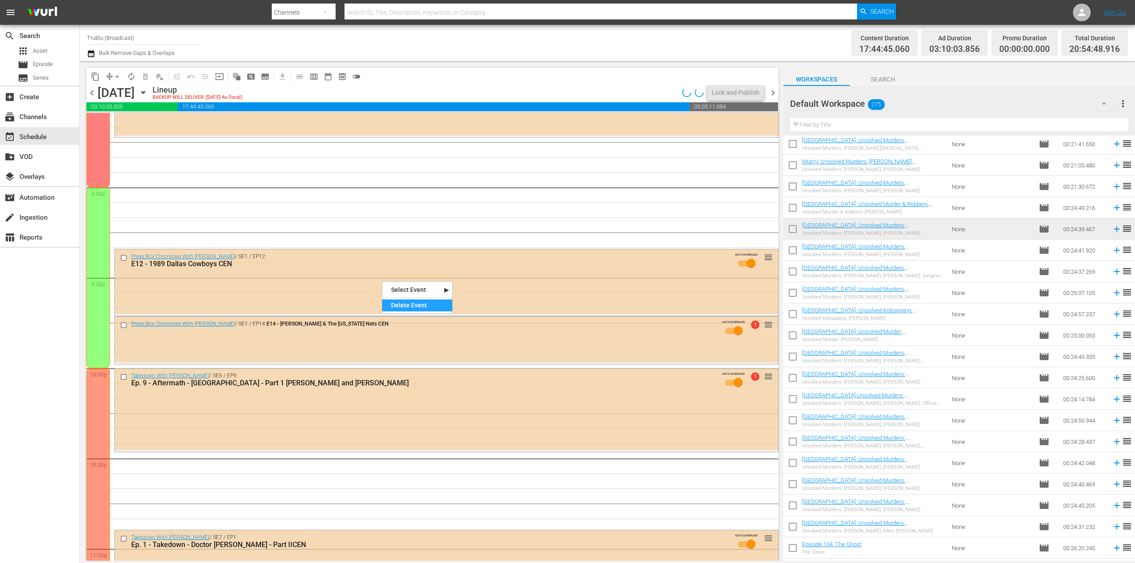
click at [398, 305] on div "Delete Event" at bounding box center [417, 306] width 70 height 12
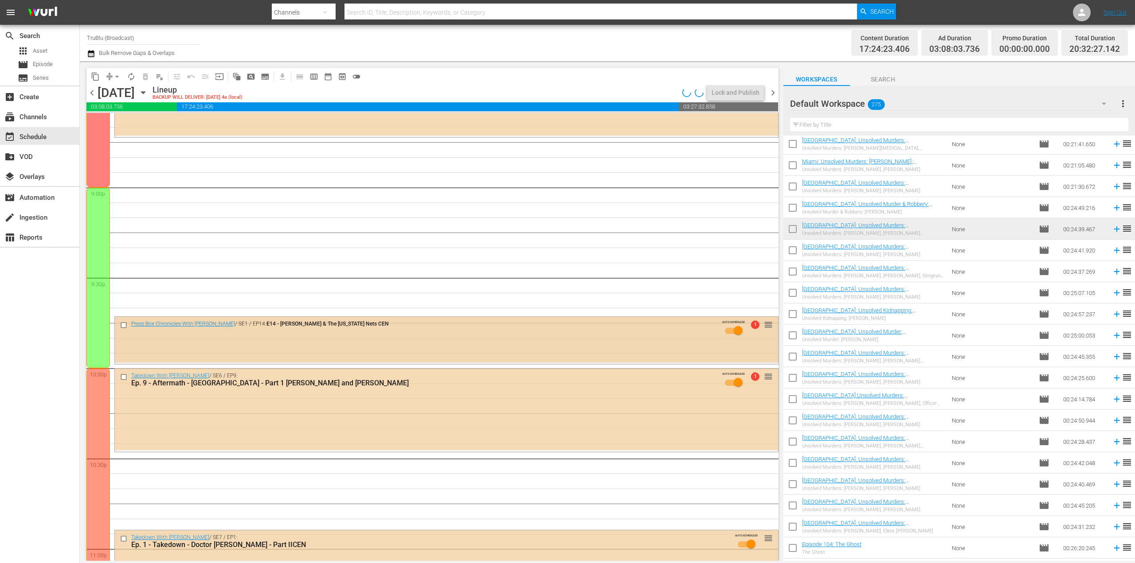
drag, startPoint x: 403, startPoint y: 330, endPoint x: 403, endPoint y: 336, distance: 6.3
click at [418, 360] on div "Delete Event" at bounding box center [439, 361] width 70 height 12
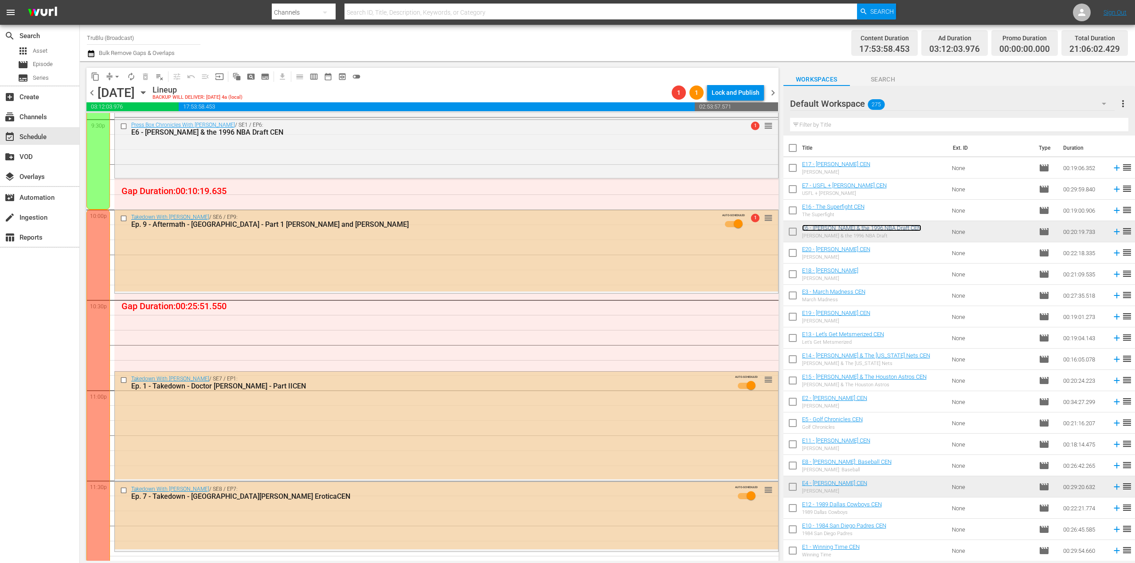
scroll to position [3893, 0]
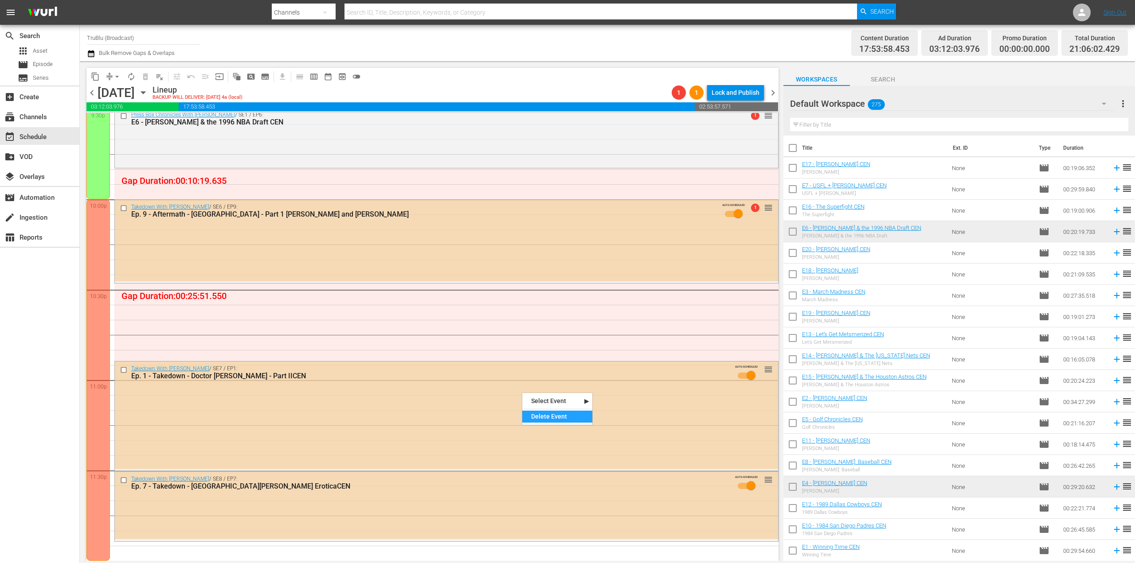
click at [551, 420] on div "Delete Event" at bounding box center [557, 417] width 70 height 12
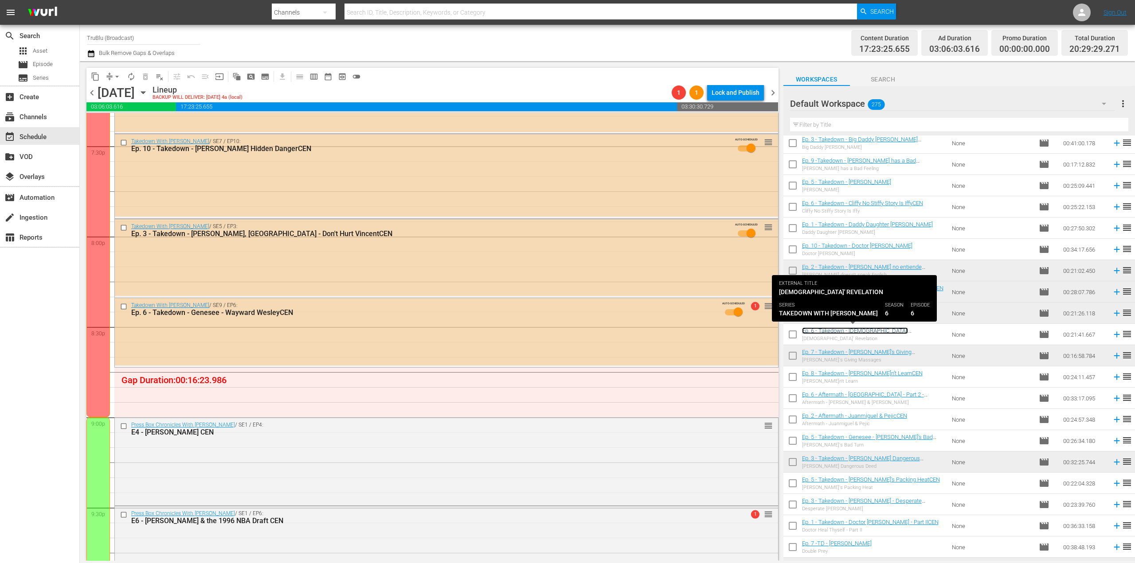
scroll to position [3715, 0]
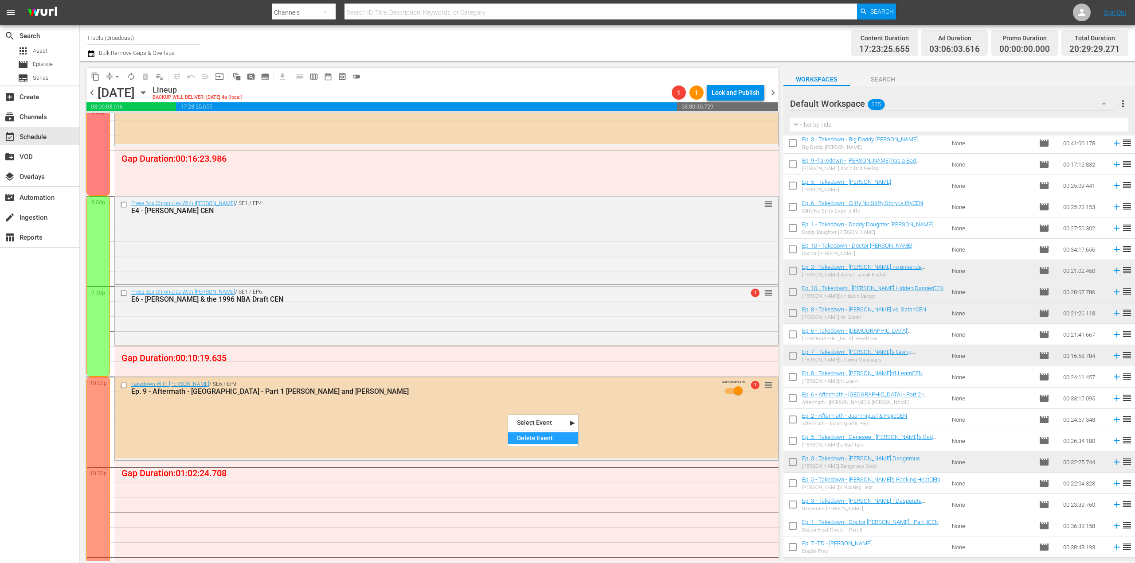
click at [533, 433] on div "Delete Event" at bounding box center [543, 439] width 70 height 12
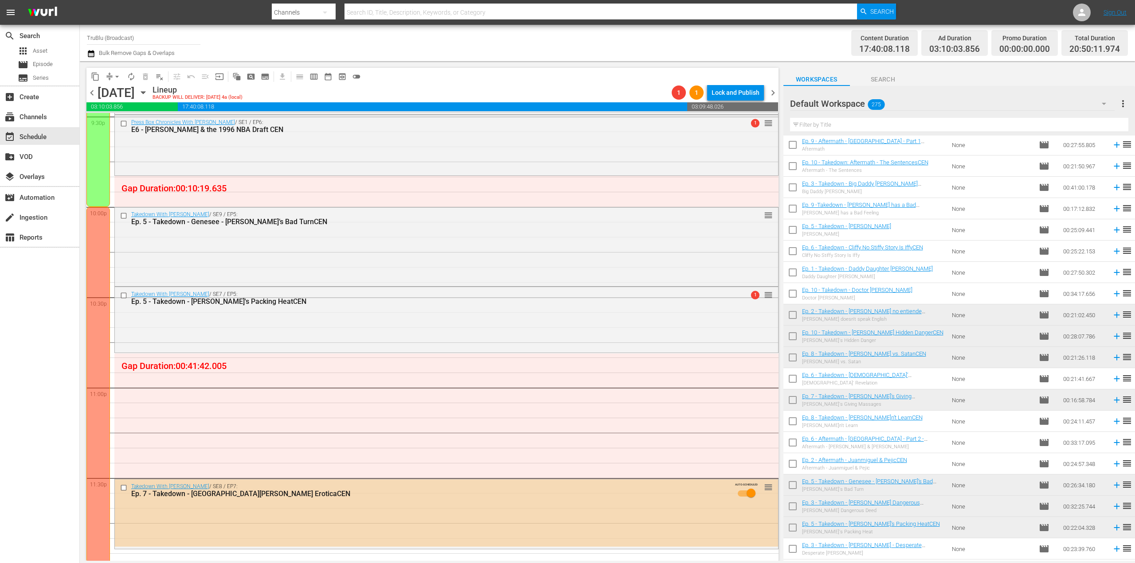
scroll to position [3893, 0]
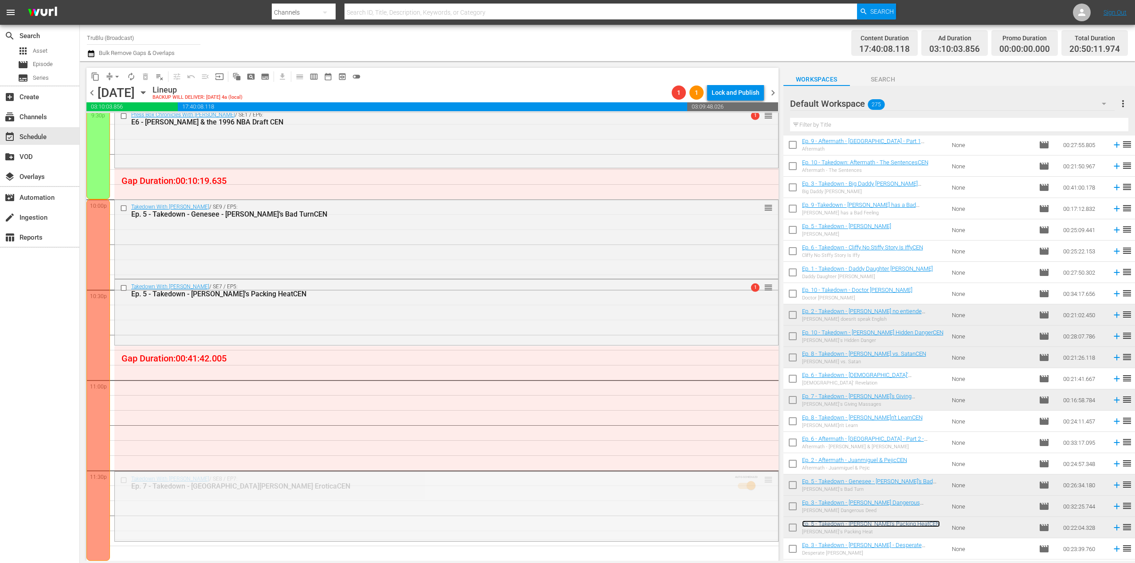
drag, startPoint x: 764, startPoint y: 481, endPoint x: 743, endPoint y: 348, distance: 134.7
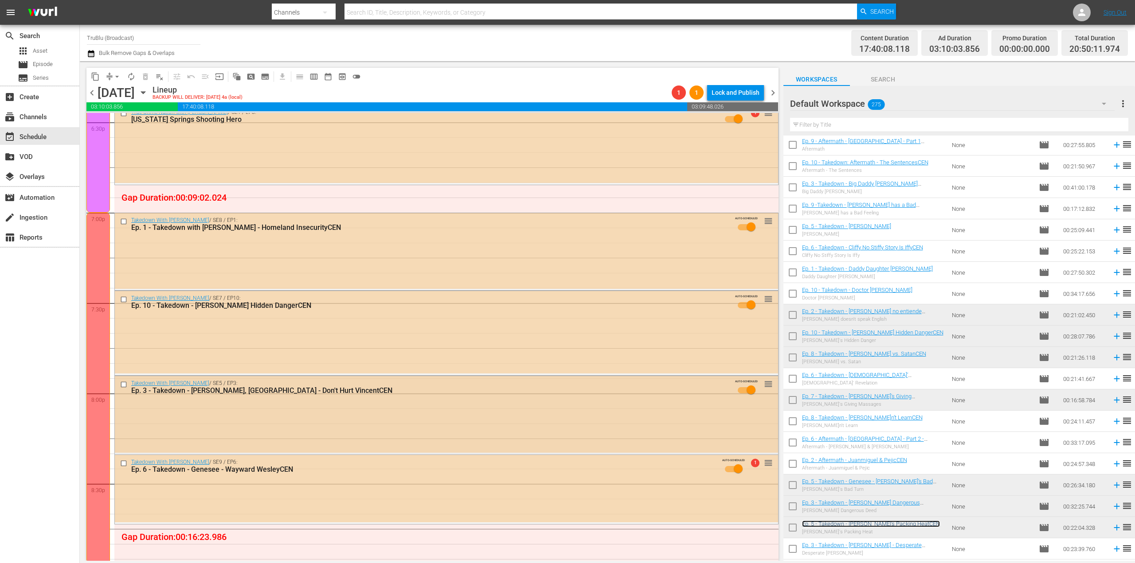
scroll to position [3317, 0]
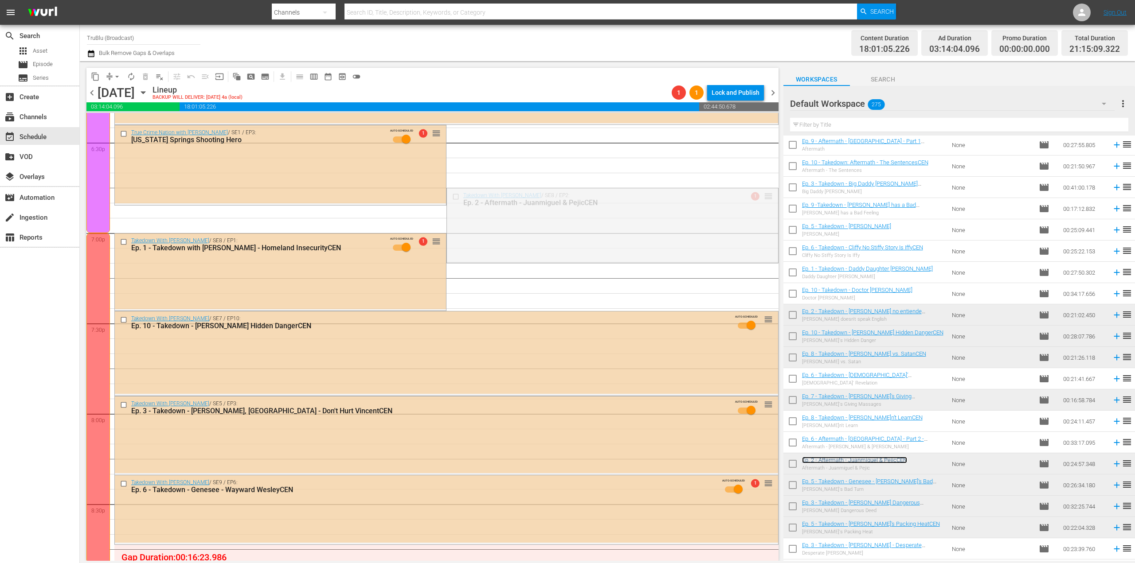
drag, startPoint x: 763, startPoint y: 198, endPoint x: 762, endPoint y: 212, distance: 14.2
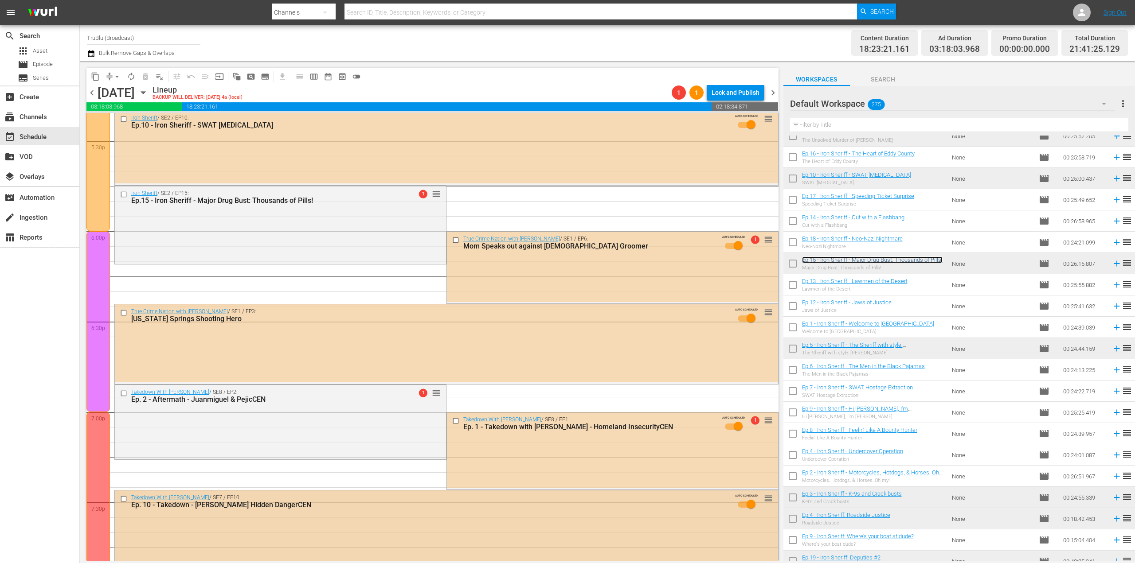
scroll to position [3272, 0]
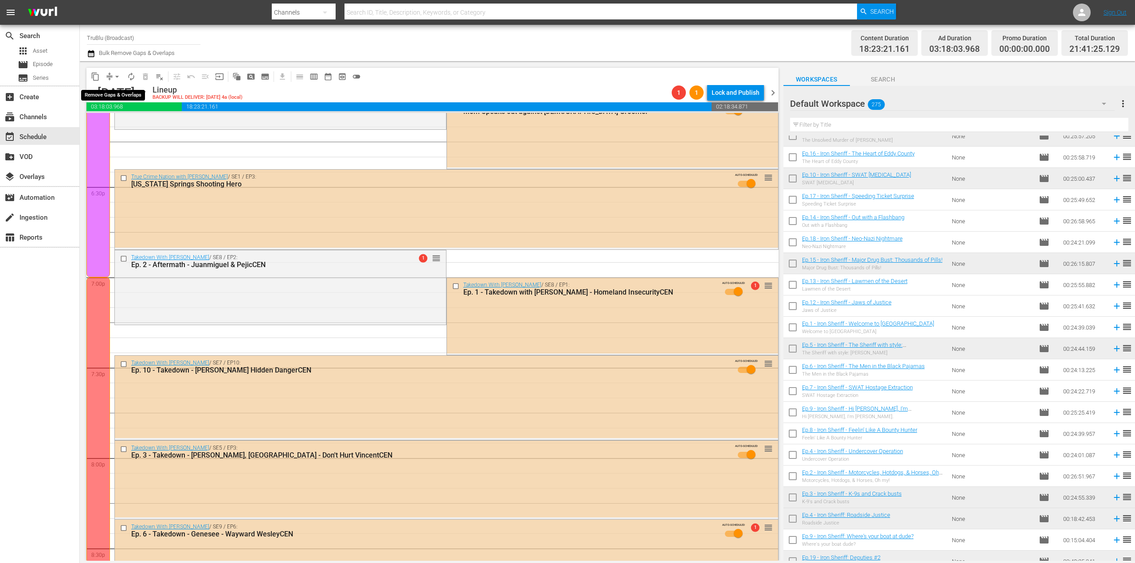
click at [109, 78] on span "compress" at bounding box center [109, 76] width 9 height 9
click at [114, 78] on span "arrow_drop_down" at bounding box center [117, 76] width 9 height 9
click at [134, 125] on li "Align to End of Previous Day" at bounding box center [117, 124] width 93 height 15
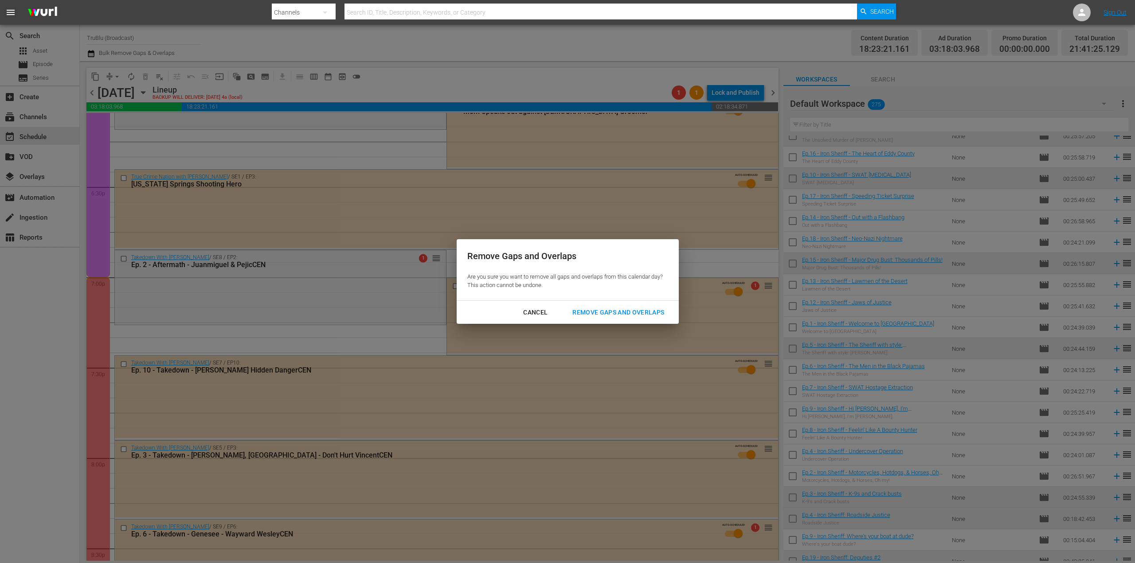
drag, startPoint x: 600, startPoint y: 313, endPoint x: 624, endPoint y: 307, distance: 24.2
click at [601, 314] on div "Remove Gaps and Overlaps" at bounding box center [618, 312] width 106 height 11
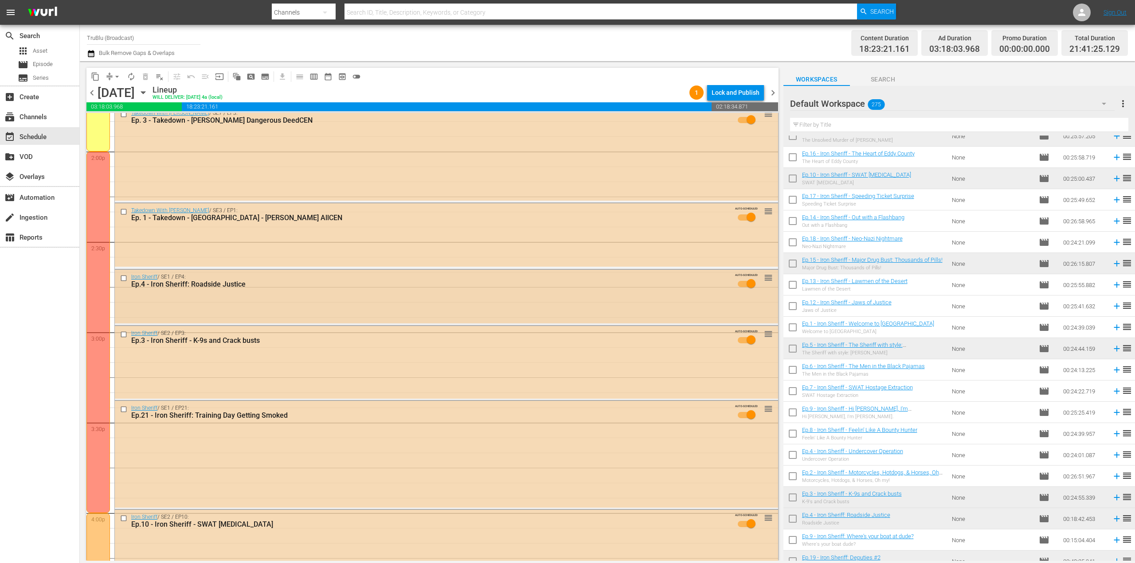
scroll to position [2527, 0]
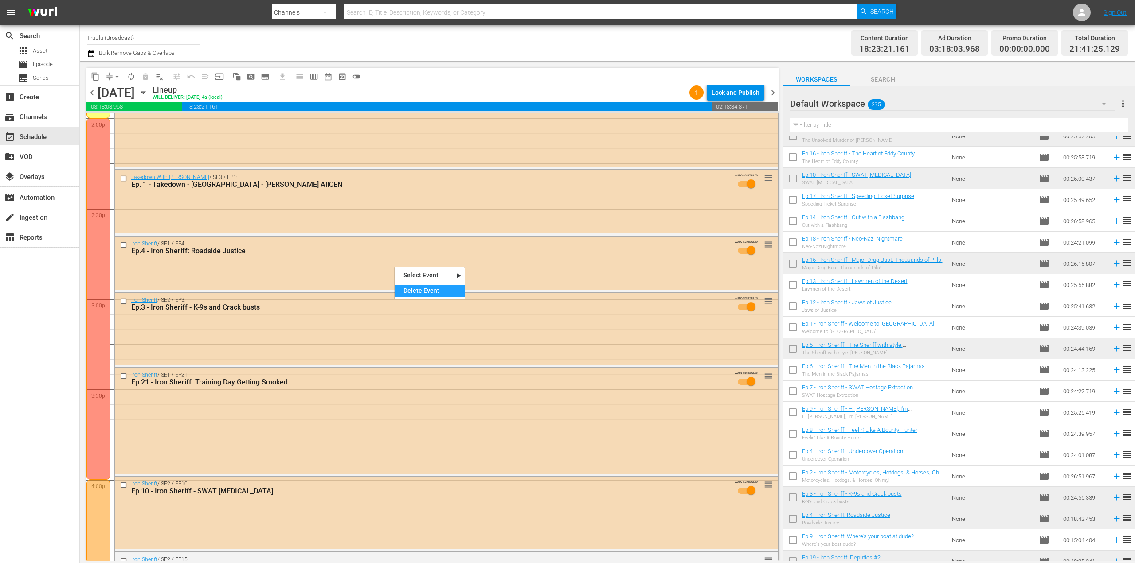
click at [412, 293] on div "Delete Event" at bounding box center [430, 291] width 70 height 12
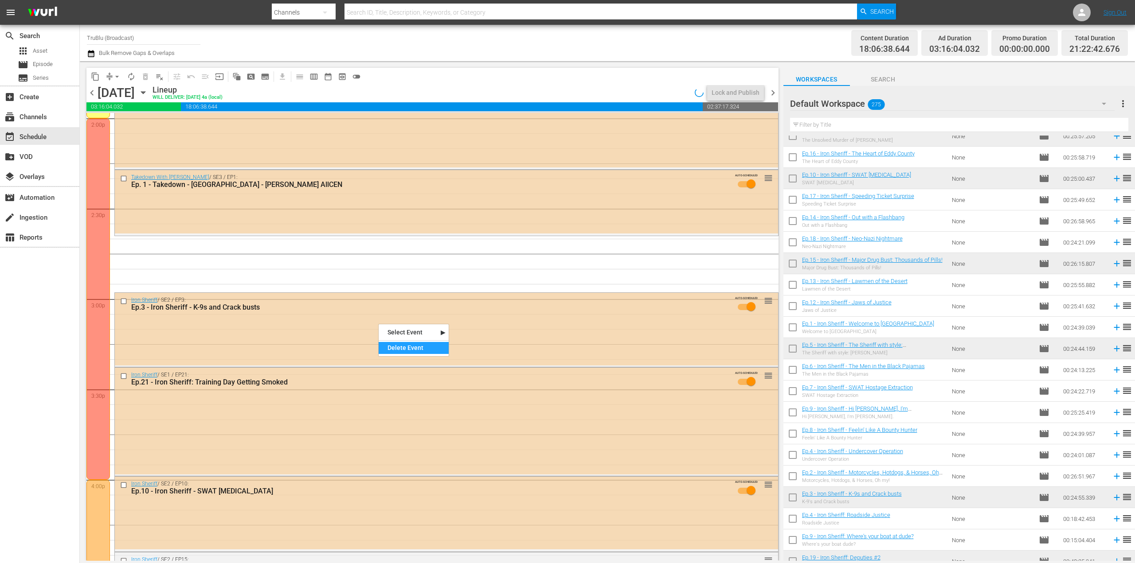
click at [389, 352] on div "Delete Event" at bounding box center [414, 348] width 70 height 12
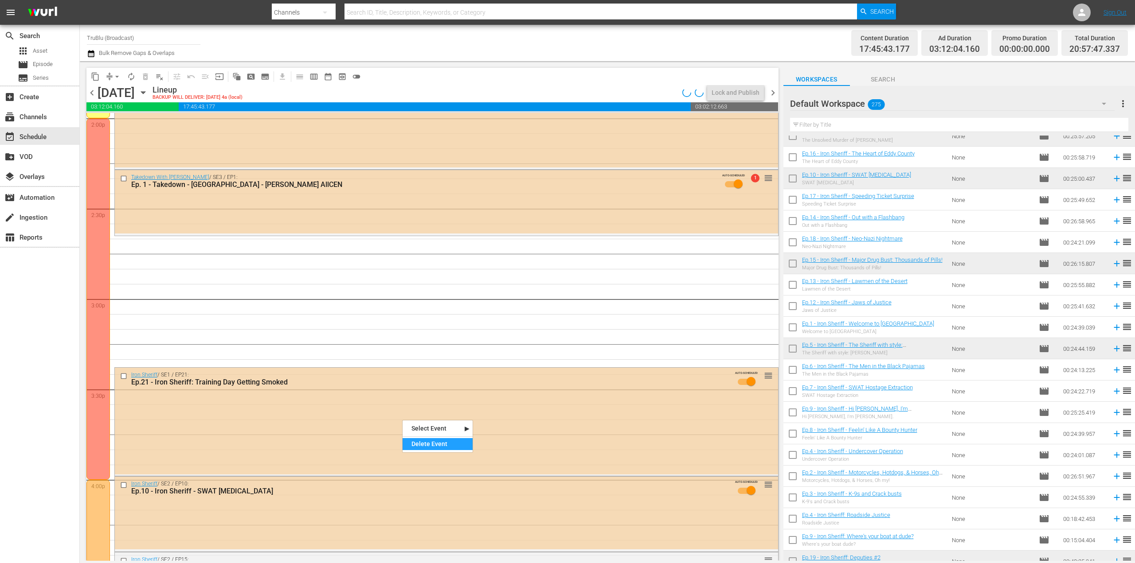
click at [417, 441] on div "Delete Event" at bounding box center [438, 444] width 70 height 12
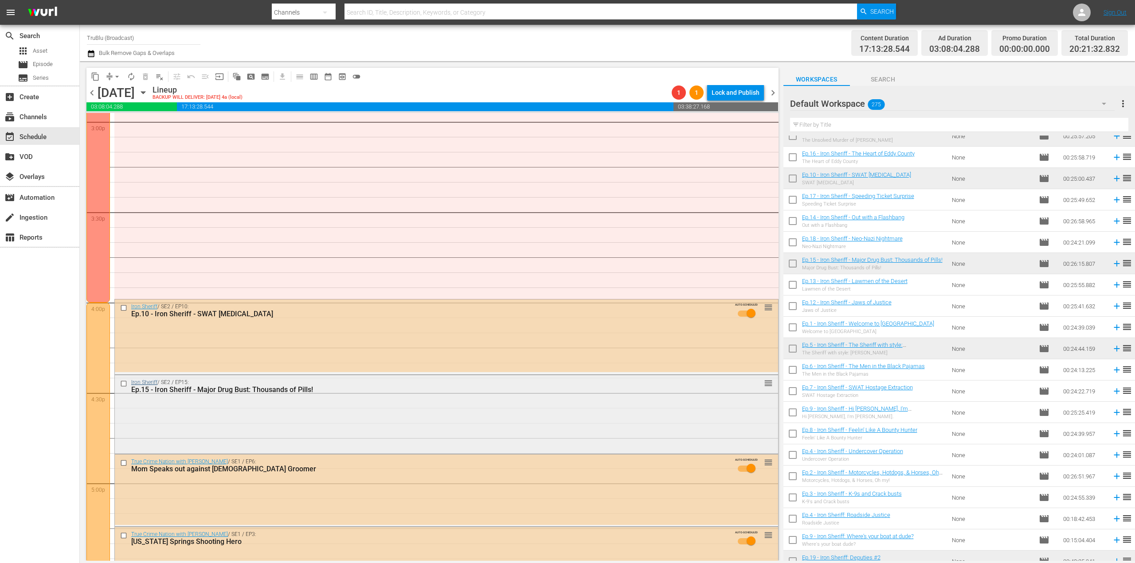
scroll to position [2926, 0]
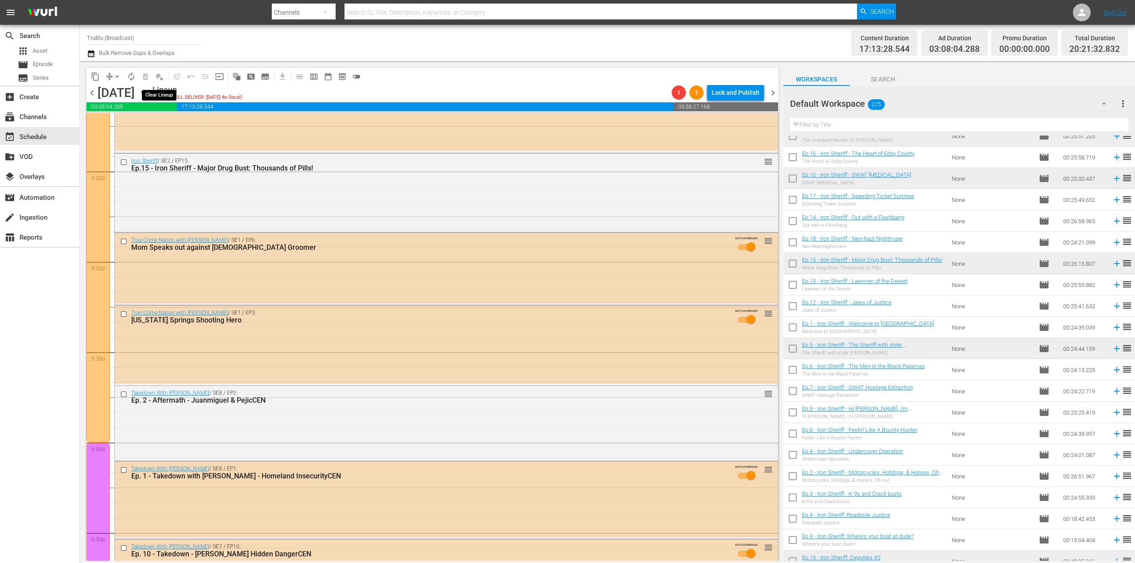
click at [162, 78] on span "playlist_remove_outlined" at bounding box center [159, 76] width 9 height 9
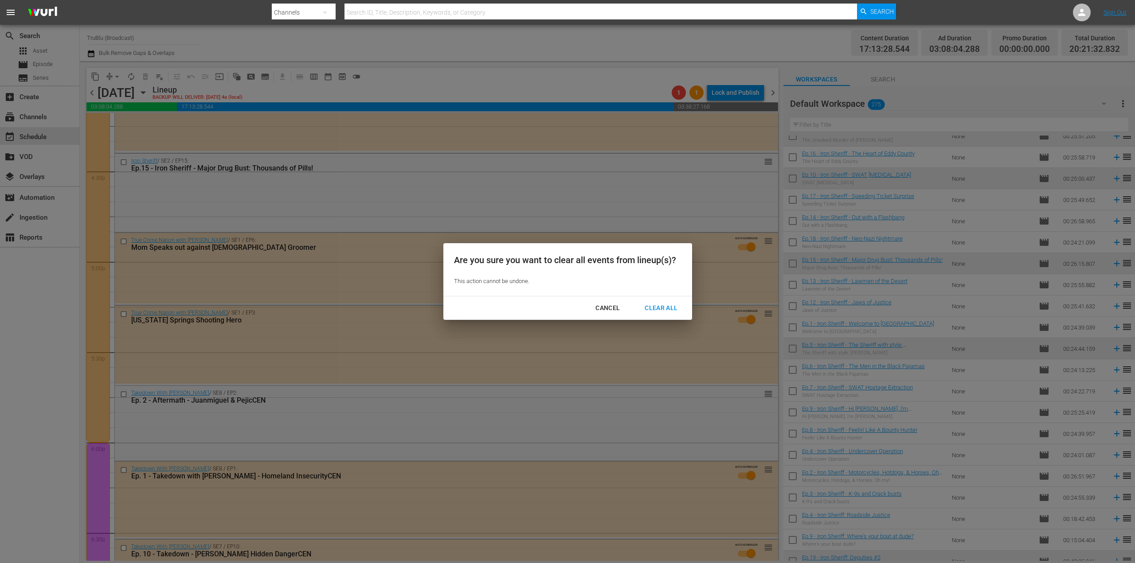
drag, startPoint x: 654, startPoint y: 305, endPoint x: 553, endPoint y: 308, distance: 100.7
click at [654, 305] on div "Clear All" at bounding box center [660, 308] width 47 height 11
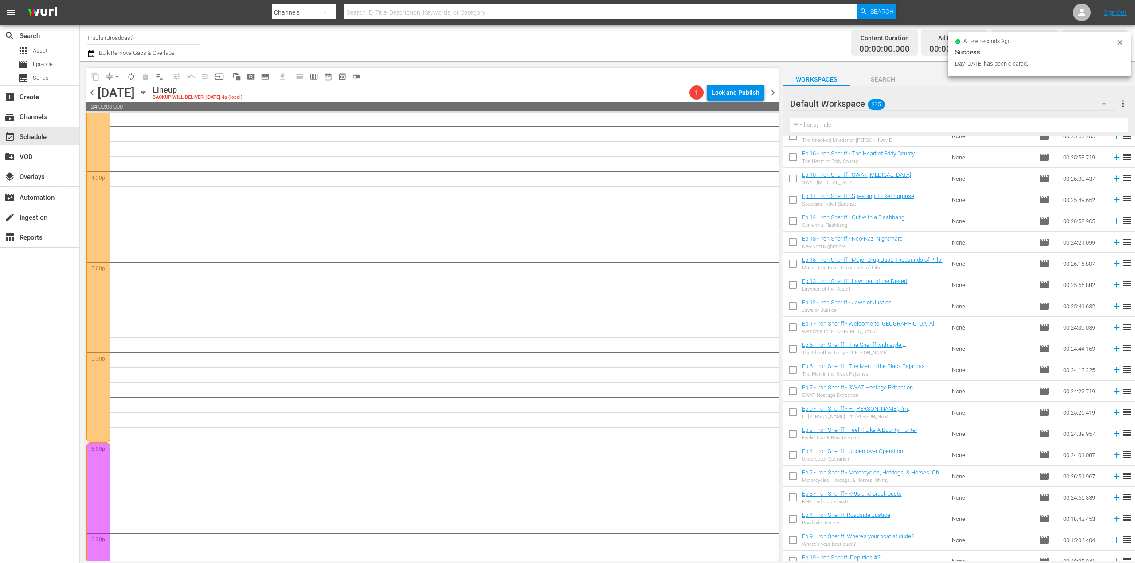
scroll to position [3213, 0]
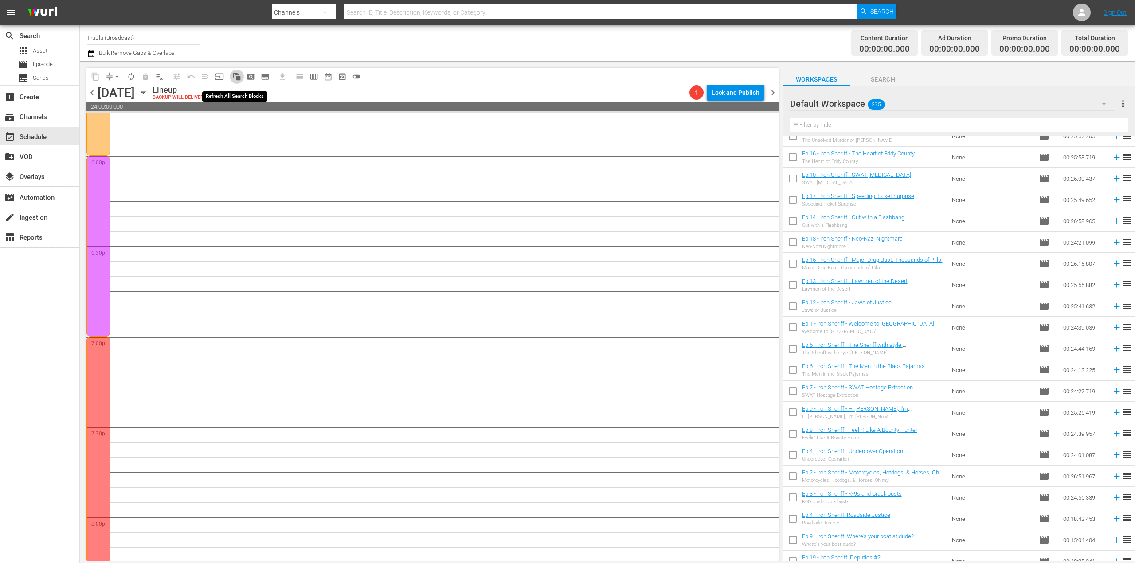
click at [236, 77] on span "auto_awesome_motion_outlined" at bounding box center [236, 76] width 9 height 9
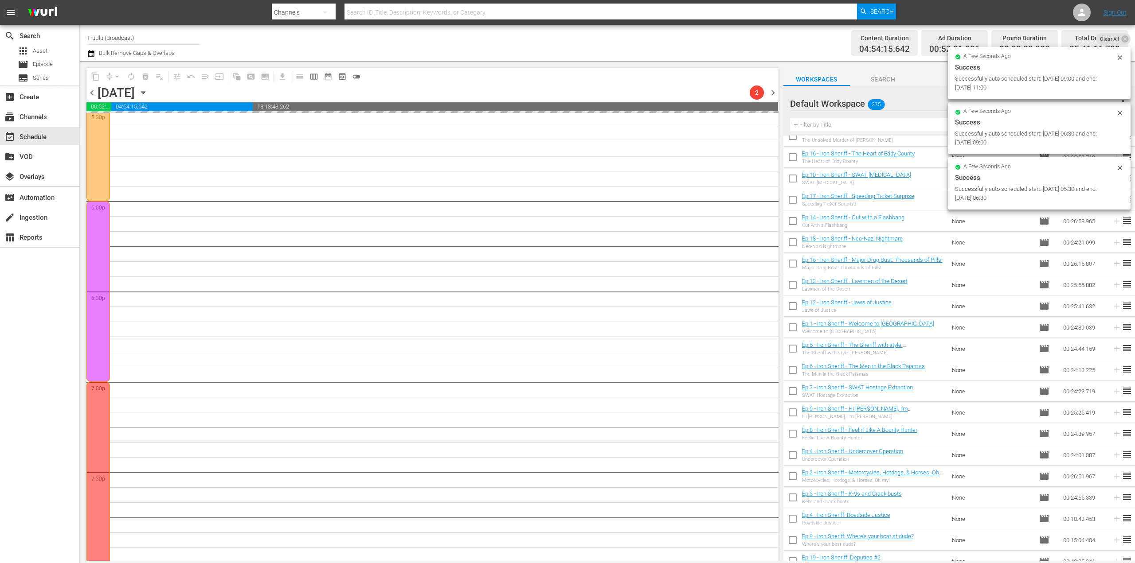
scroll to position [3152, 0]
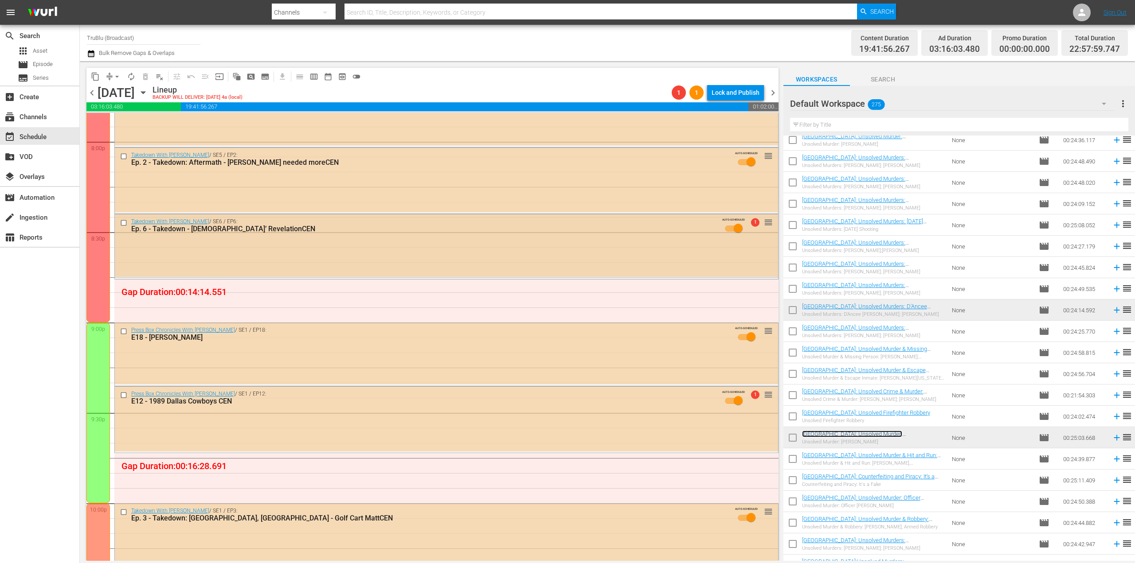
scroll to position [3591, 0]
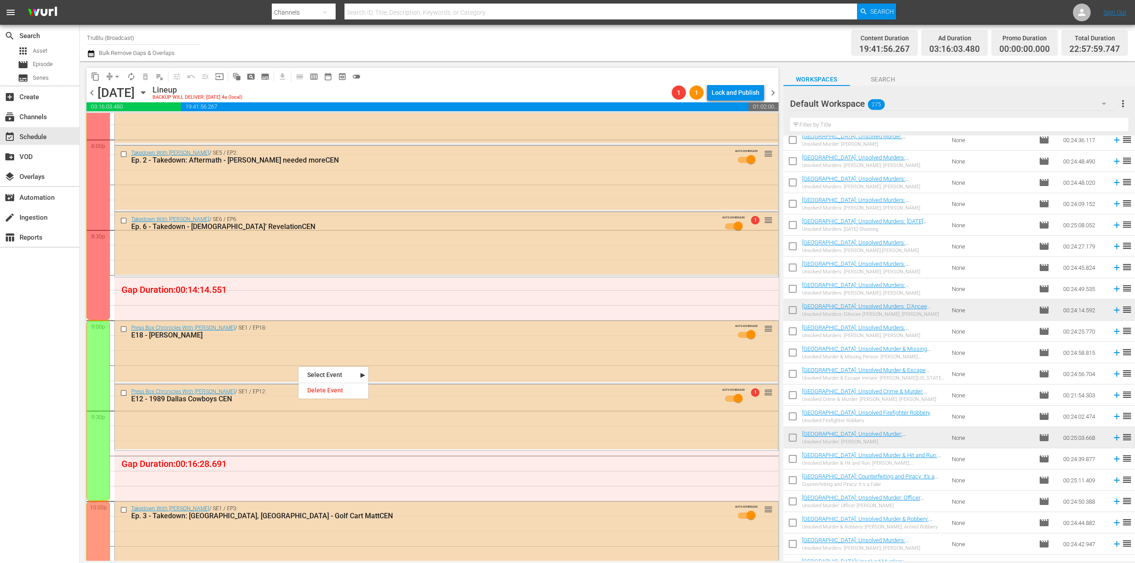
click at [318, 397] on nav "Select Event Michael Irvin Delete Event" at bounding box center [333, 383] width 71 height 33
click at [319, 394] on div "Delete Event" at bounding box center [333, 391] width 70 height 12
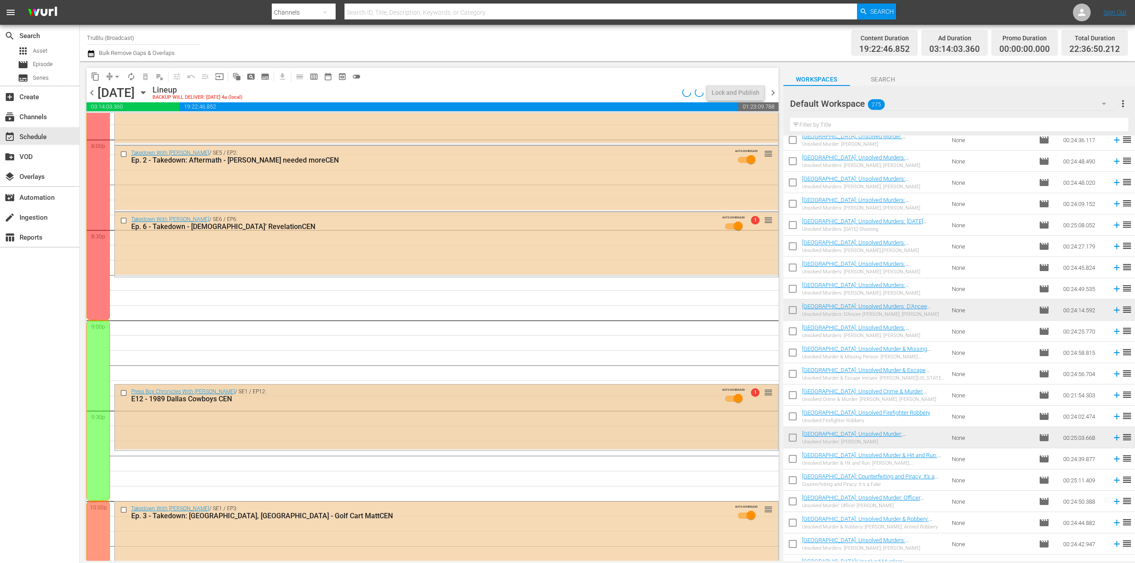
drag, startPoint x: 318, startPoint y: 429, endPoint x: 263, endPoint y: 423, distance: 54.8
click at [263, 423] on div "Press Box Chronicles With Jeff Pearlman / SE1 / EP12: E12 - 1989 Dallas Cowboys…" at bounding box center [446, 417] width 663 height 65
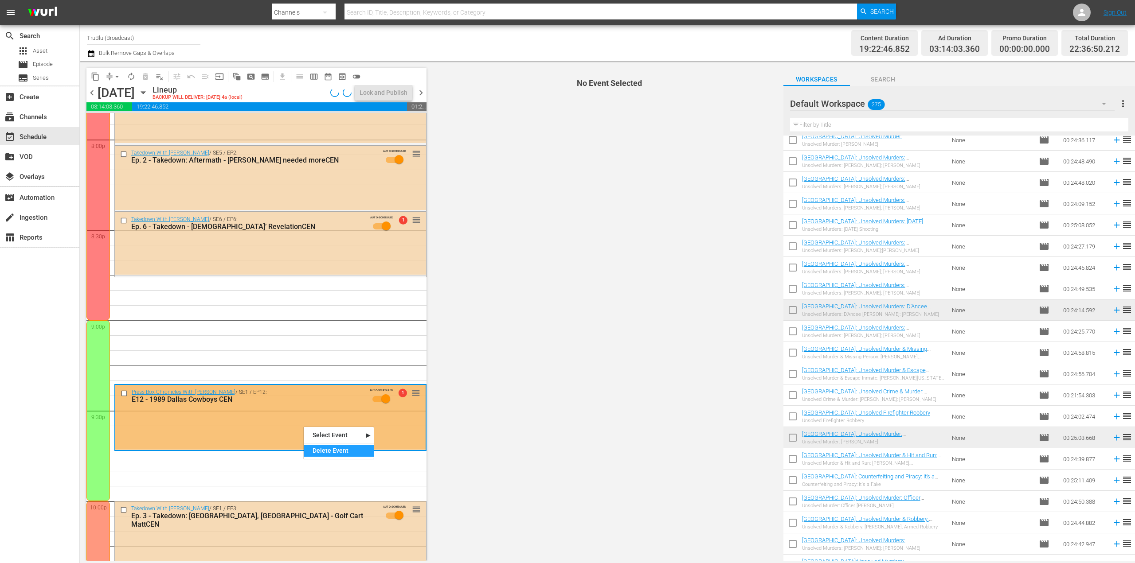
click at [325, 446] on div "Delete Event" at bounding box center [339, 451] width 70 height 12
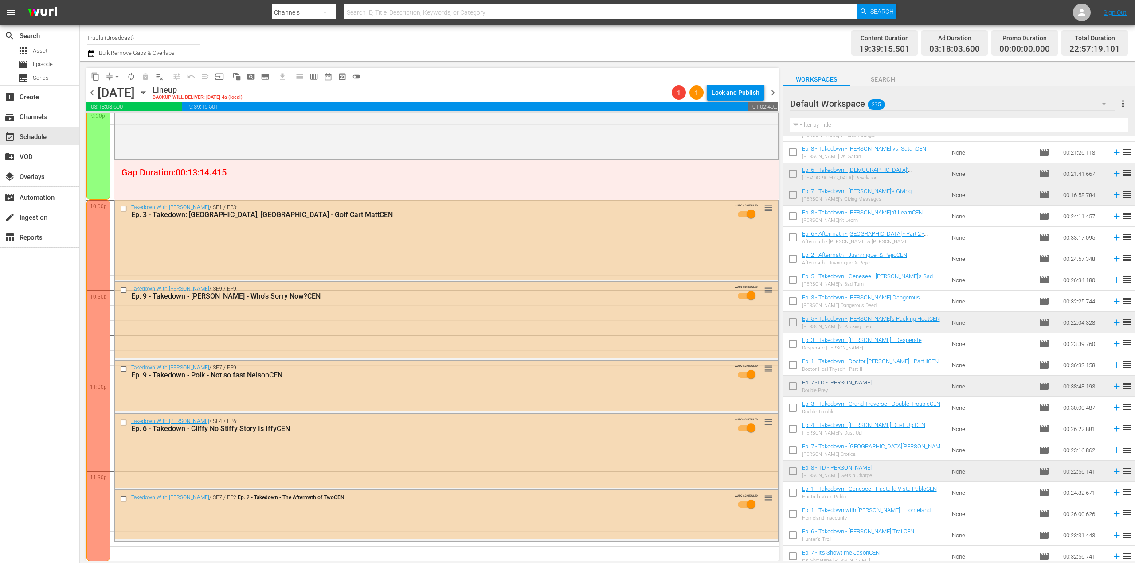
scroll to position [842, 0]
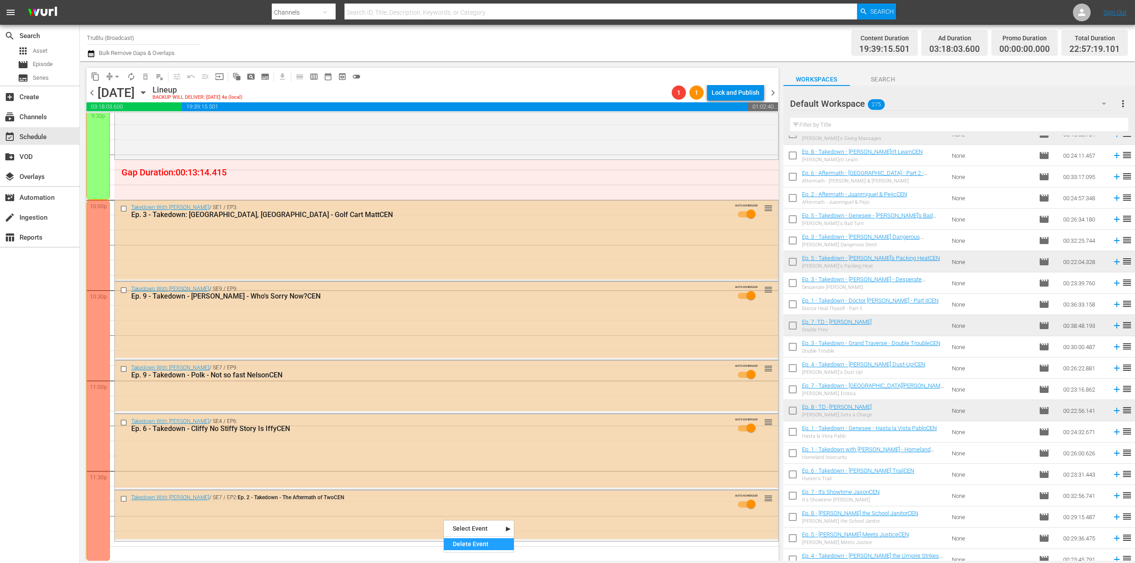
click at [464, 545] on div "Delete Event" at bounding box center [479, 545] width 70 height 12
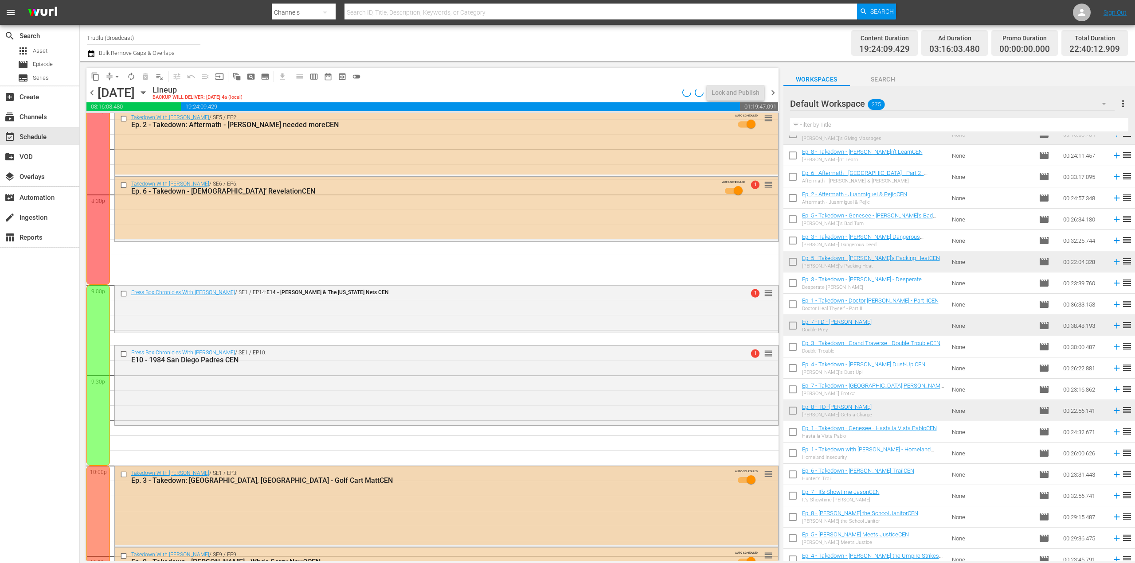
scroll to position [3360, 0]
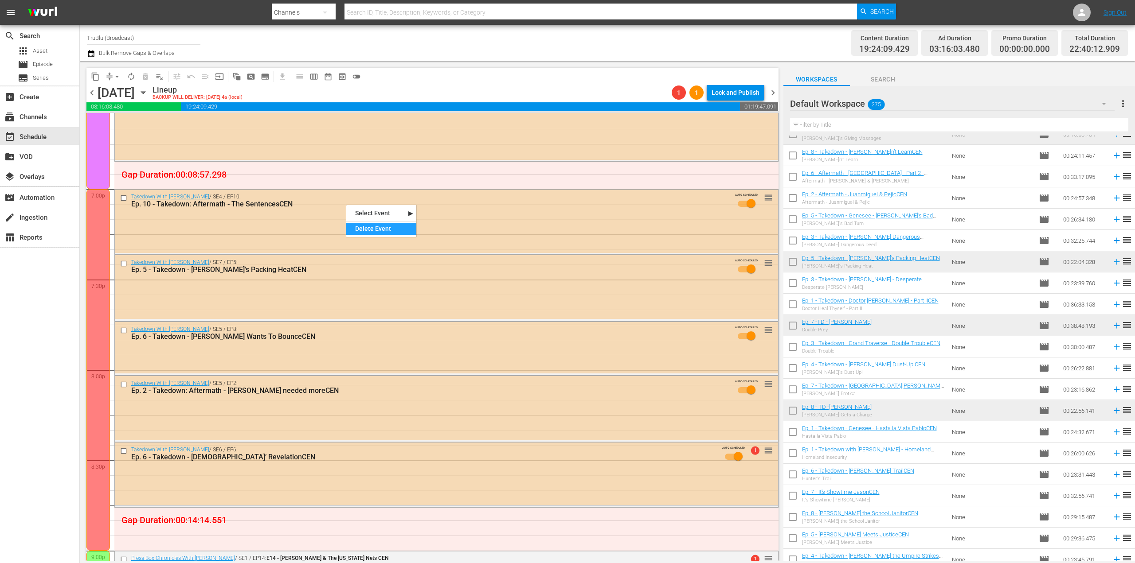
click at [379, 233] on div "Delete Event" at bounding box center [381, 229] width 70 height 12
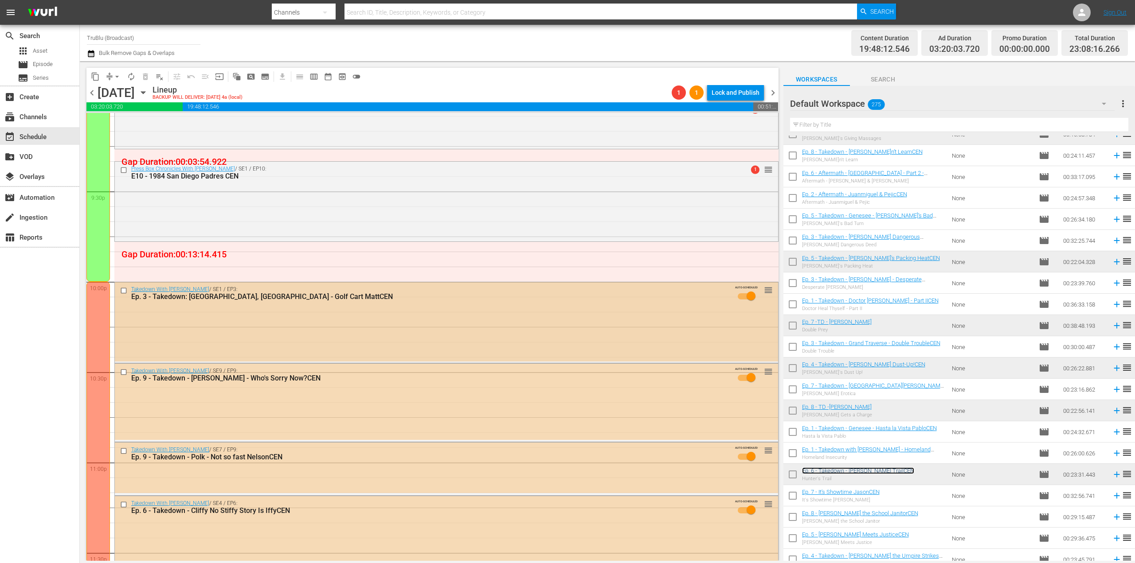
scroll to position [3715, 0]
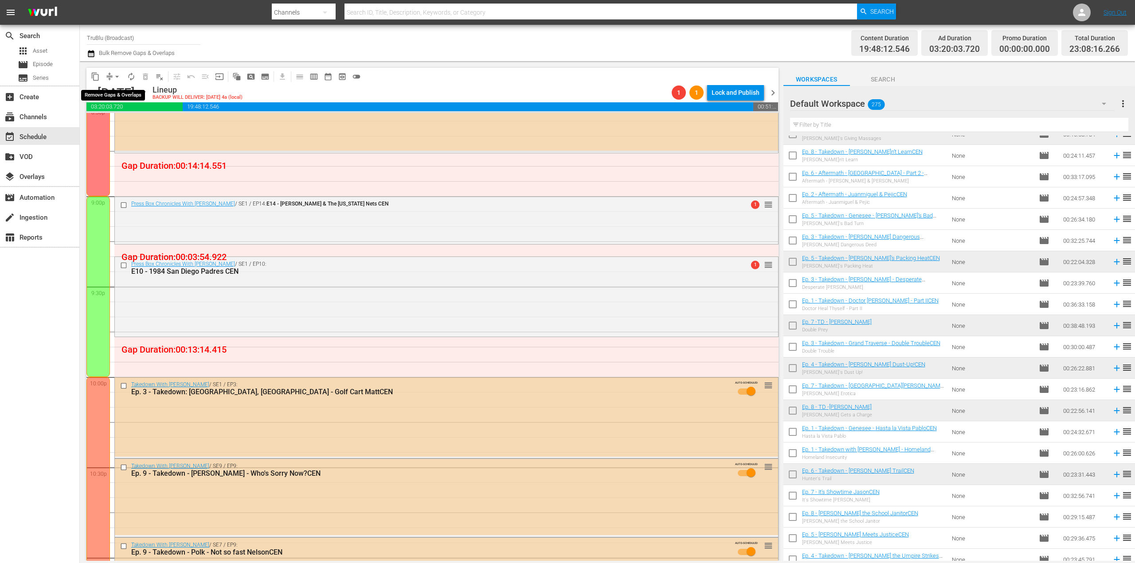
click at [116, 76] on span "arrow_drop_down" at bounding box center [117, 76] width 9 height 9
click at [129, 124] on li "Align to End of Previous Day" at bounding box center [117, 124] width 93 height 15
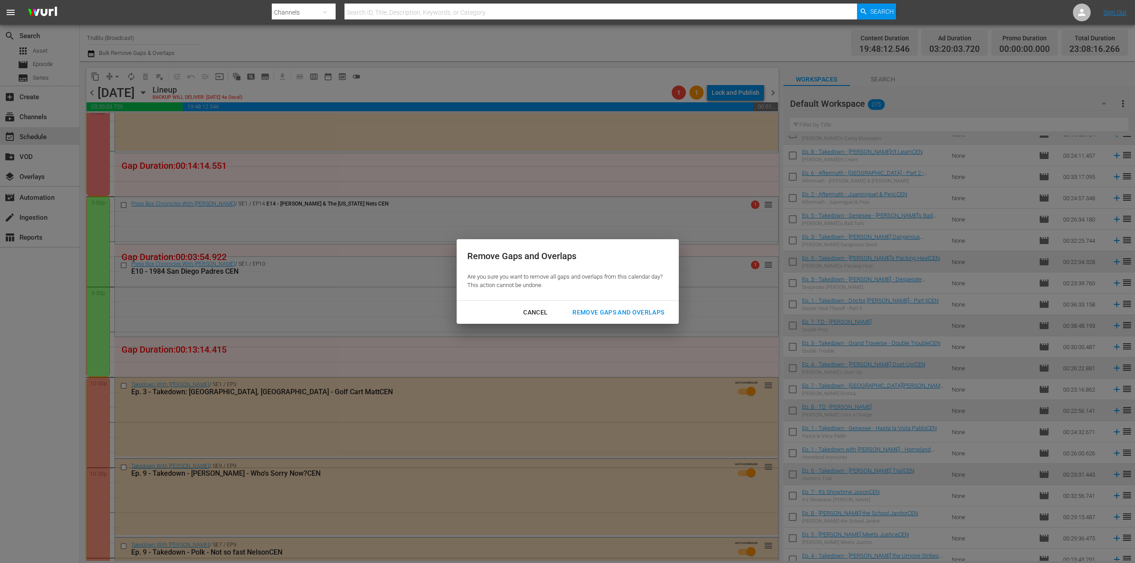
click at [626, 311] on div "Remove Gaps and Overlaps" at bounding box center [618, 312] width 106 height 11
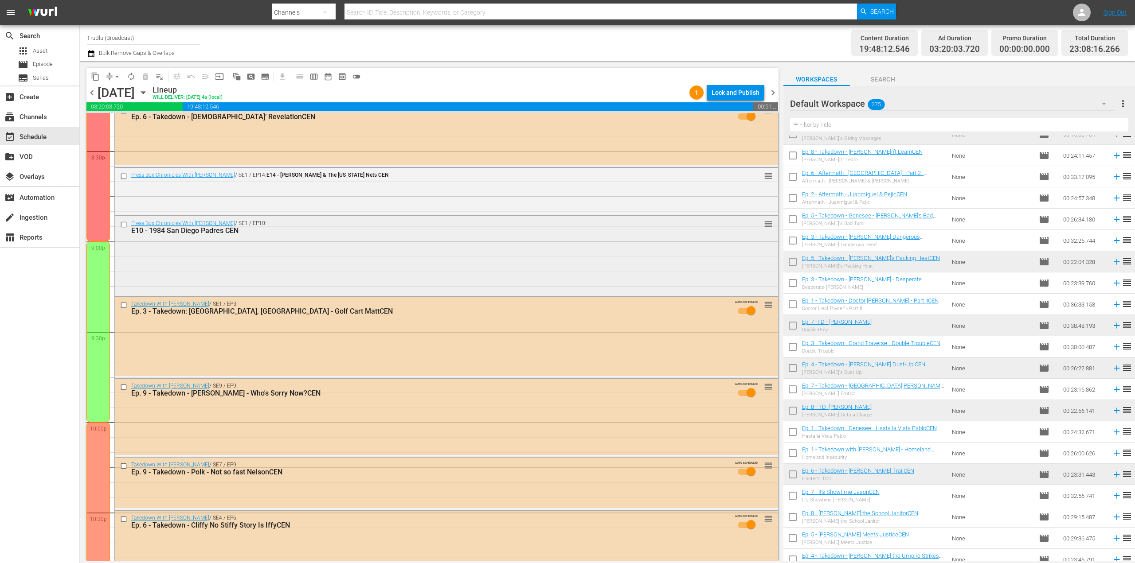
scroll to position [3582, 0]
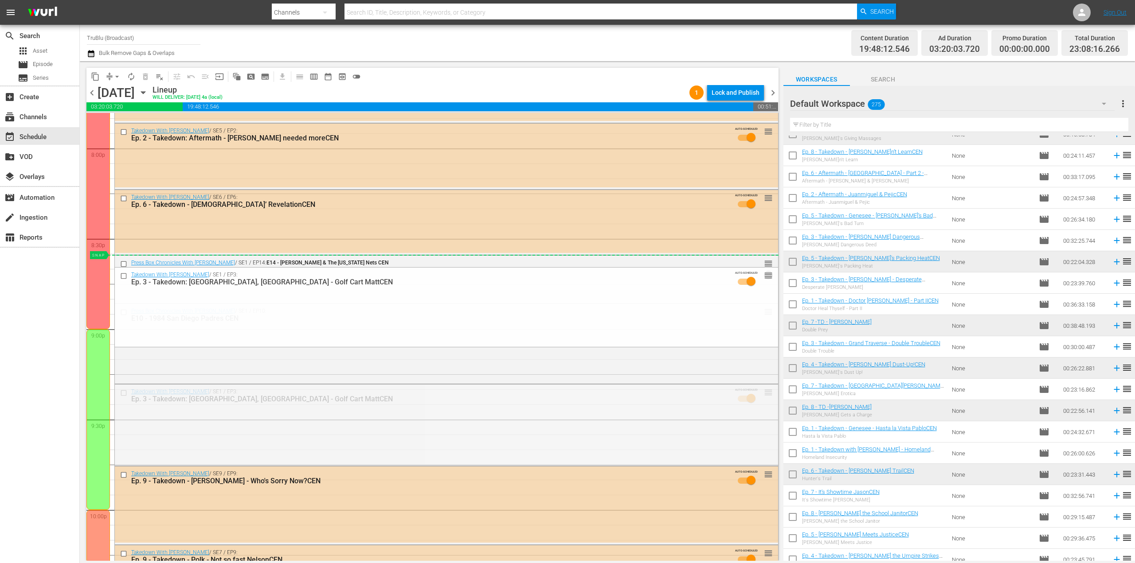
drag, startPoint x: 761, startPoint y: 393, endPoint x: 733, endPoint y: 266, distance: 130.2
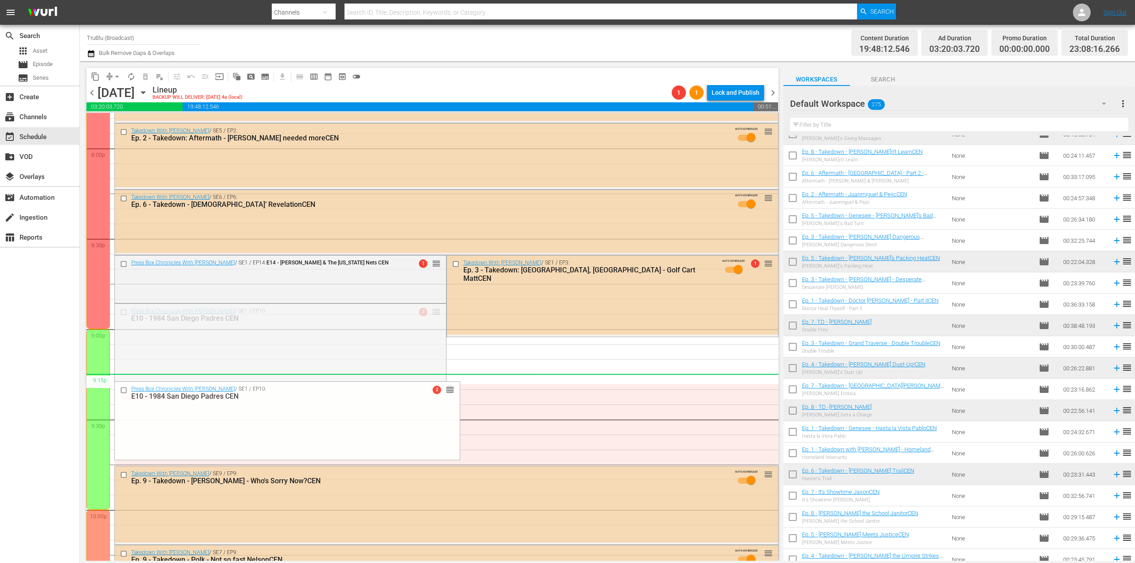
drag, startPoint x: 434, startPoint y: 312, endPoint x: 427, endPoint y: 378, distance: 65.9
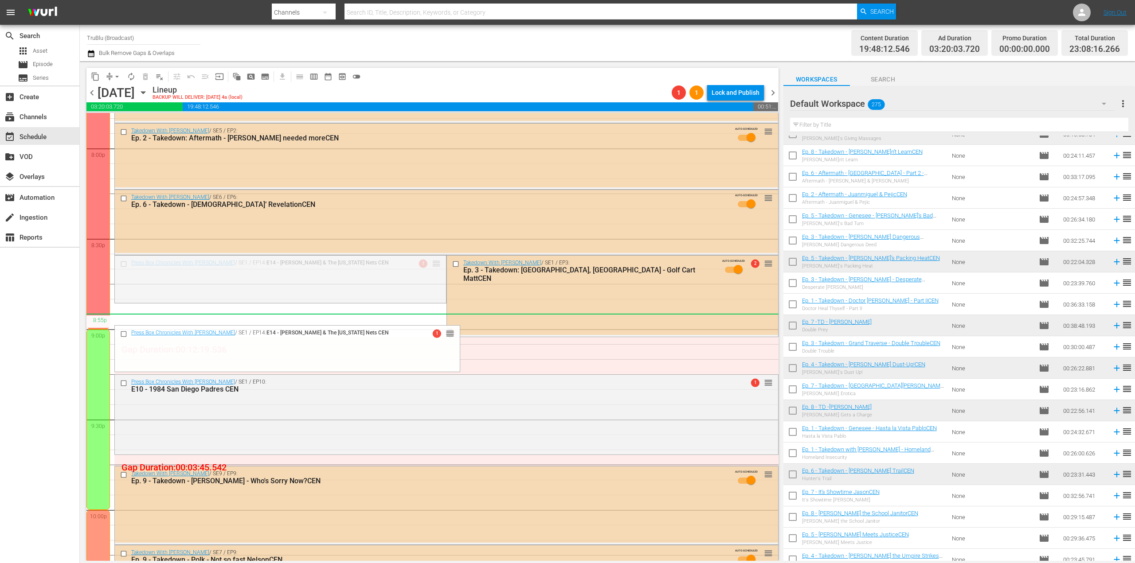
drag, startPoint x: 434, startPoint y: 263, endPoint x: 420, endPoint y: 321, distance: 59.8
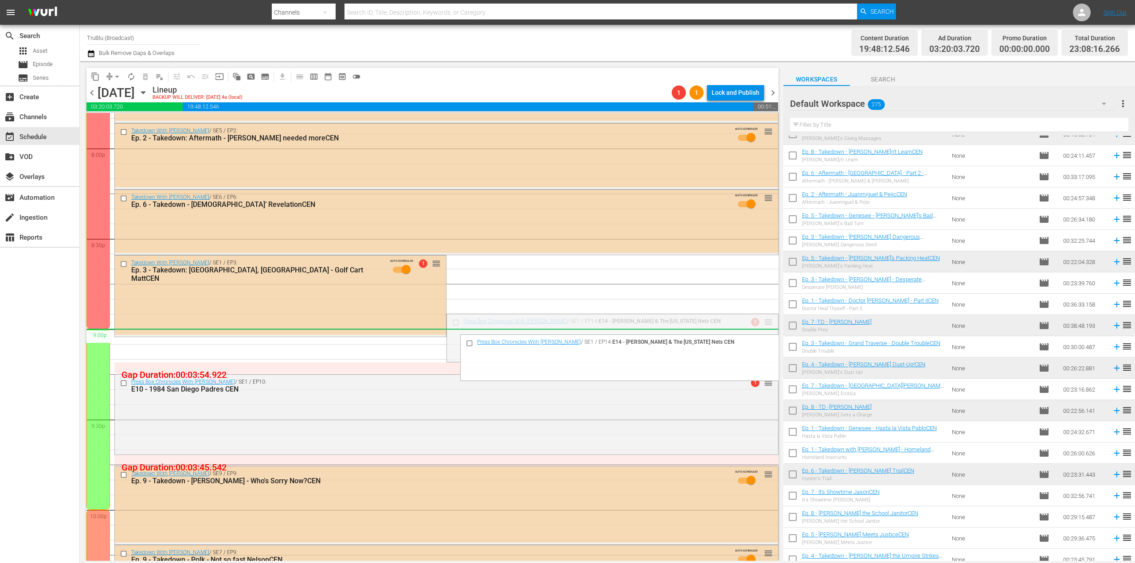
drag, startPoint x: 764, startPoint y: 324, endPoint x: 765, endPoint y: 330, distance: 5.8
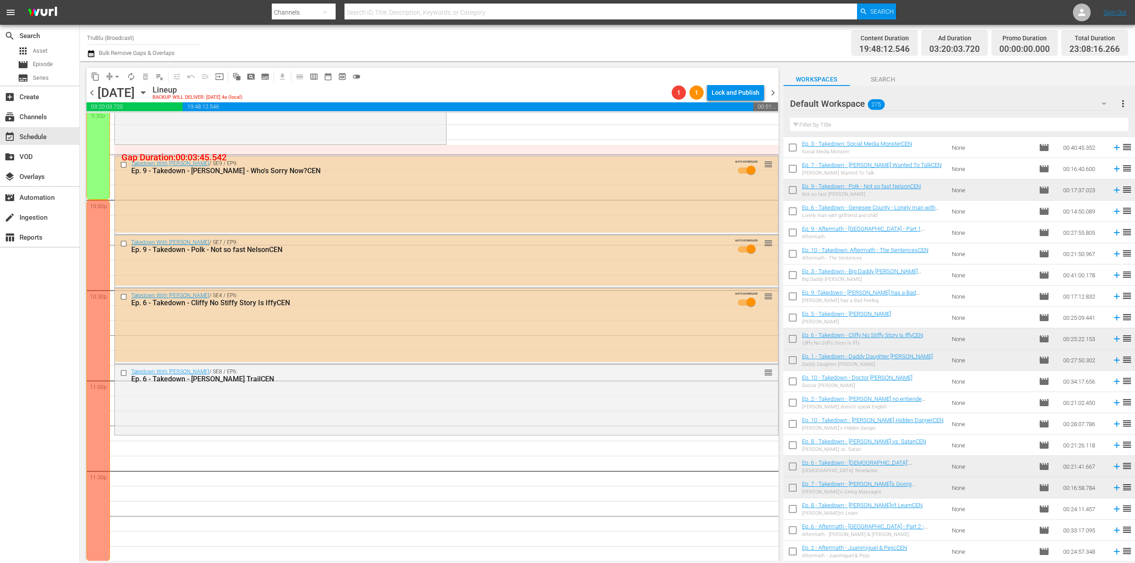
scroll to position [488, 0]
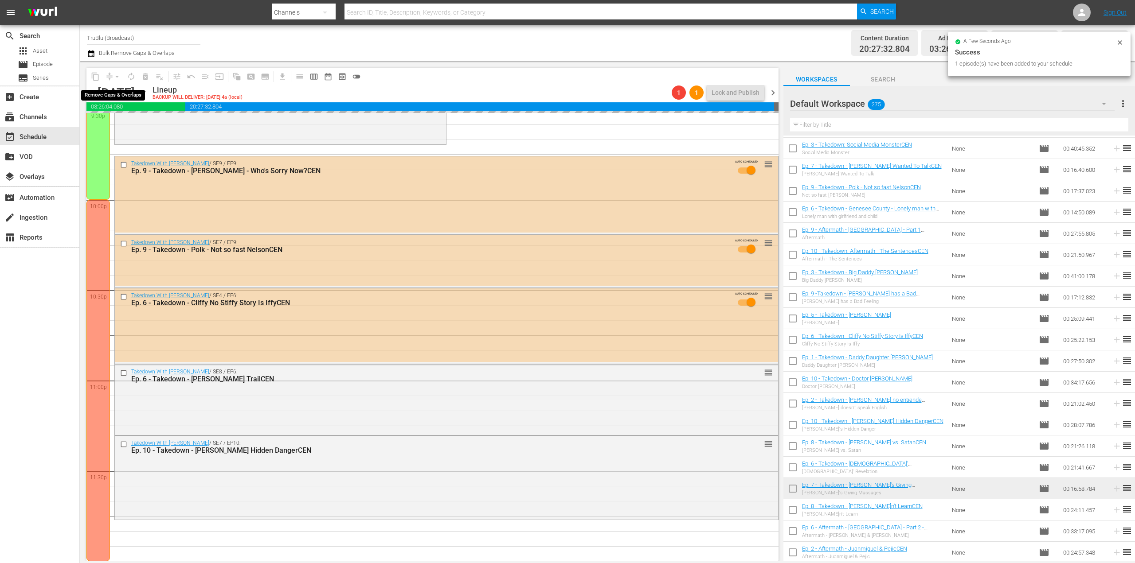
click at [115, 76] on span "arrow_drop_down" at bounding box center [117, 76] width 9 height 9
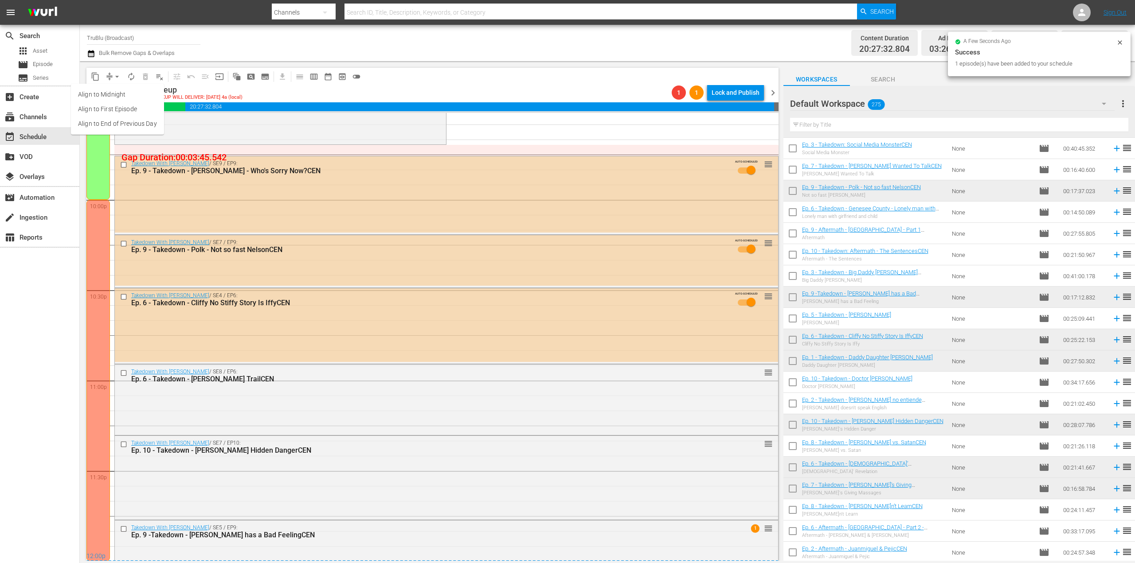
click at [115, 124] on li "Align to End of Previous Day" at bounding box center [117, 124] width 93 height 15
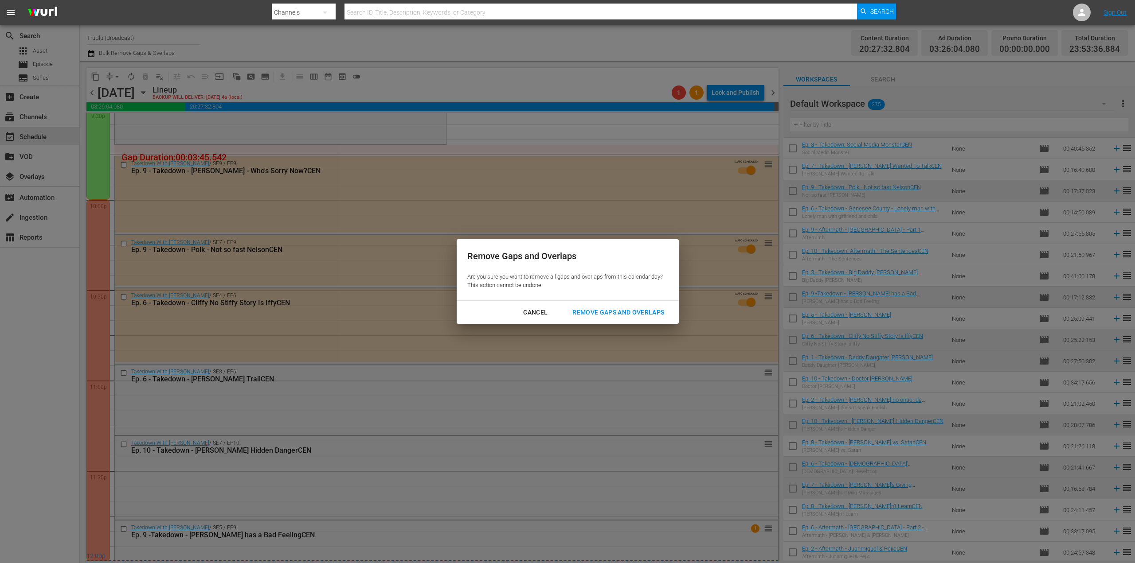
click at [630, 317] on div "Remove Gaps and Overlaps" at bounding box center [618, 312] width 106 height 11
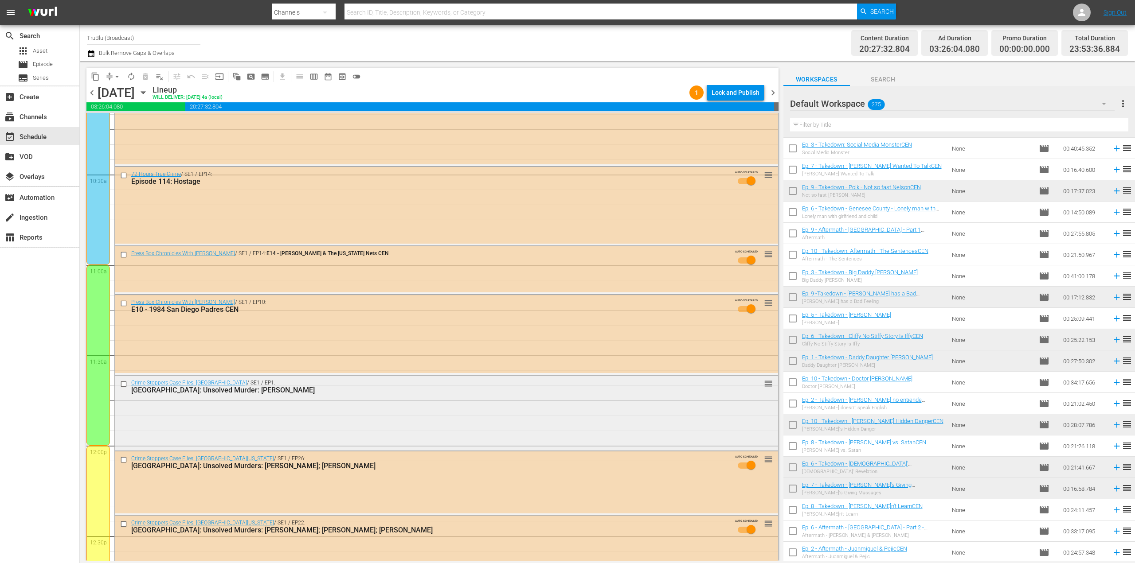
scroll to position [1864, 0]
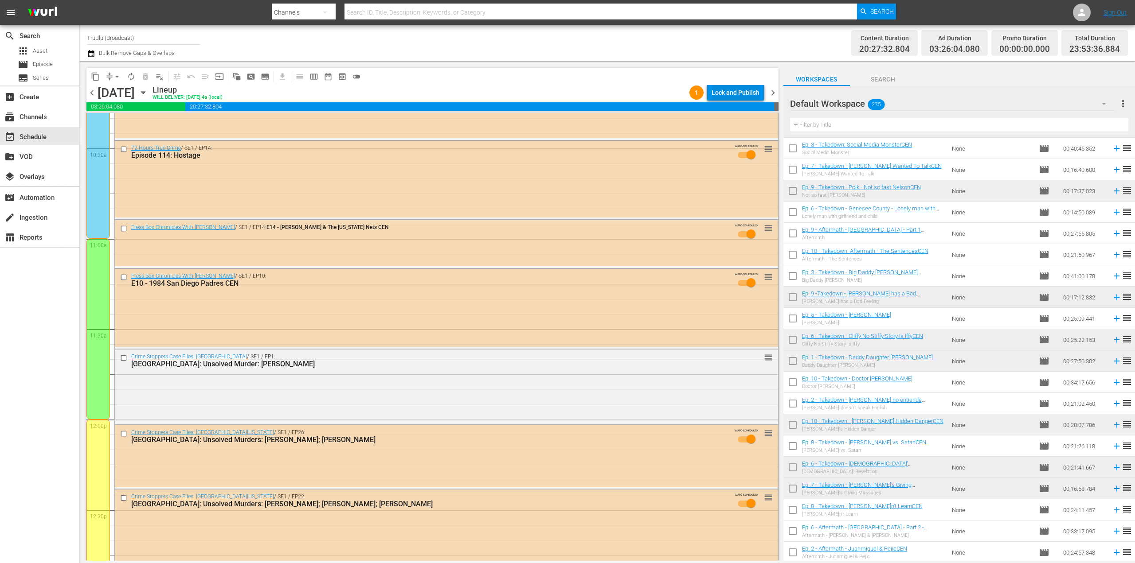
click at [734, 93] on div "Lock and Publish" at bounding box center [736, 93] width 48 height 16
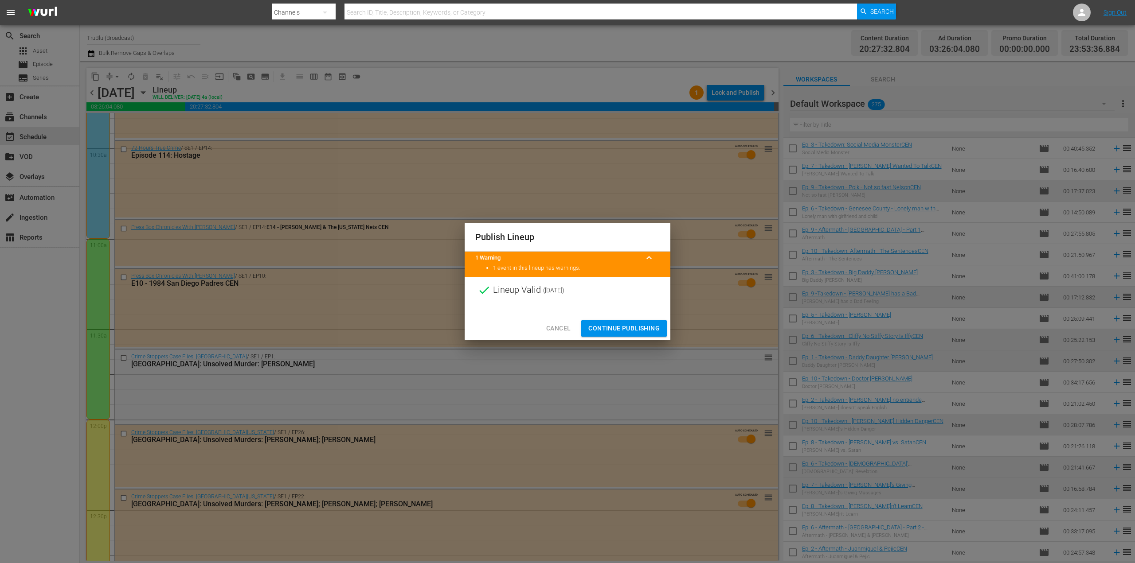
click at [613, 329] on span "Continue Publishing" at bounding box center [623, 328] width 71 height 11
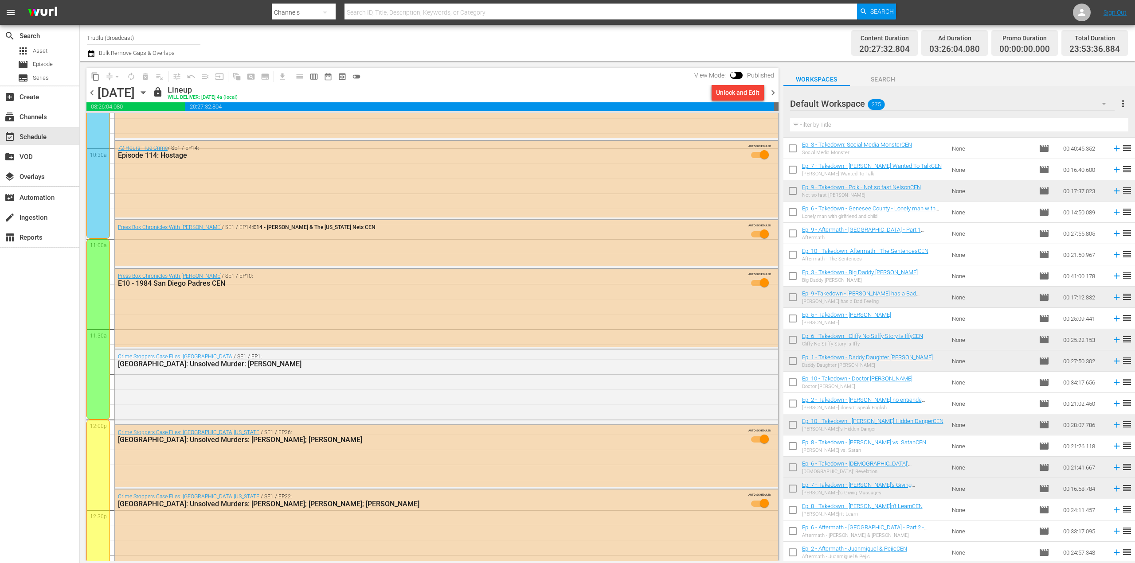
click at [776, 90] on span "chevron_right" at bounding box center [772, 92] width 11 height 11
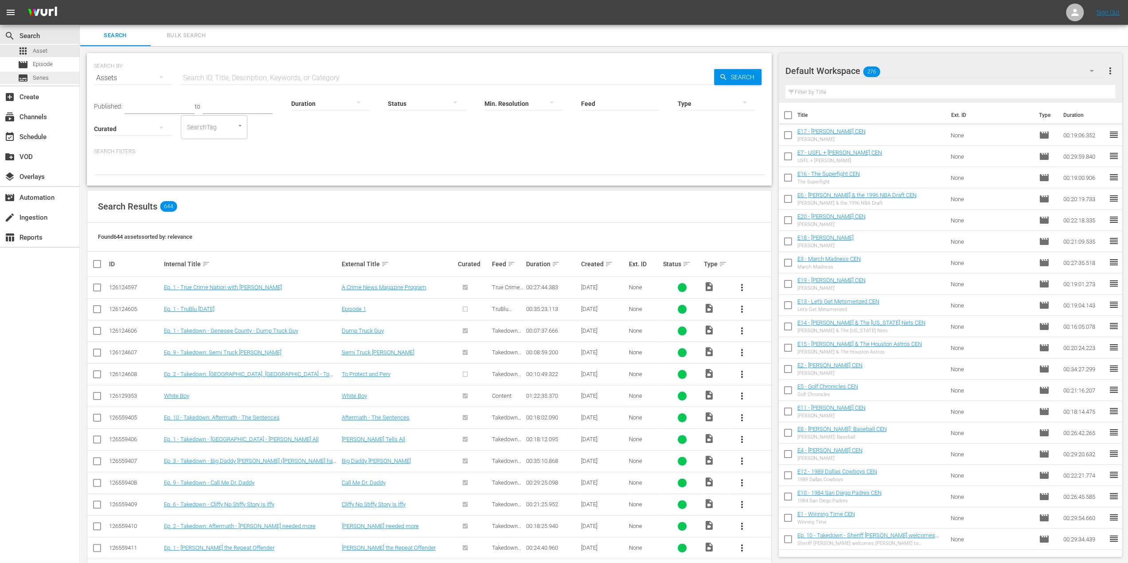
click at [53, 78] on div "subtitles Series" at bounding box center [39, 78] width 79 height 12
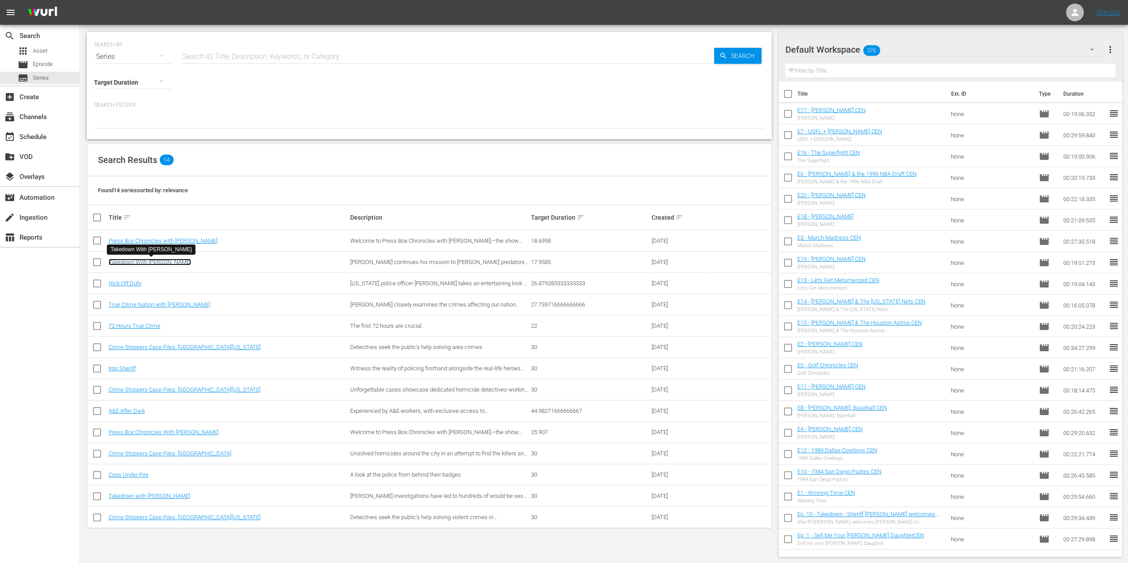
click at [178, 261] on link "Takedown With [PERSON_NAME]" at bounding box center [150, 262] width 82 height 7
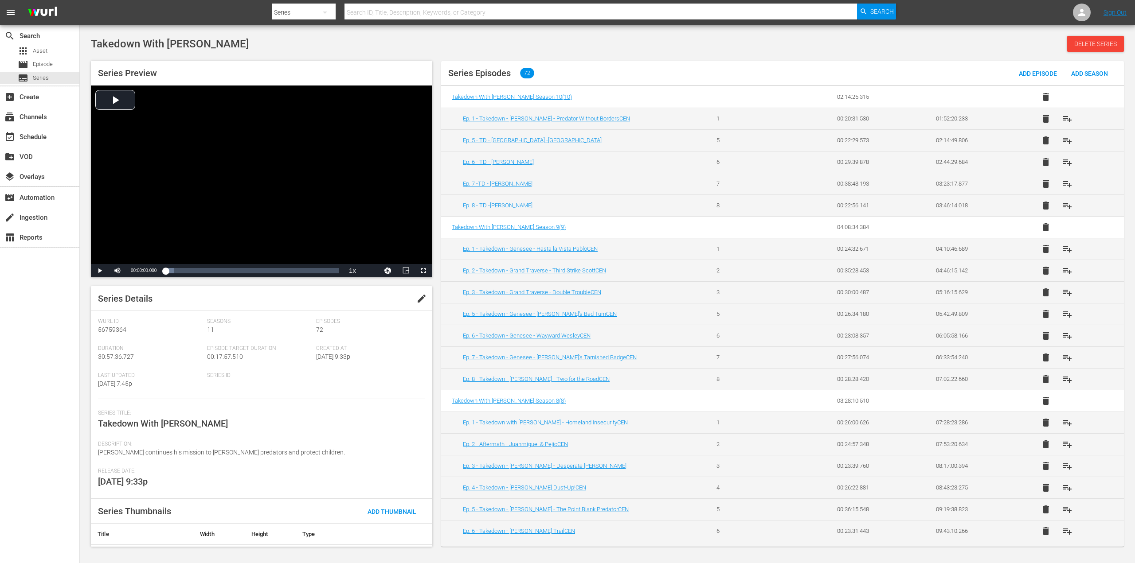
scroll to position [222, 0]
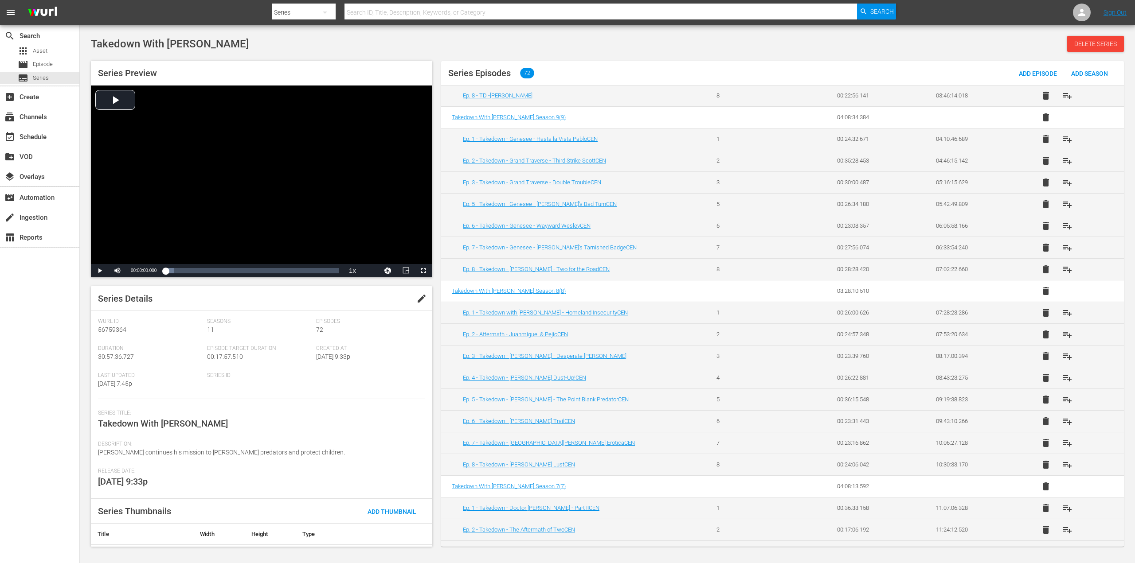
click at [528, 70] on span "72" at bounding box center [527, 73] width 14 height 11
click at [528, 78] on span "72" at bounding box center [527, 73] width 14 height 11
click at [528, 76] on span "72" at bounding box center [527, 73] width 14 height 11
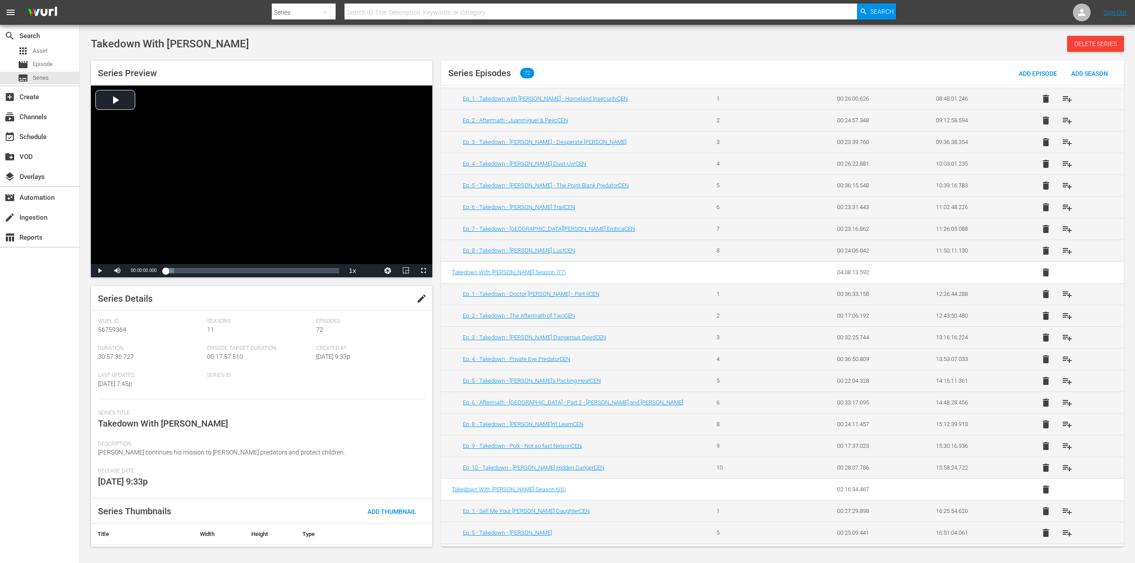
scroll to position [621, 0]
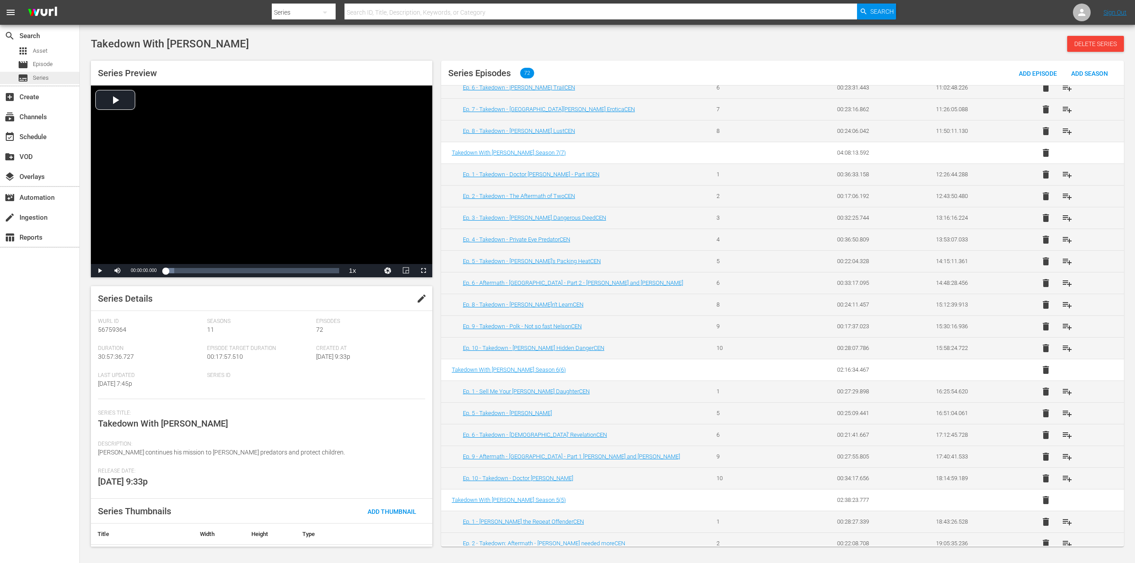
click at [43, 79] on span "Series" at bounding box center [41, 78] width 16 height 9
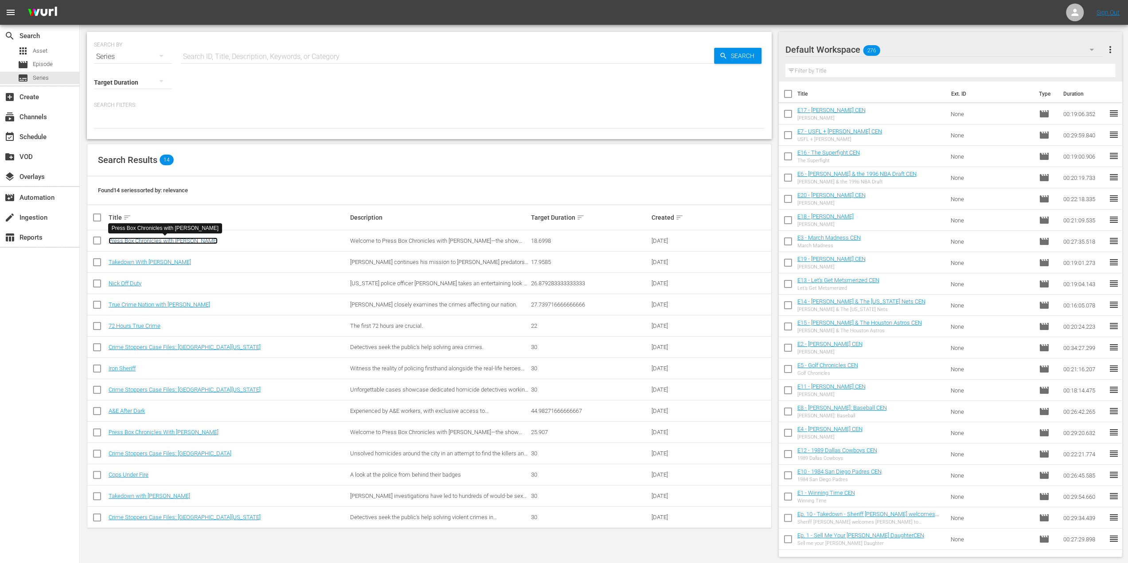
click at [166, 242] on link "Press Box Chronicles with [PERSON_NAME]" at bounding box center [163, 241] width 109 height 7
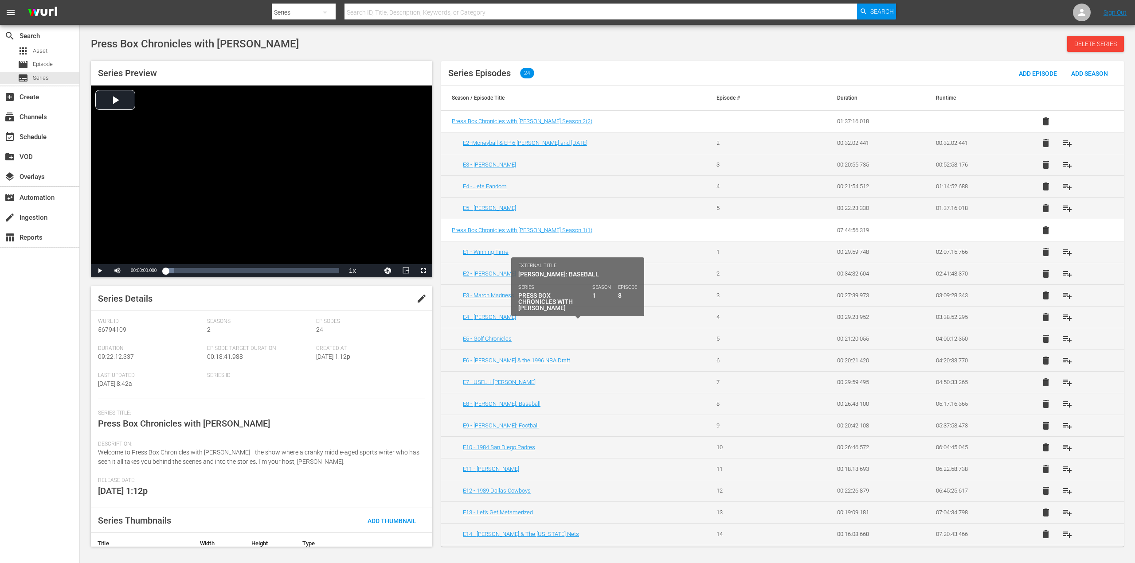
scroll to position [125, 0]
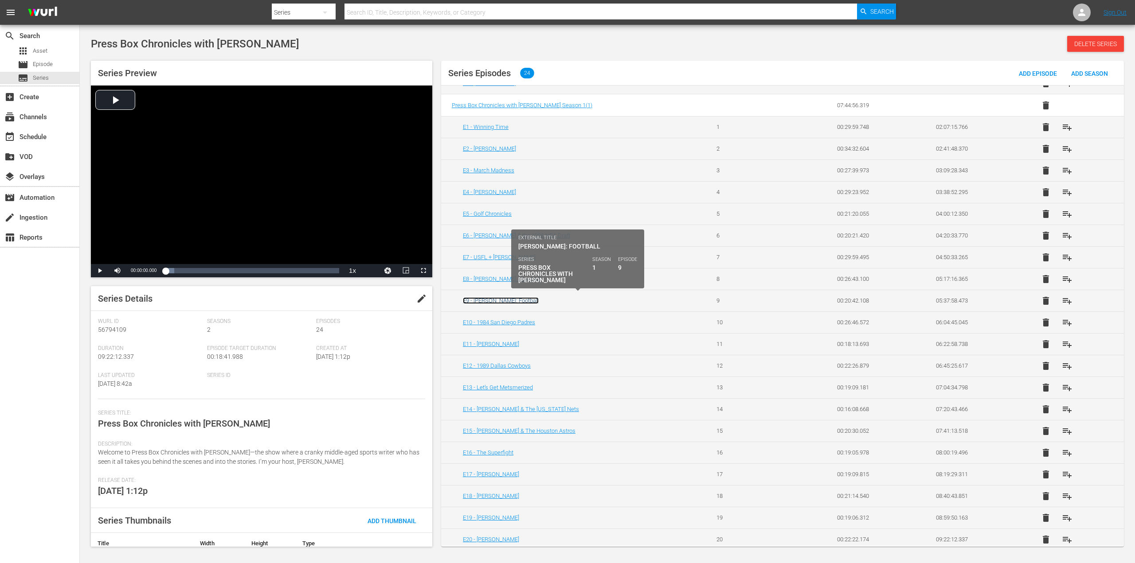
click at [520, 298] on link "E9 - [PERSON_NAME]: Football" at bounding box center [501, 300] width 76 height 7
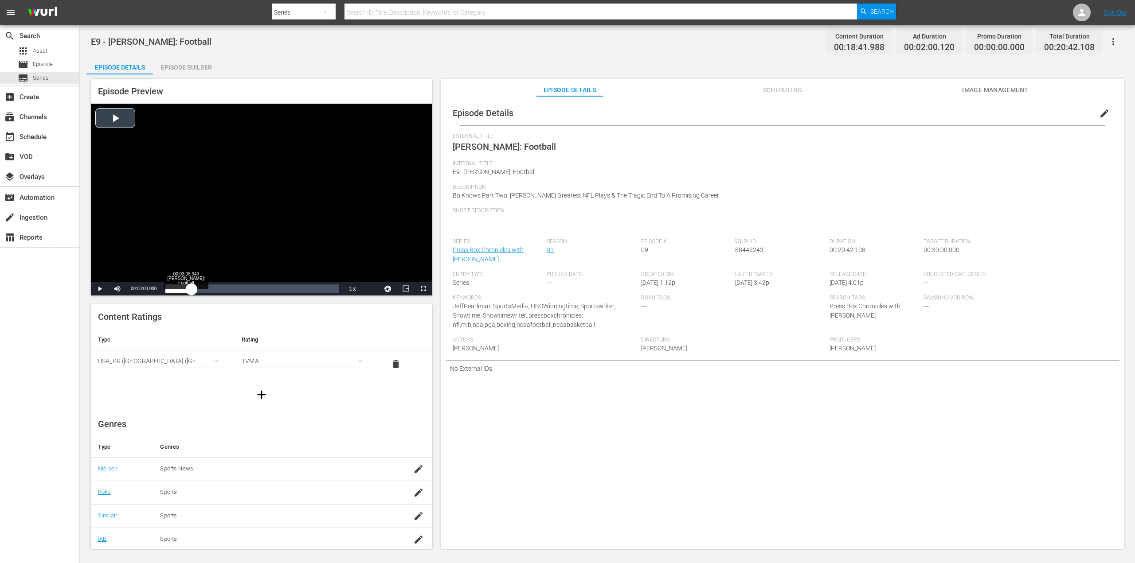
drag, startPoint x: 168, startPoint y: 289, endPoint x: 195, endPoint y: 286, distance: 27.2
click at [192, 287] on div "00:00:00.000" at bounding box center [178, 289] width 26 height 9
click at [100, 289] on span "Video Player" at bounding box center [100, 289] width 0 height 0
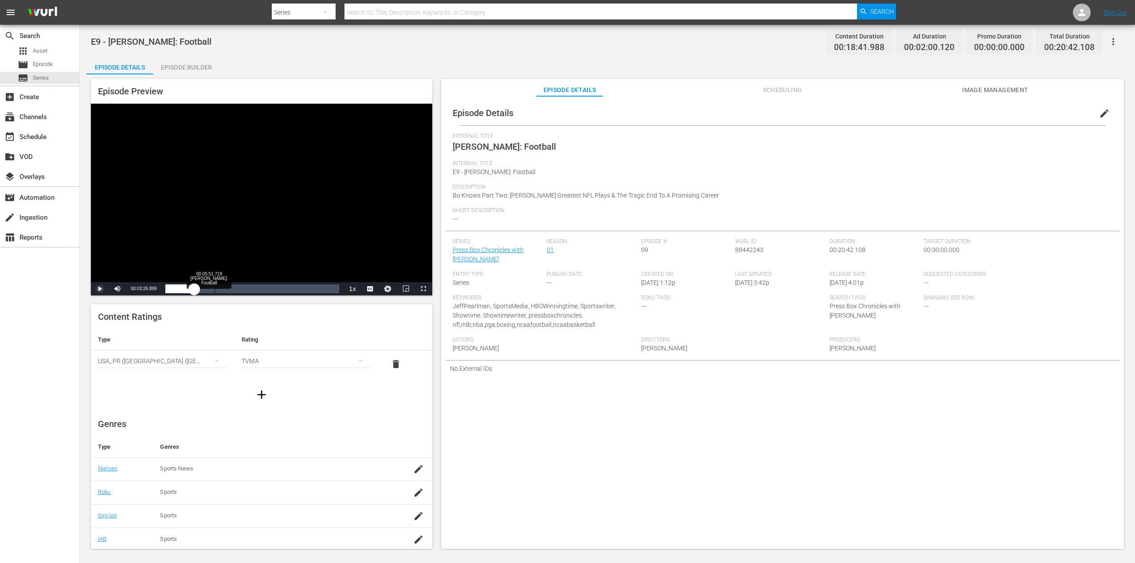
click at [215, 292] on div "Loaded : 13.37% 00:05:51.719 [PERSON_NAME]: Football 00:01:26.779" at bounding box center [252, 289] width 174 height 9
click at [100, 289] on span "Video Player" at bounding box center [100, 289] width 0 height 0
